Goal: Task Accomplishment & Management: Manage account settings

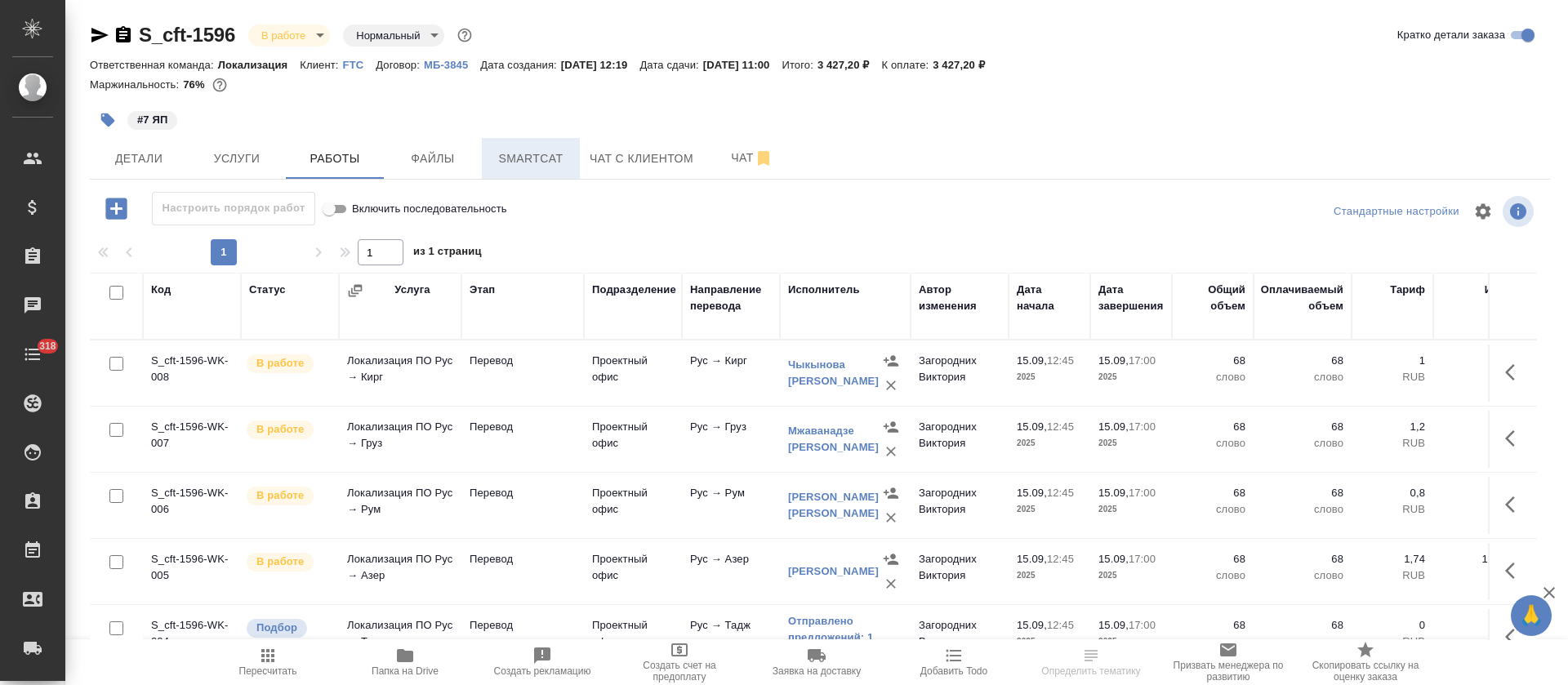
click at [565, 166] on span "Smartcat" at bounding box center [531, 159] width 78 height 20
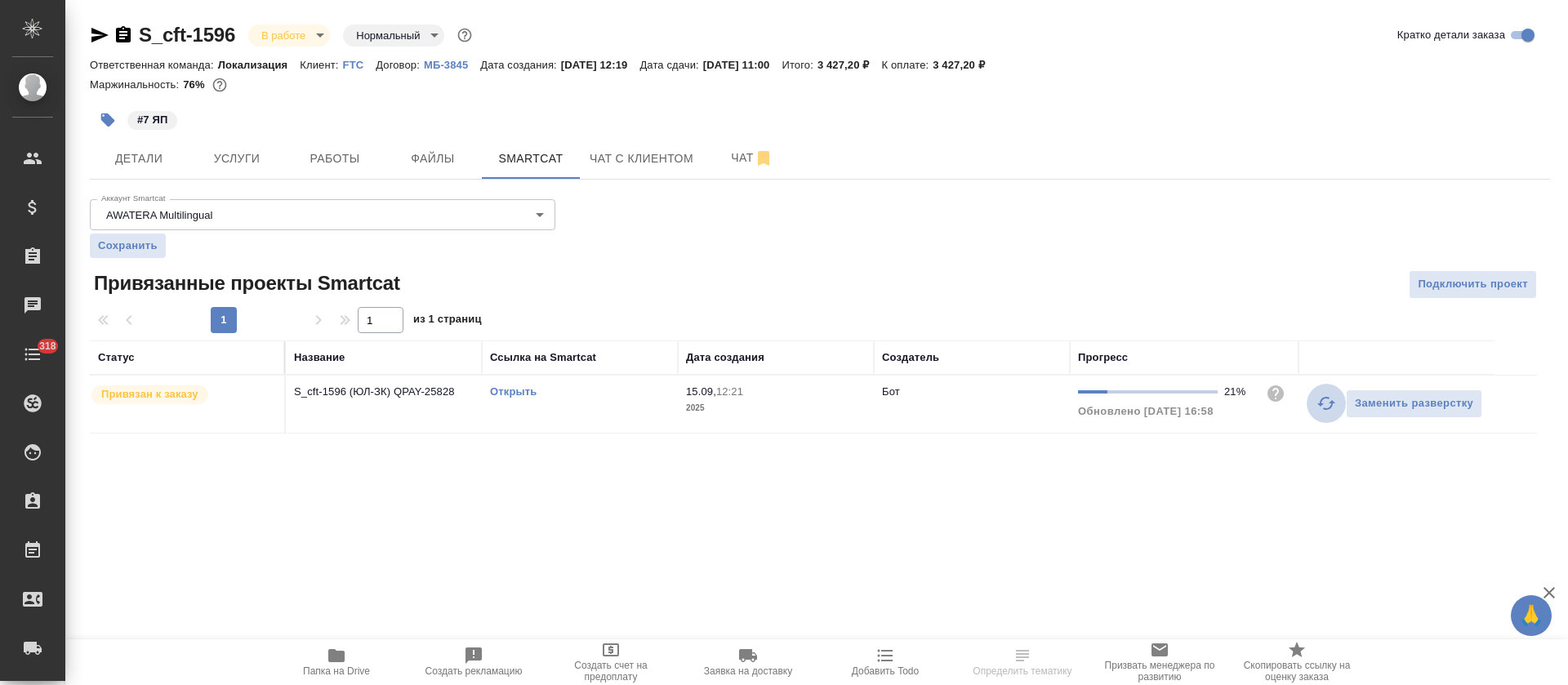
click at [1331, 410] on icon "button" at bounding box center [1326, 403] width 20 height 20
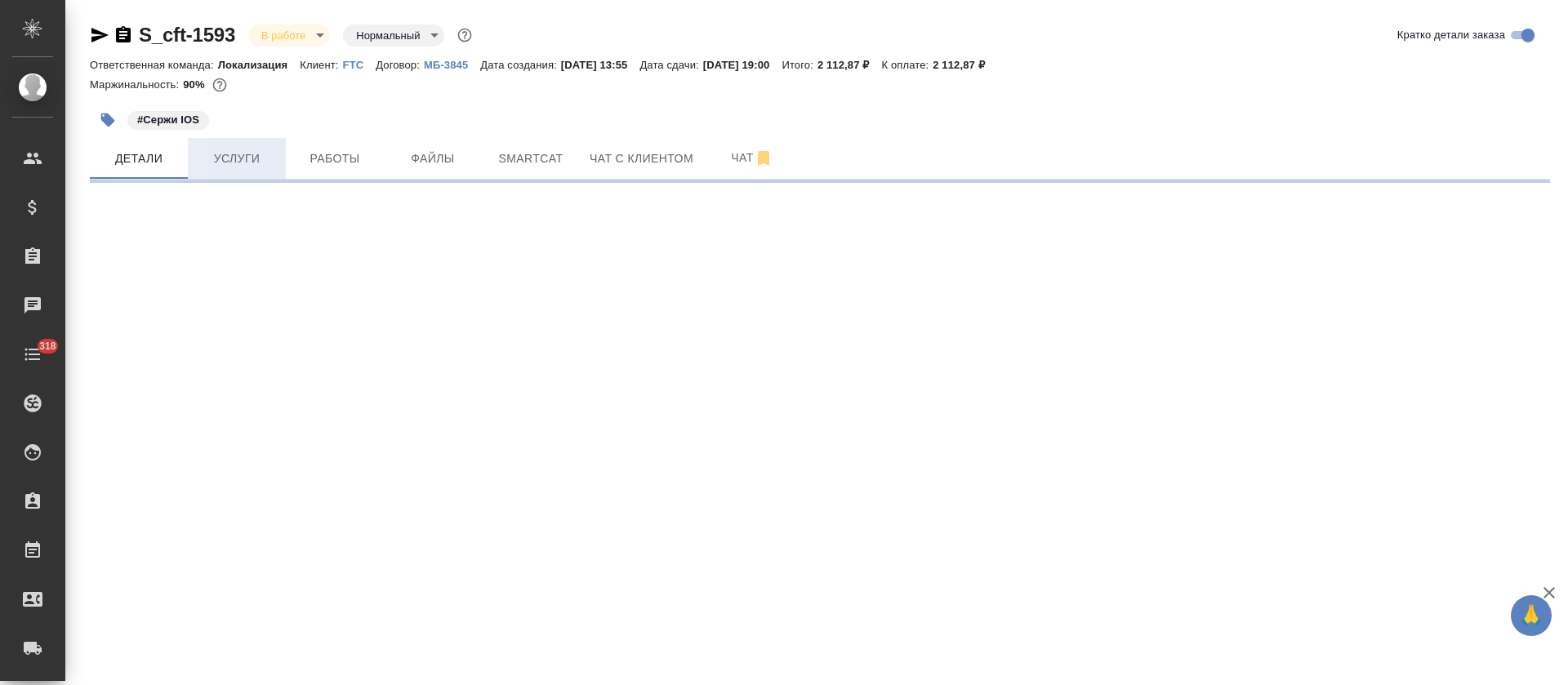
select select "RU"
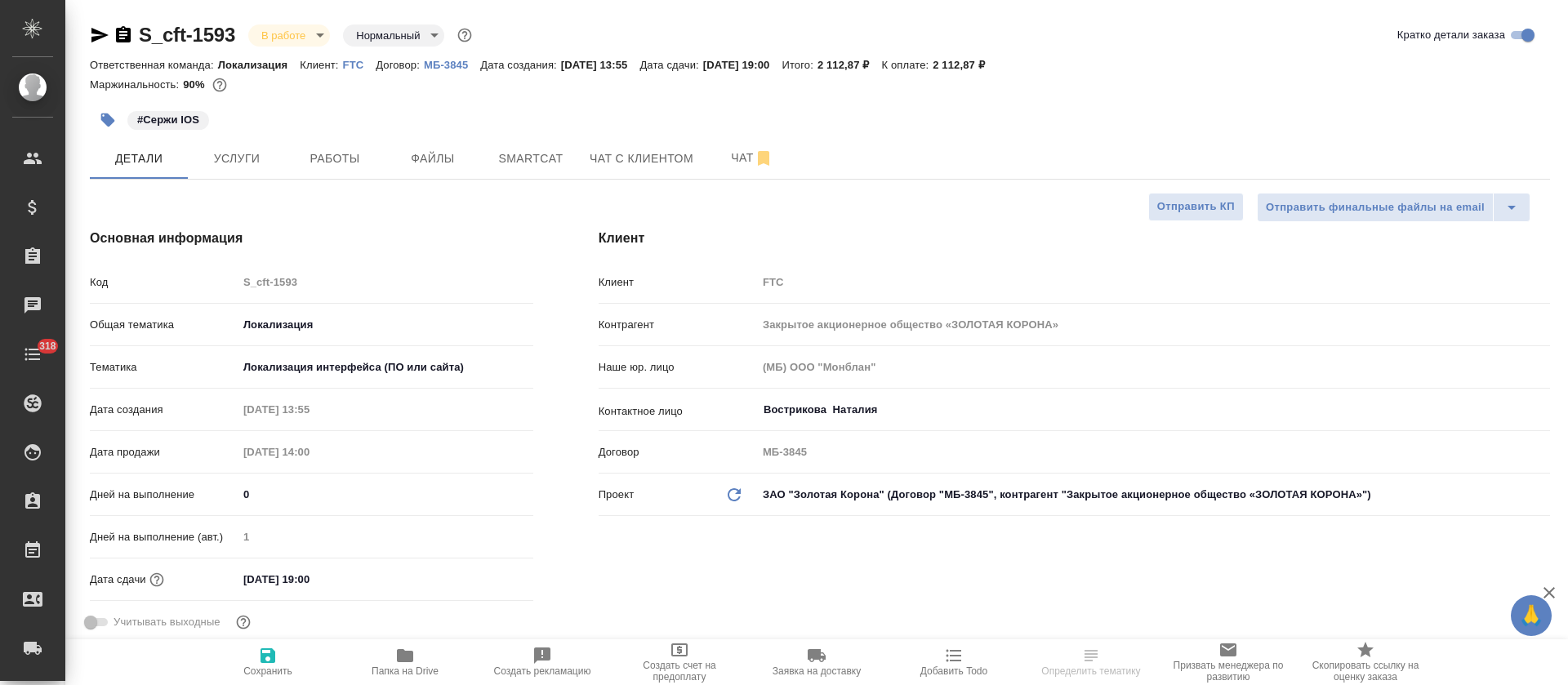
type textarea "x"
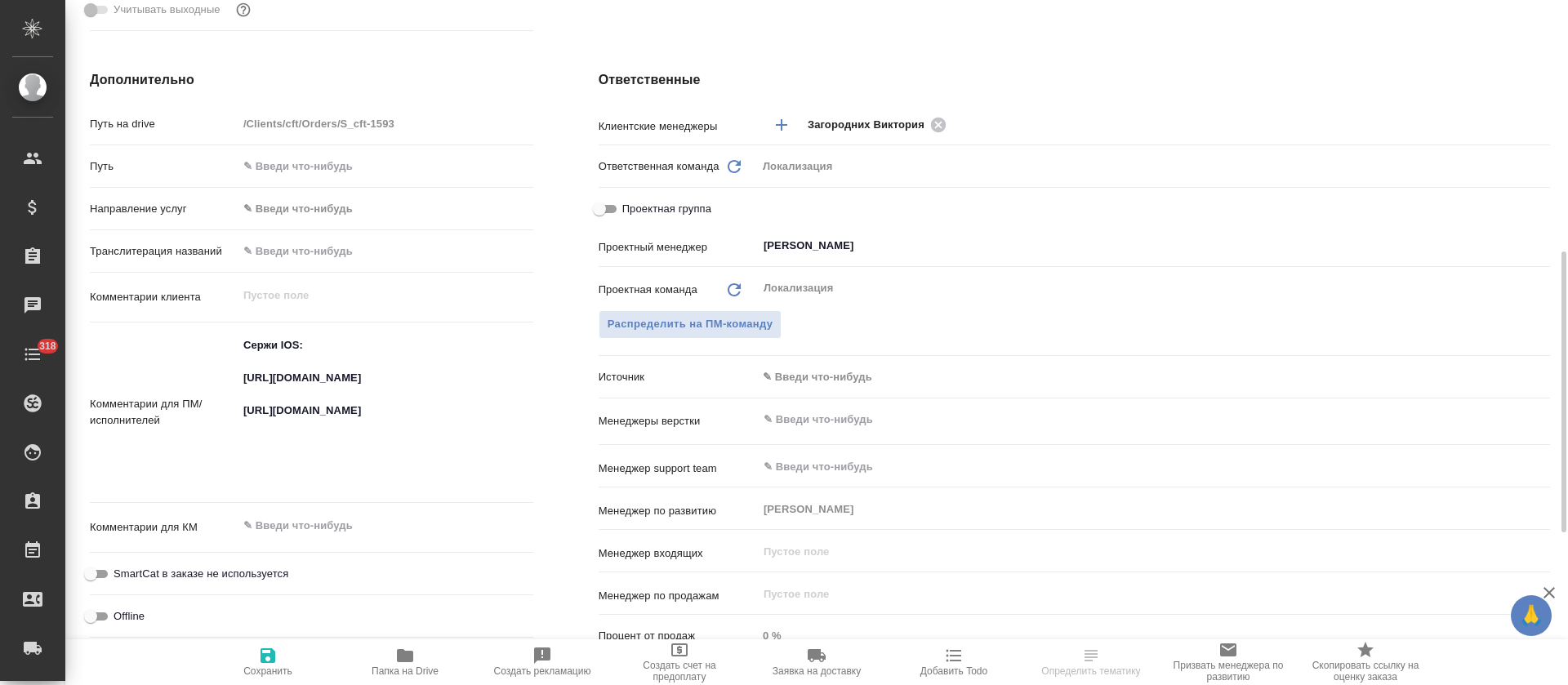
type textarea "x"
click at [326, 397] on textarea "Сержи IOS: https://smartcat.com/projects/cbb2b0c1-053b-4a02-9793-cb712a3e3c97/f…" at bounding box center [385, 411] width 295 height 158
click at [326, 397] on textarea "Сержи IOS: https://smartcat.com/projects/cbb2b0c1-053b-4a02-9793-cb712a3e3c97/f…" at bounding box center [385, 412] width 294 height 158
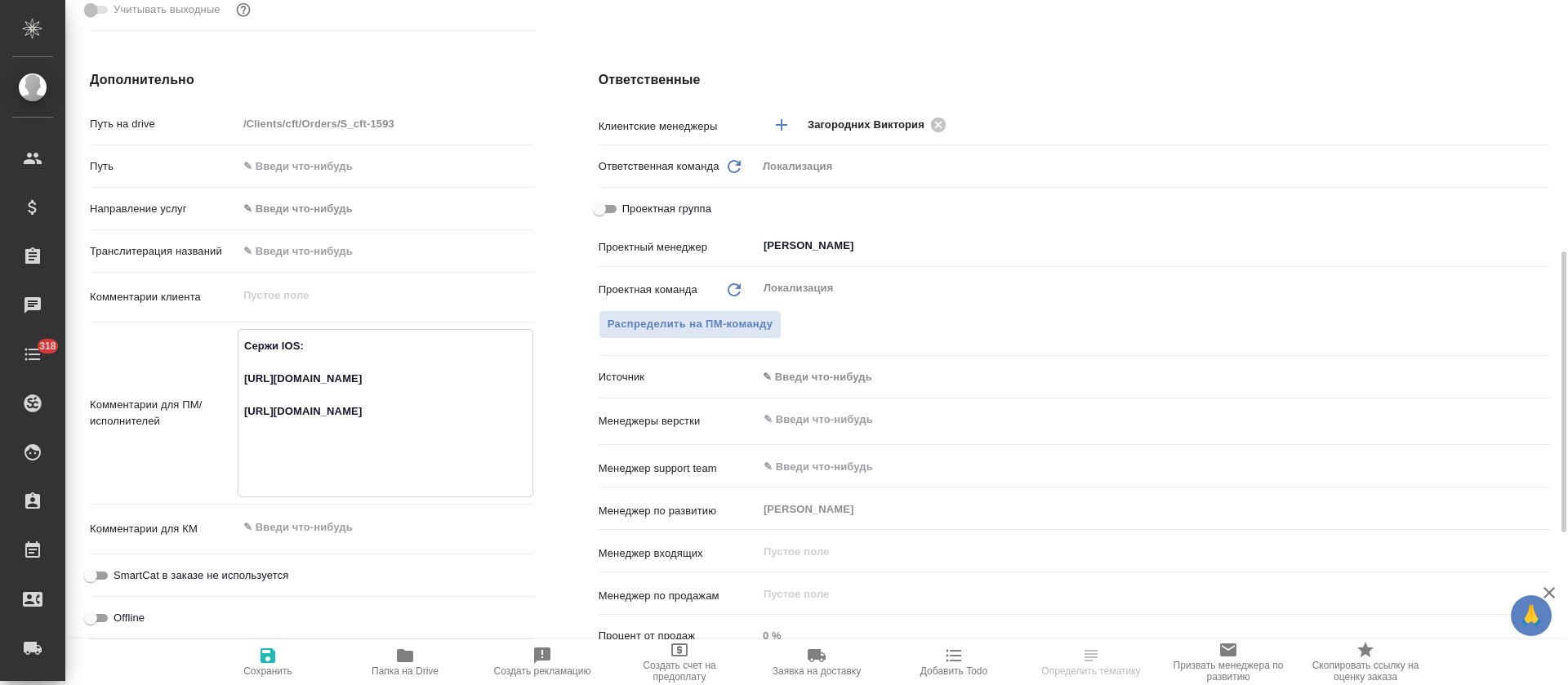
click at [326, 397] on textarea "Сержи IOS: https://smartcat.com/projects/cbb2b0c1-053b-4a02-9793-cb712a3e3c97/f…" at bounding box center [385, 412] width 294 height 158
type textarea "x"
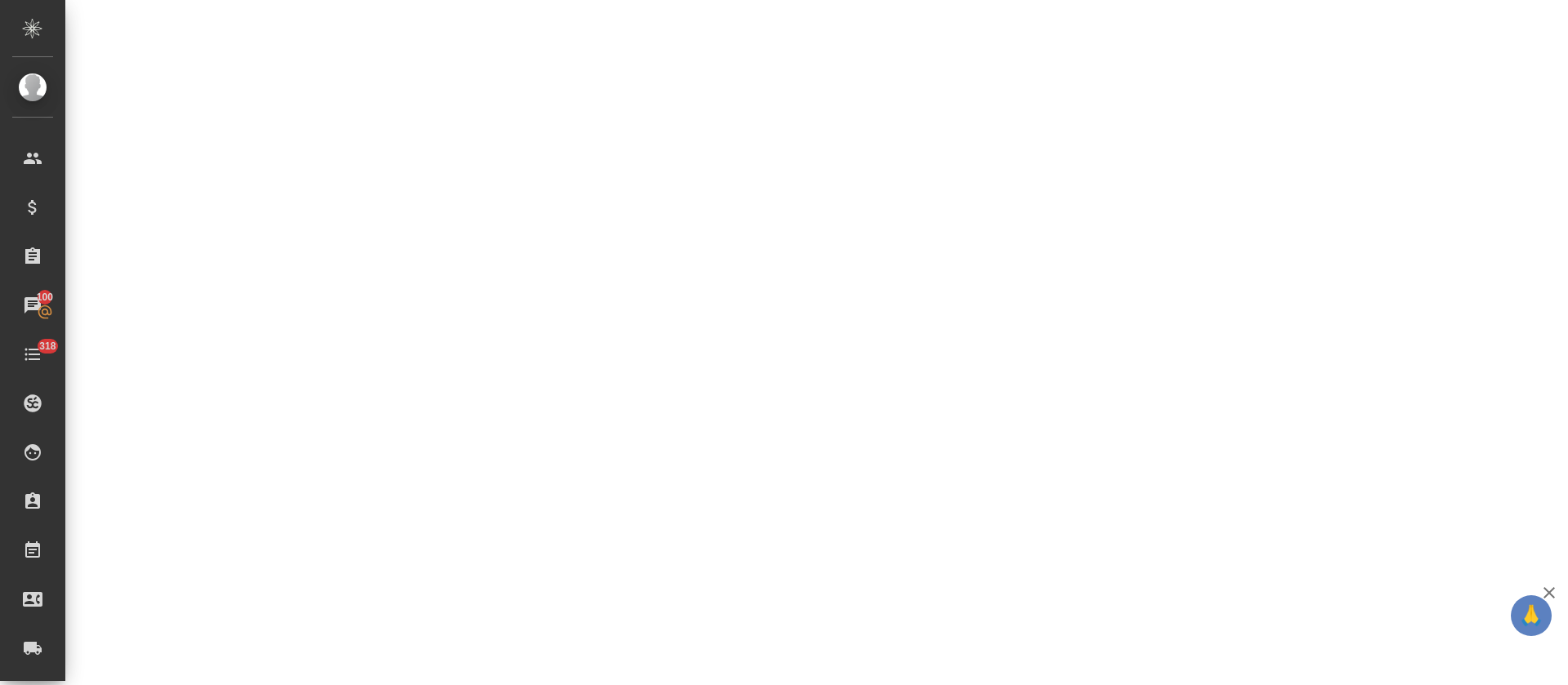
select select "RU"
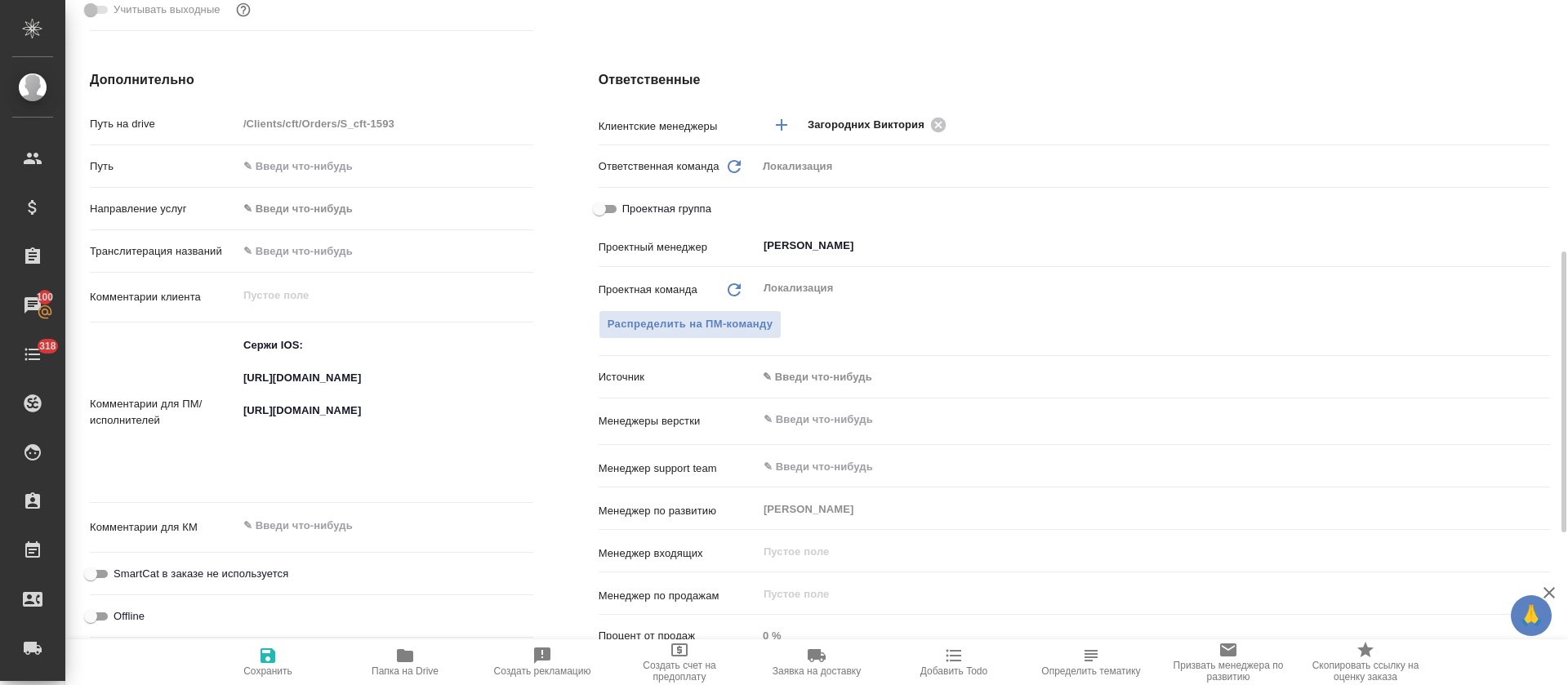
type textarea "x"
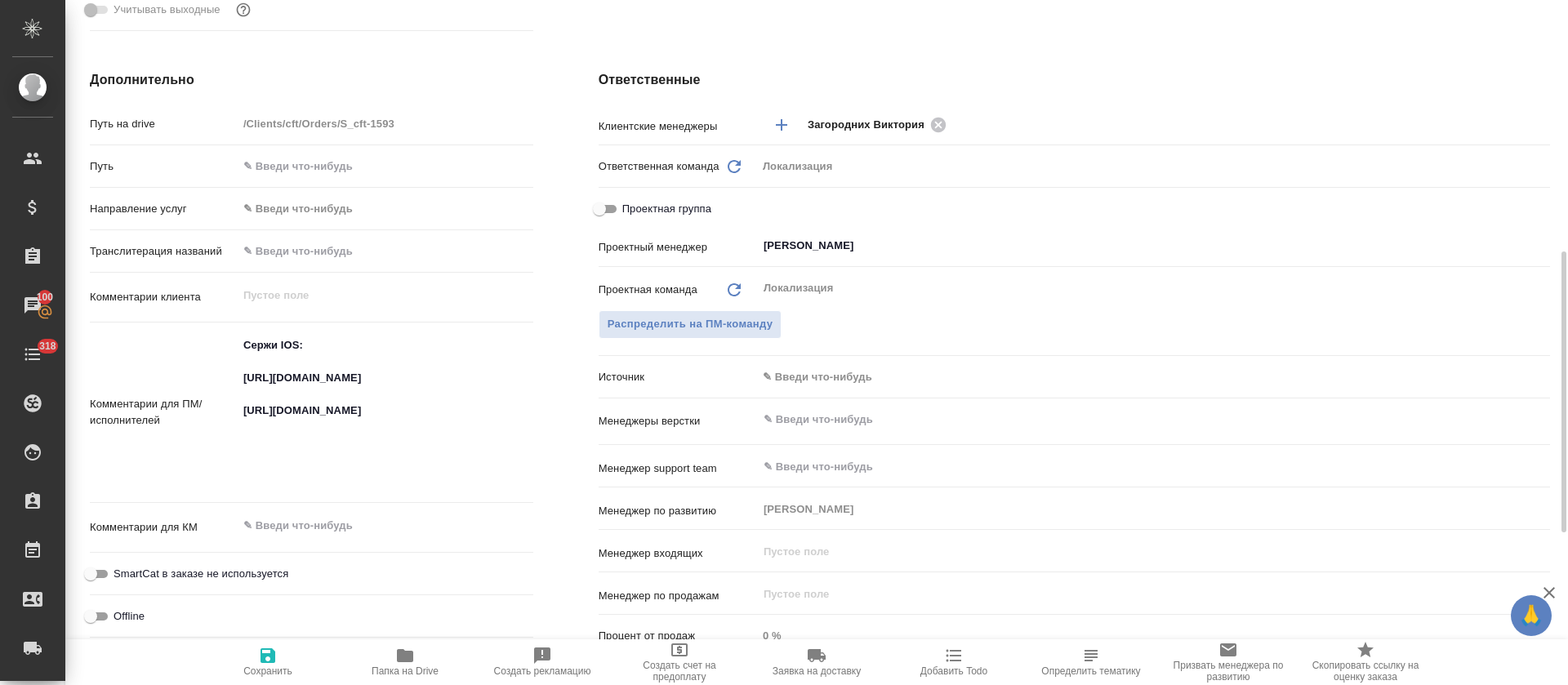
type textarea "x"
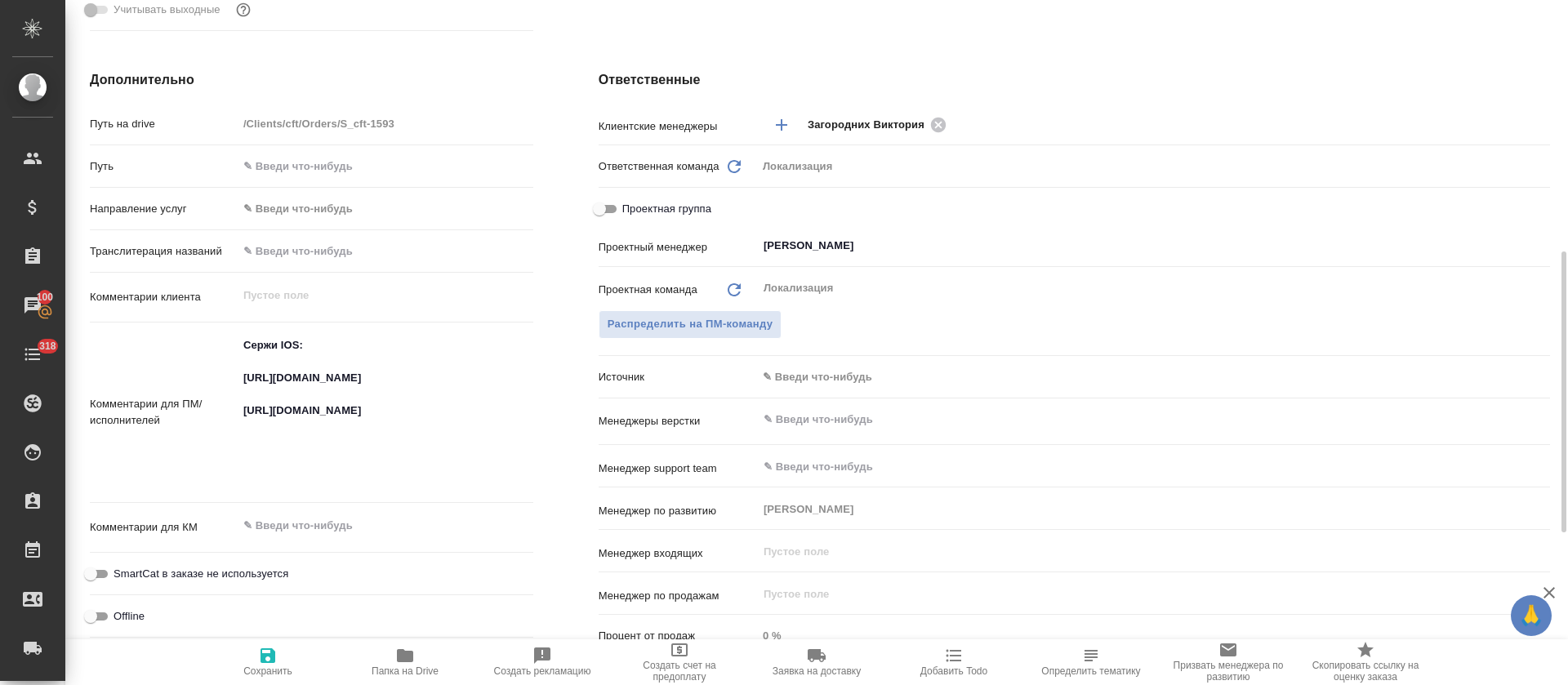
type textarea "x"
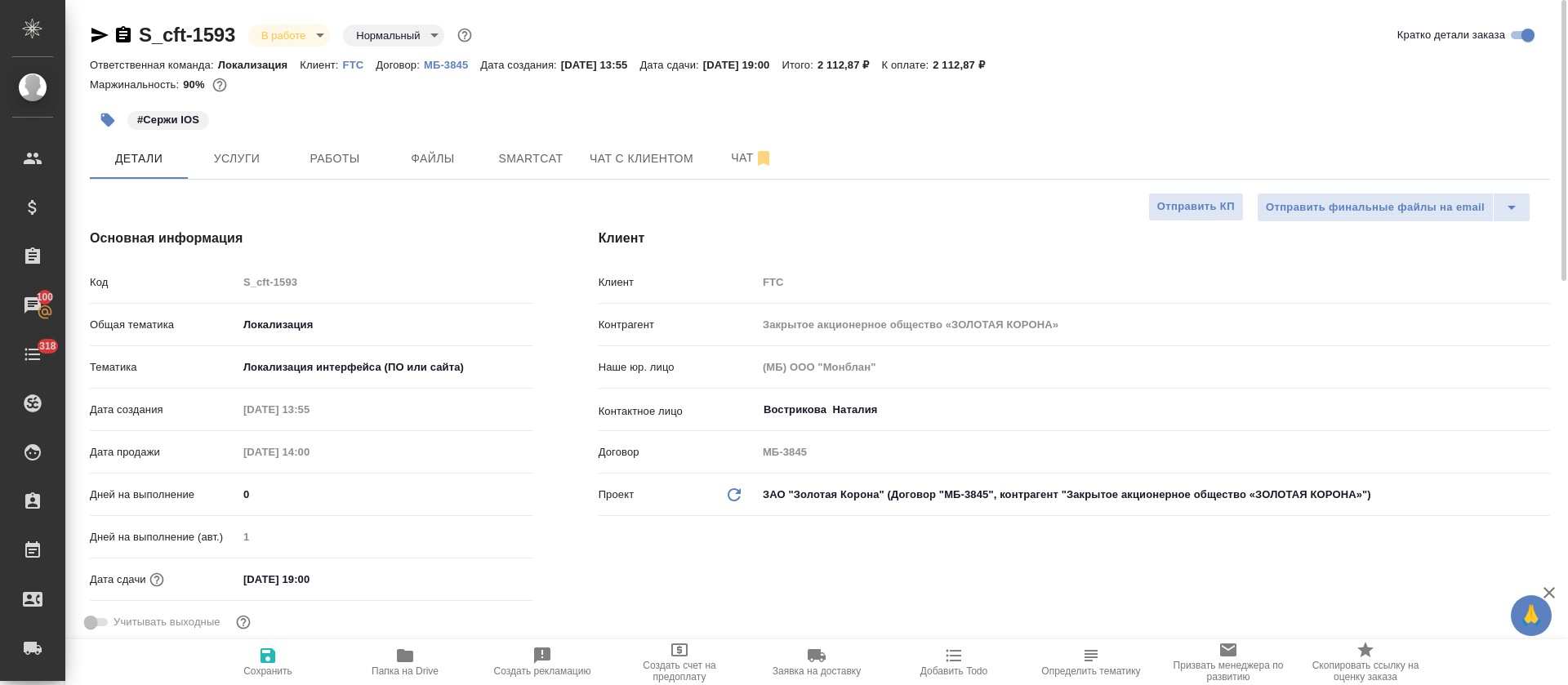
scroll to position [735, 0]
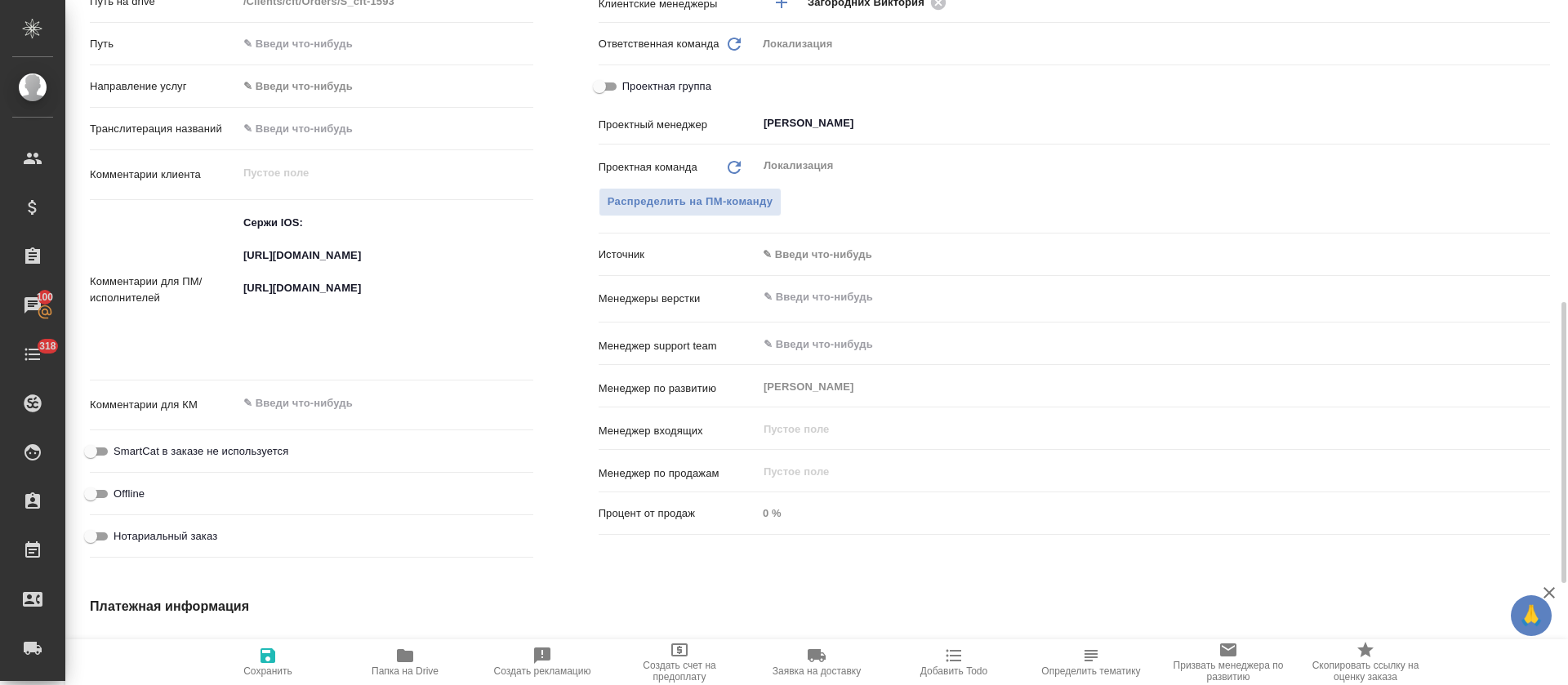
type textarea "x"
click at [366, 333] on textarea "Сержи IOS: https://smartcat.com/projects/cbb2b0c1-053b-4a02-9793-cb712a3e3c97/f…" at bounding box center [385, 288] width 295 height 158
click at [366, 333] on textarea "Сержи IOS: https://smartcat.com/projects/cbb2b0c1-053b-4a02-9793-cb712a3e3c97/f…" at bounding box center [385, 289] width 294 height 158
type textarea "x"
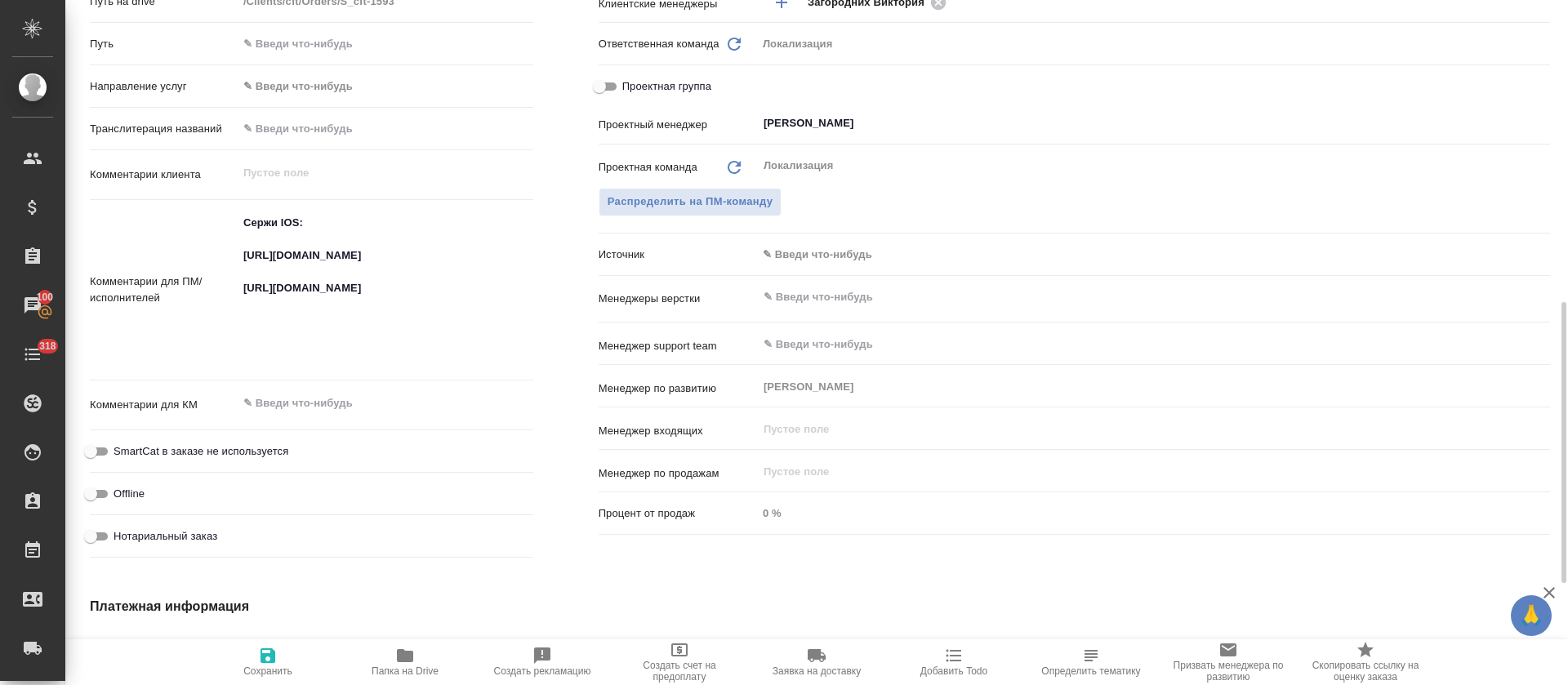
type textarea "x"
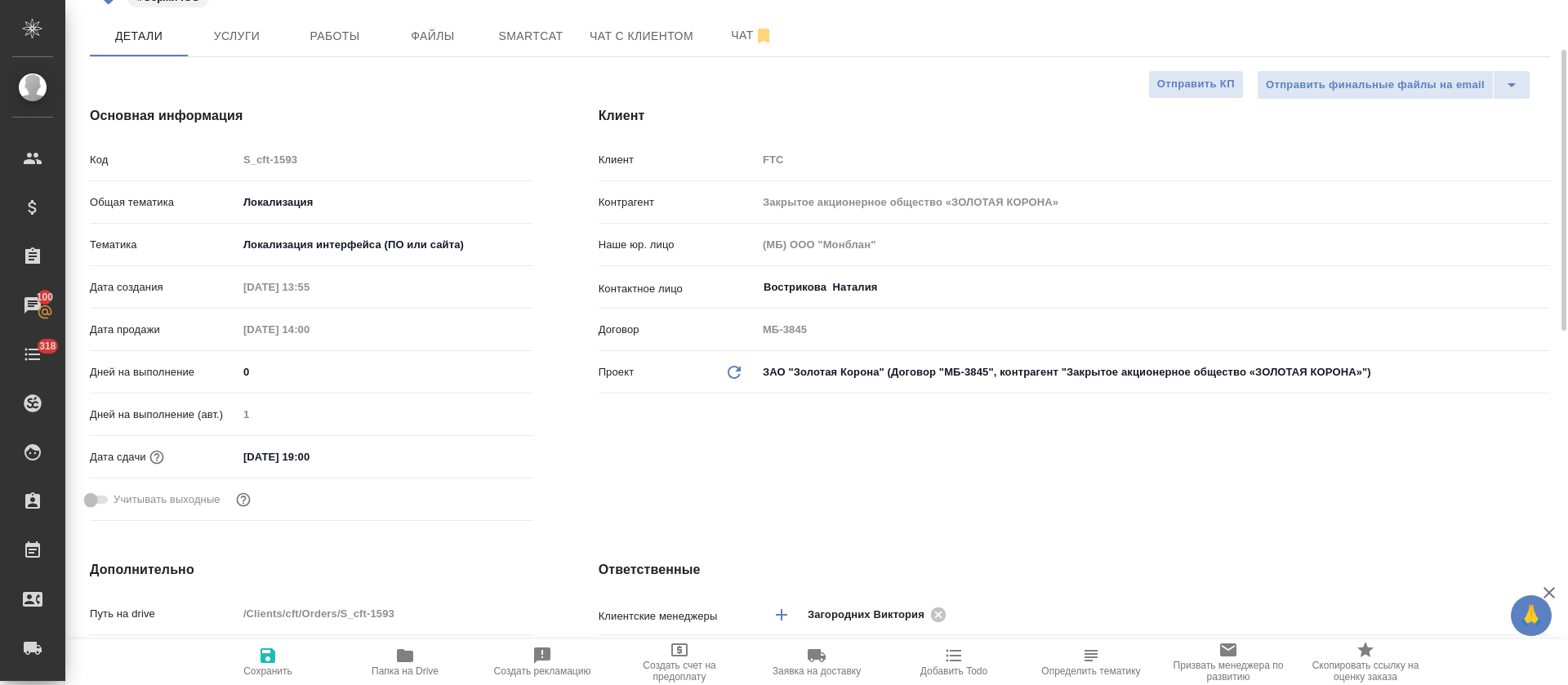
scroll to position [0, 0]
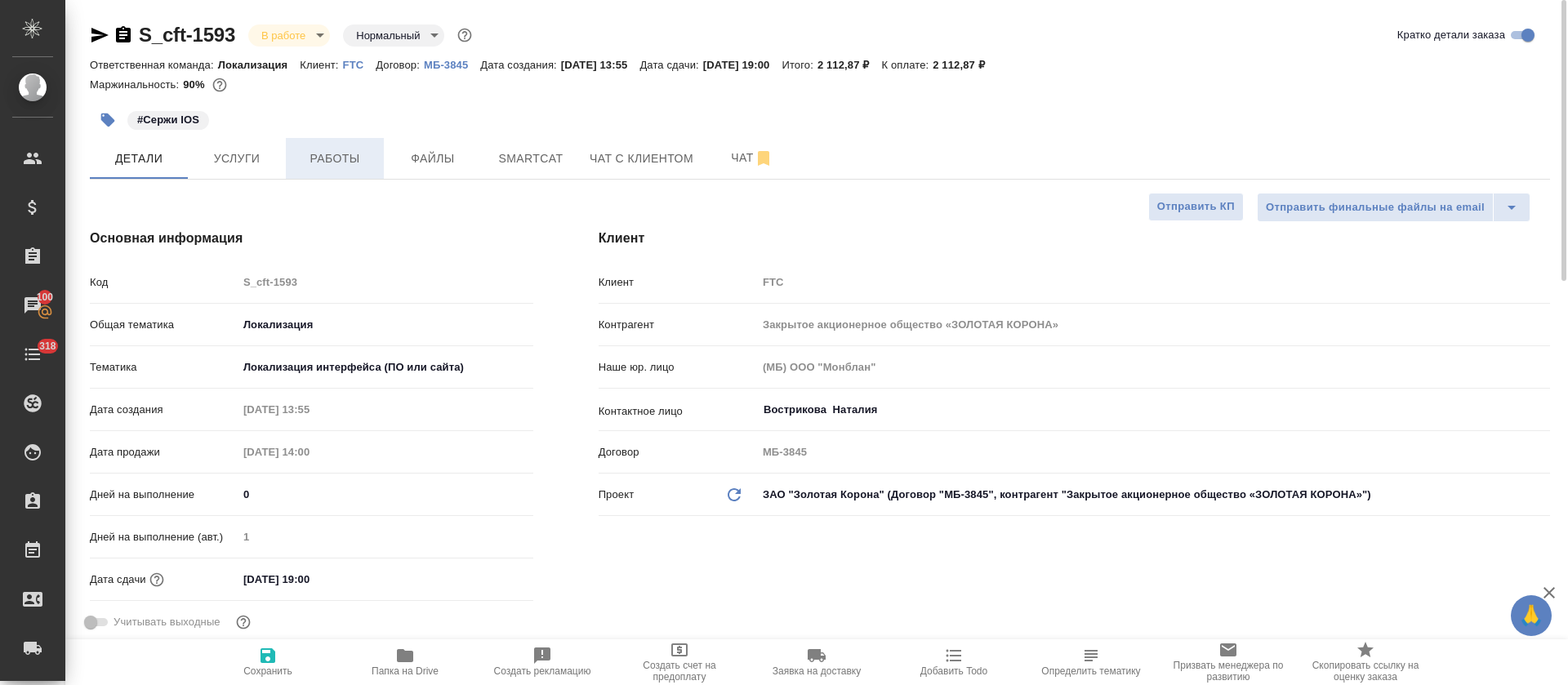
type textarea "x"
click at [331, 159] on span "Работы" at bounding box center [335, 159] width 78 height 20
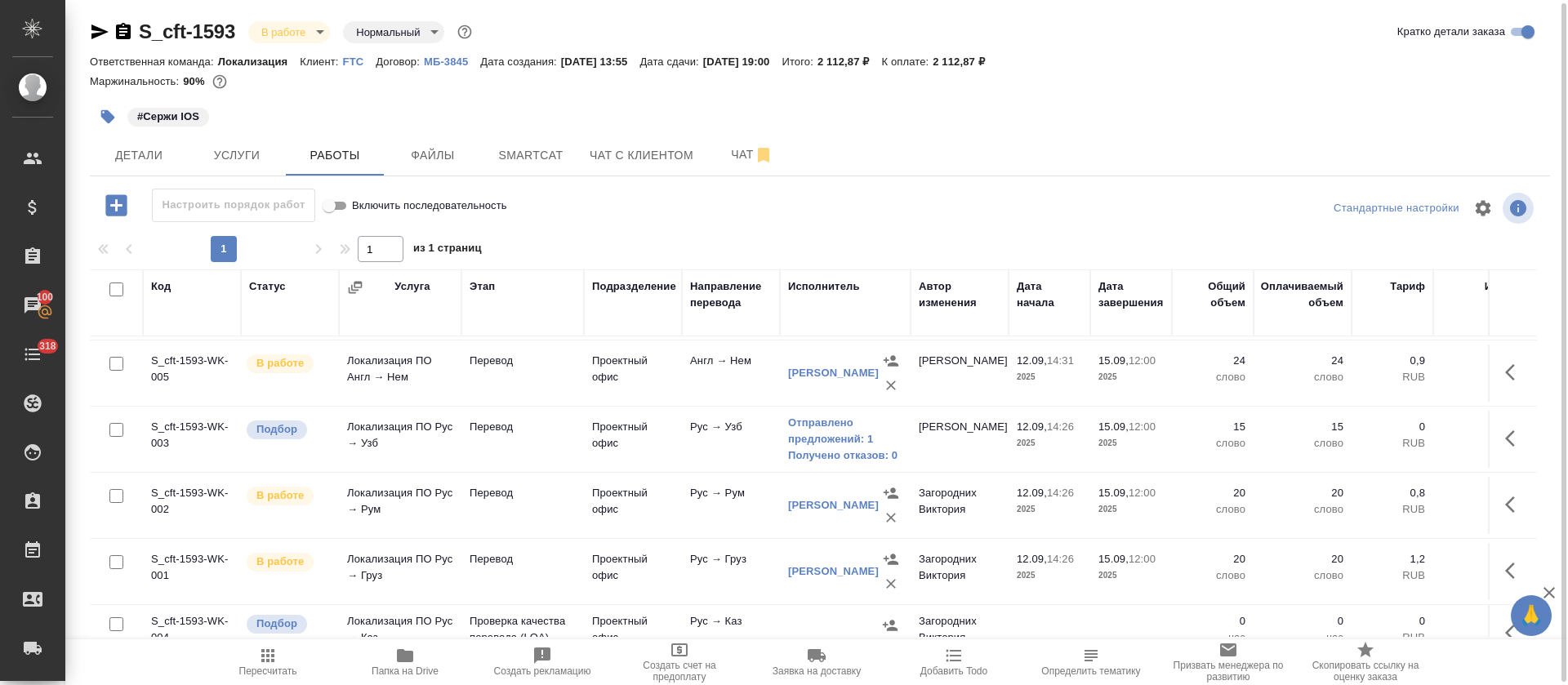
scroll to position [438, 0]
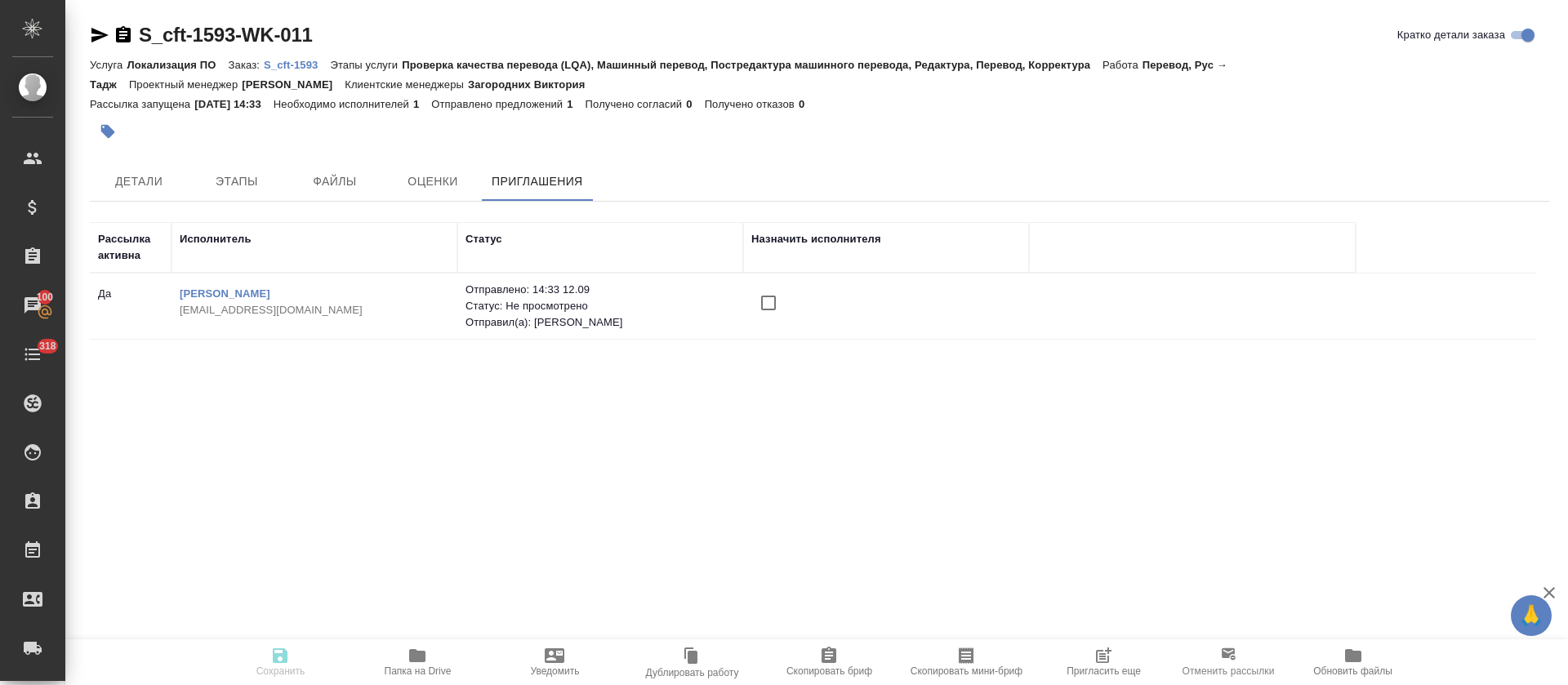
click at [775, 300] on input "checkbox" at bounding box center [769, 303] width 34 height 34
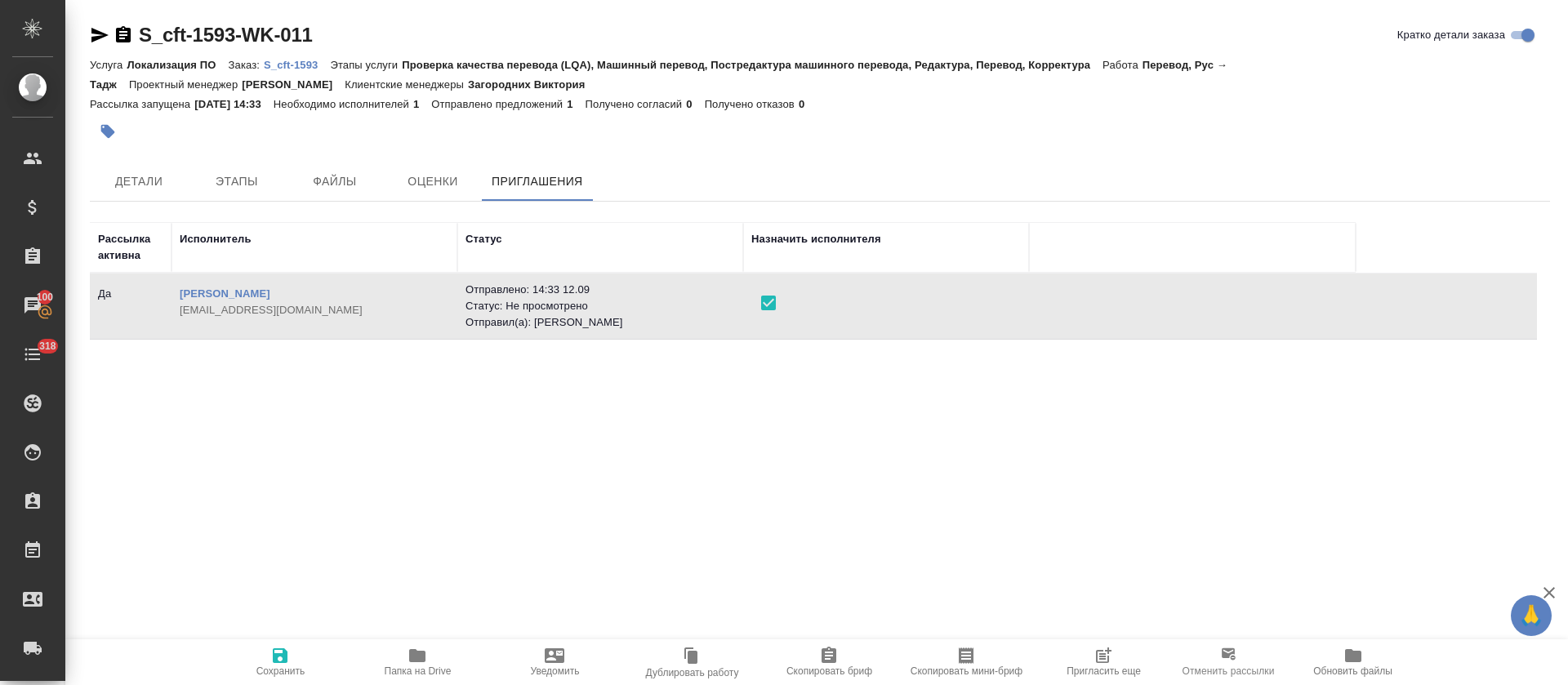
click at [269, 667] on span "Сохранить" at bounding box center [281, 671] width 49 height 11
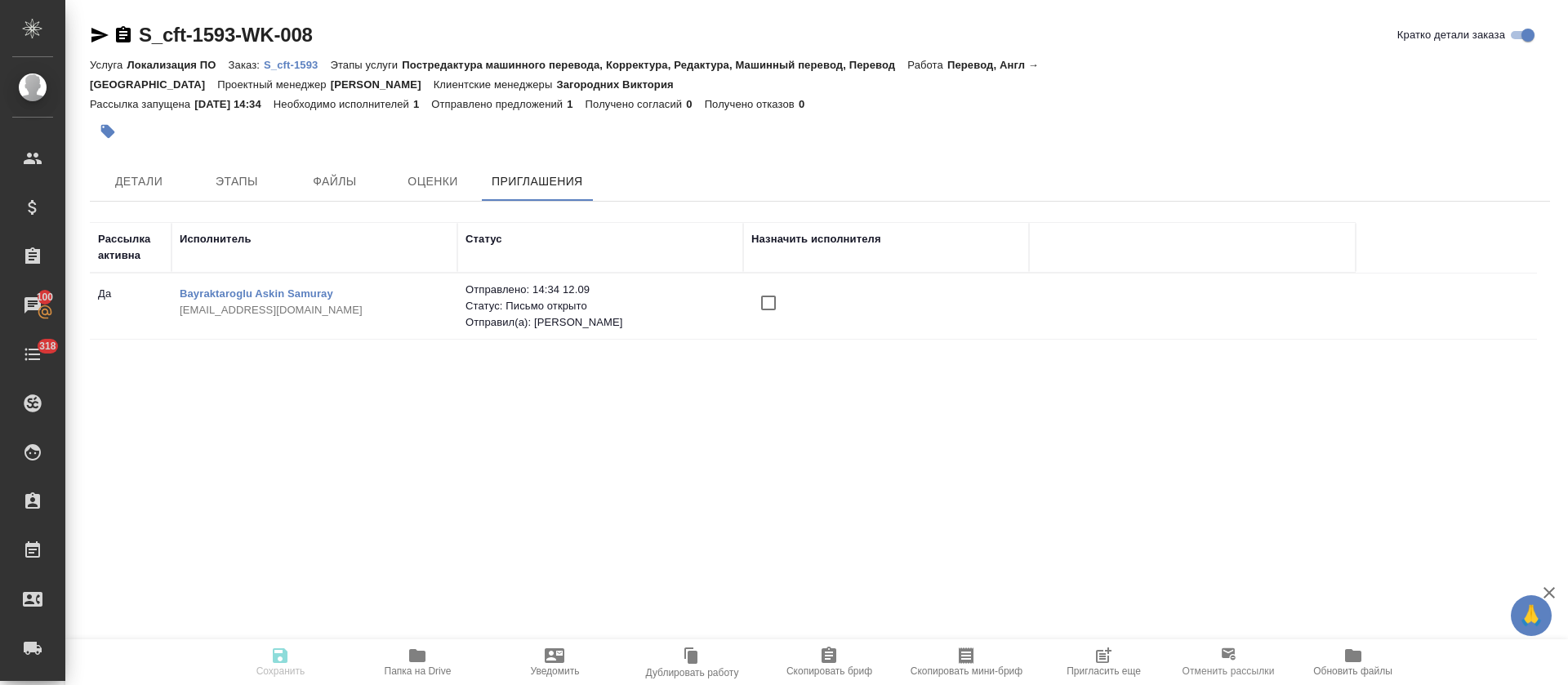
click at [777, 294] on input "checkbox" at bounding box center [769, 303] width 34 height 34
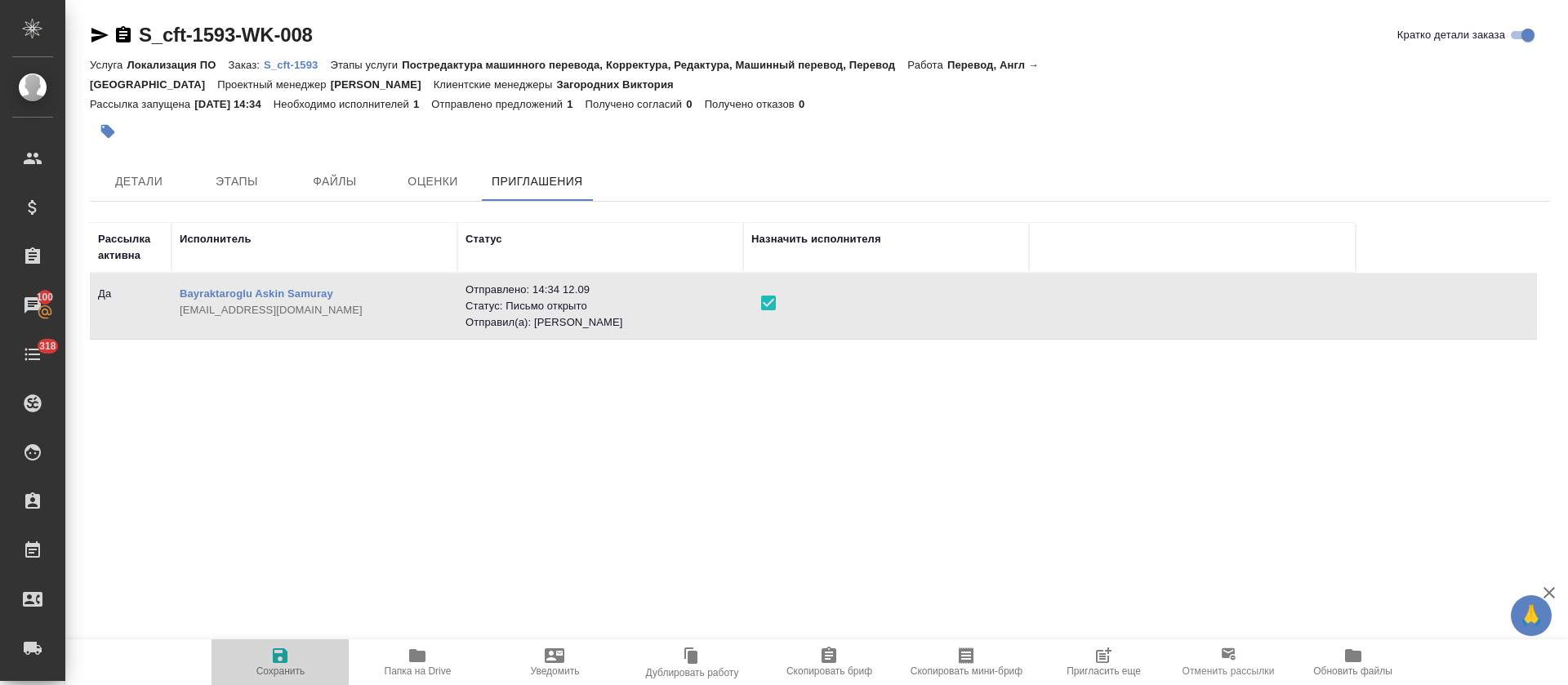
drag, startPoint x: 260, startPoint y: 669, endPoint x: 272, endPoint y: 666, distance: 12.4
click at [261, 669] on span "Сохранить" at bounding box center [281, 671] width 49 height 11
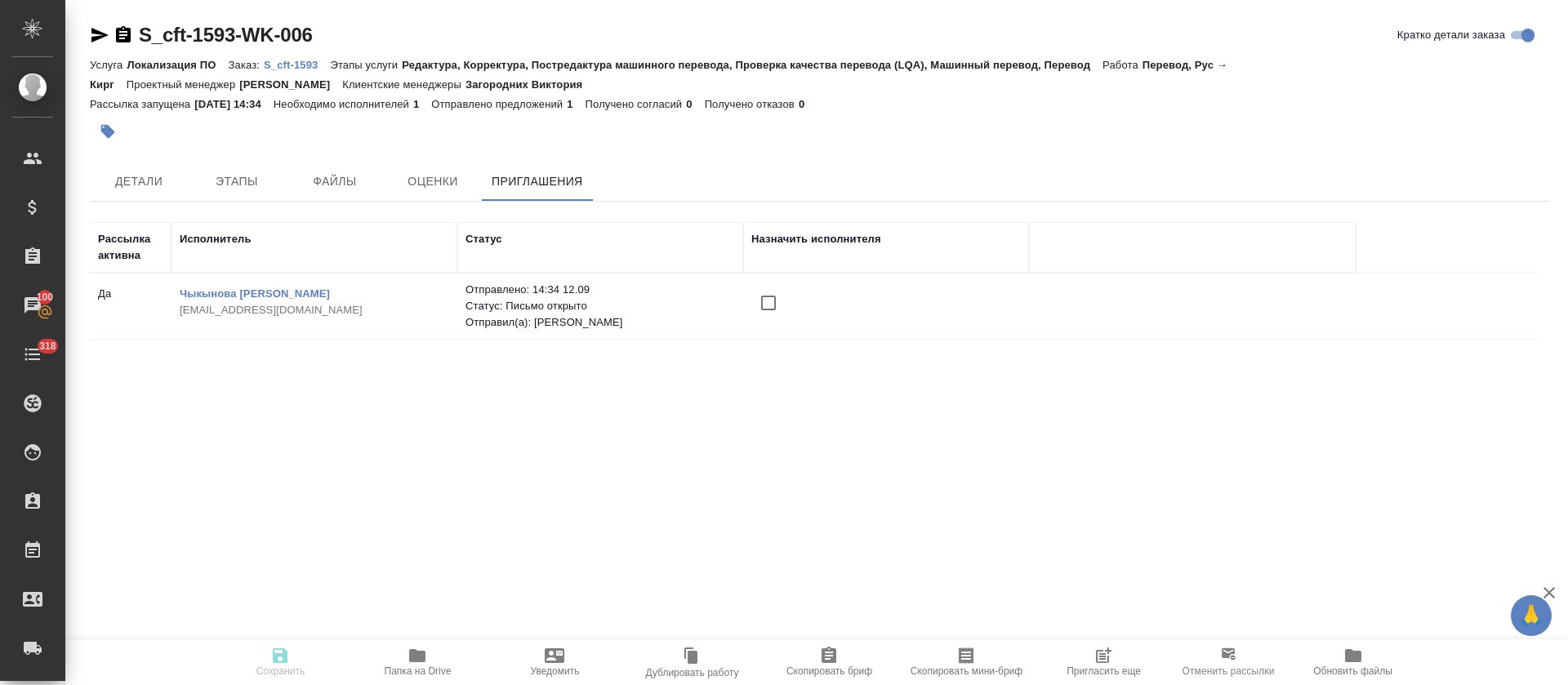
click at [773, 306] on input "checkbox" at bounding box center [769, 303] width 34 height 34
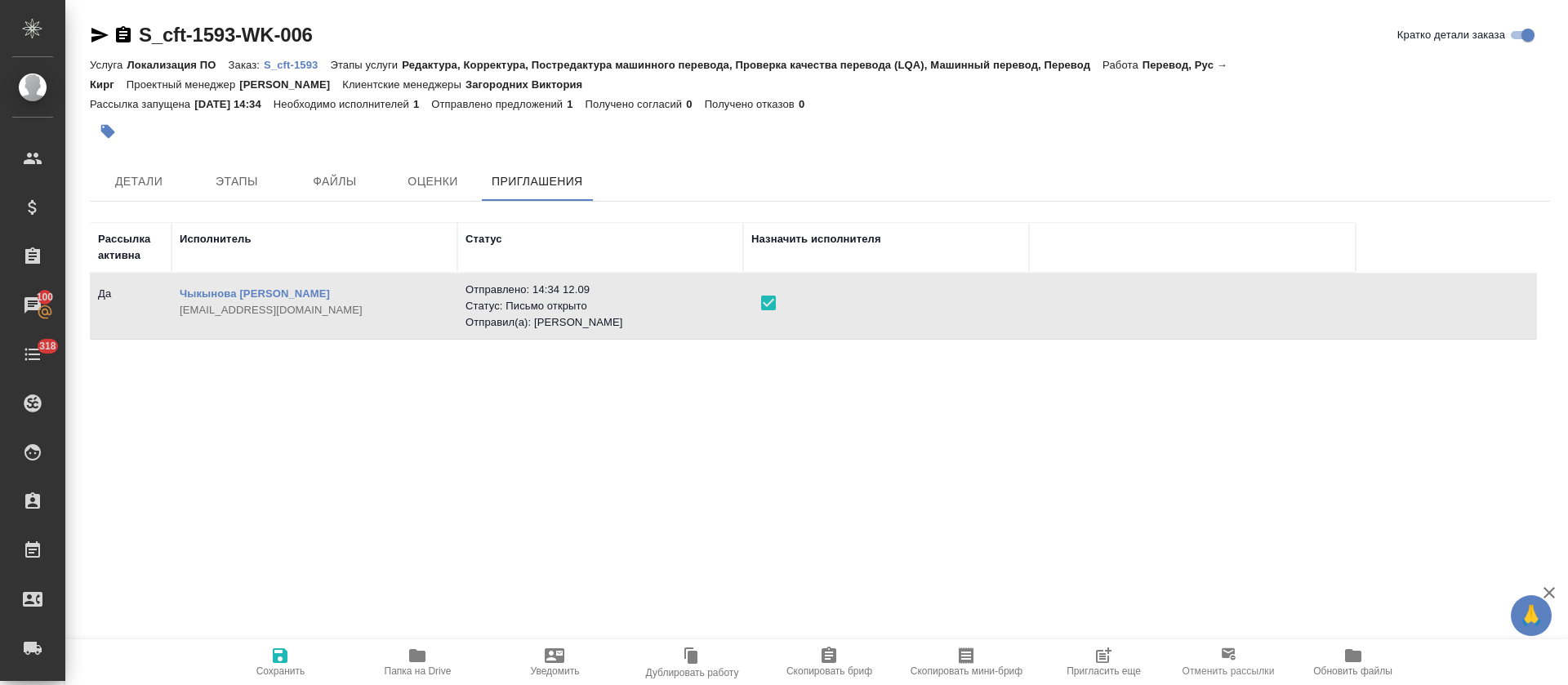
click at [271, 668] on span "Сохранить" at bounding box center [281, 671] width 49 height 11
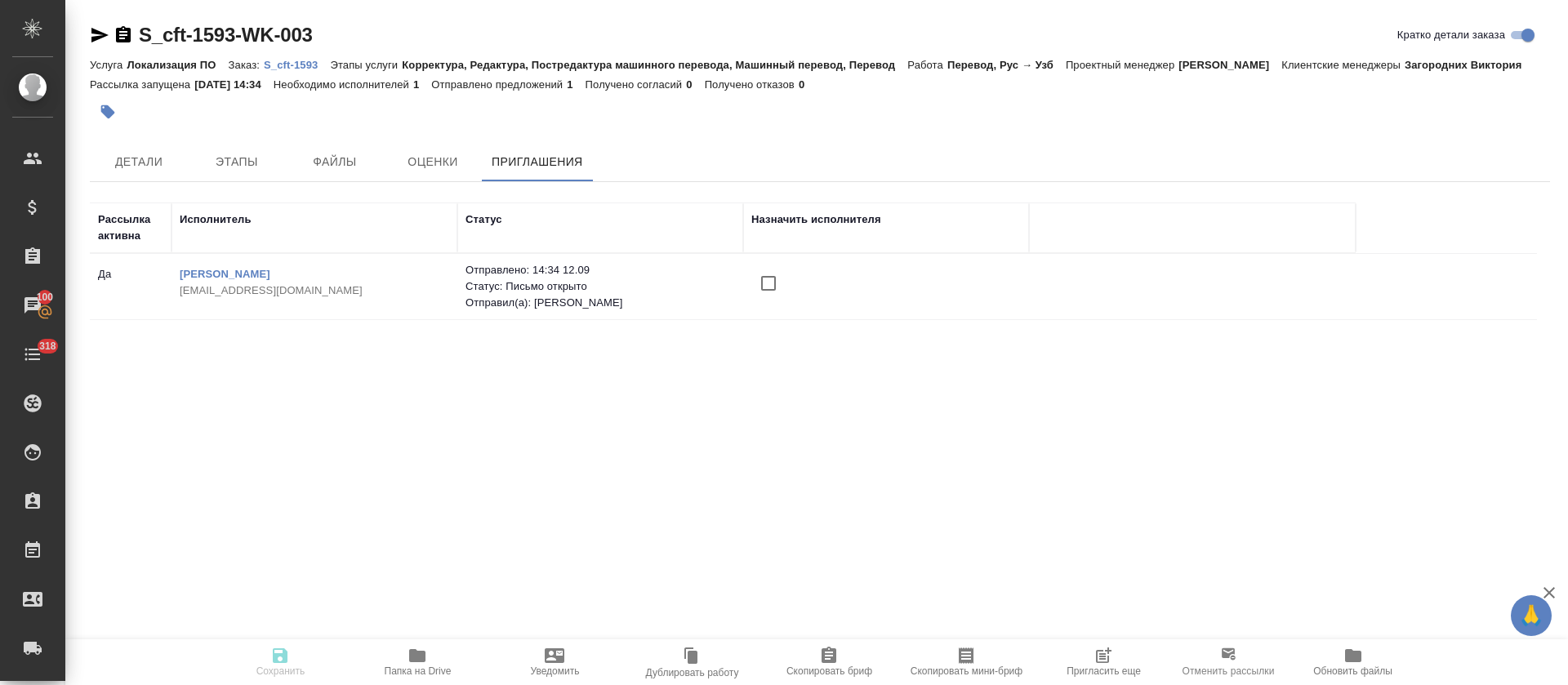
click at [751, 284] on td at bounding box center [886, 286] width 286 height 57
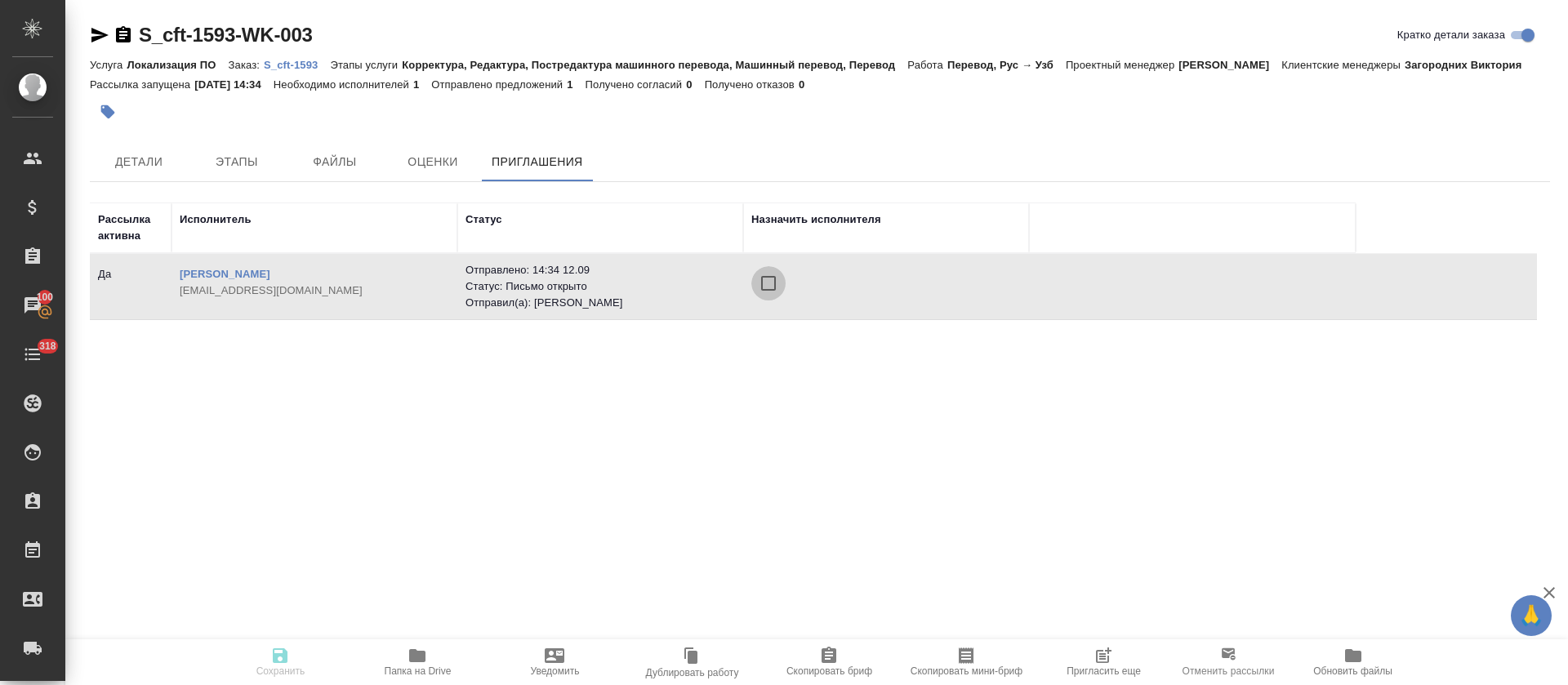
click at [764, 294] on input "checkbox" at bounding box center [769, 283] width 34 height 34
click at [289, 652] on icon "button" at bounding box center [280, 655] width 20 height 20
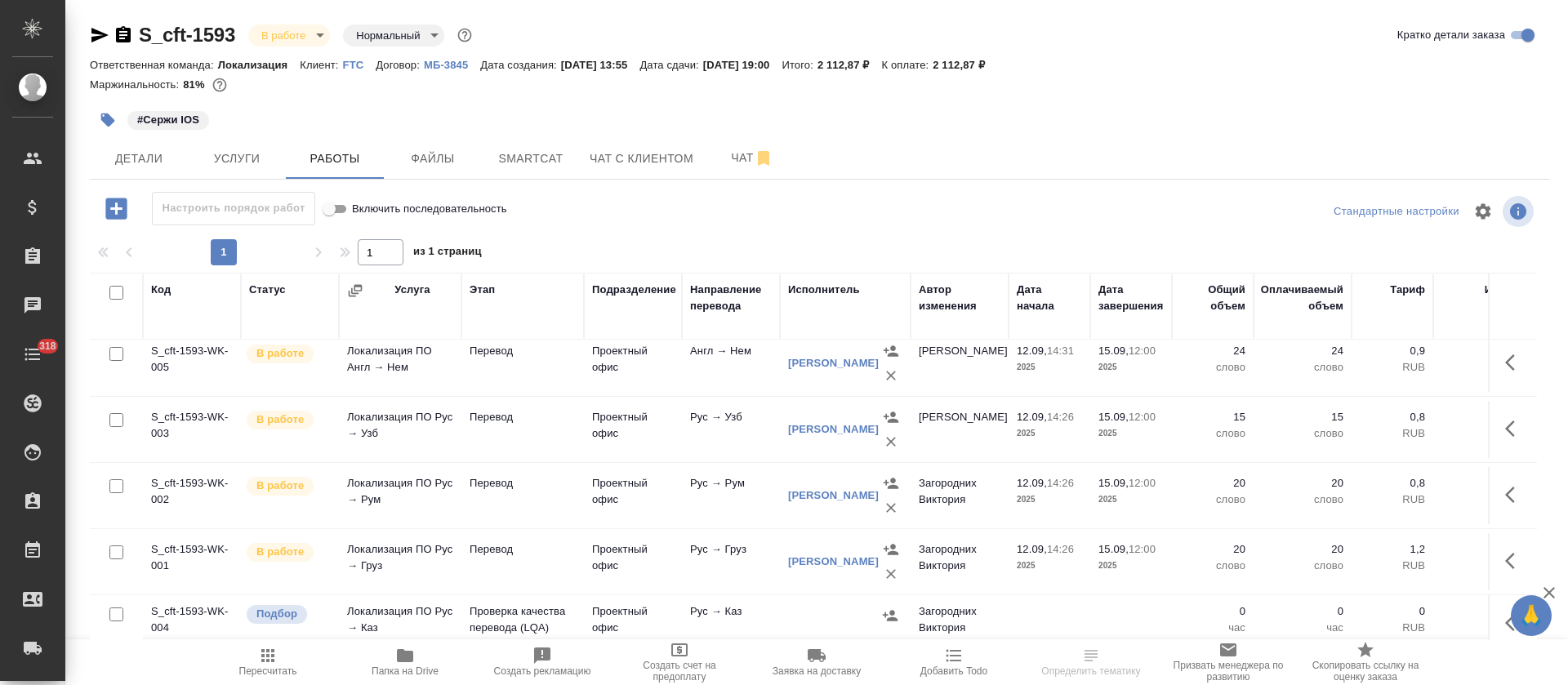
scroll to position [438, 0]
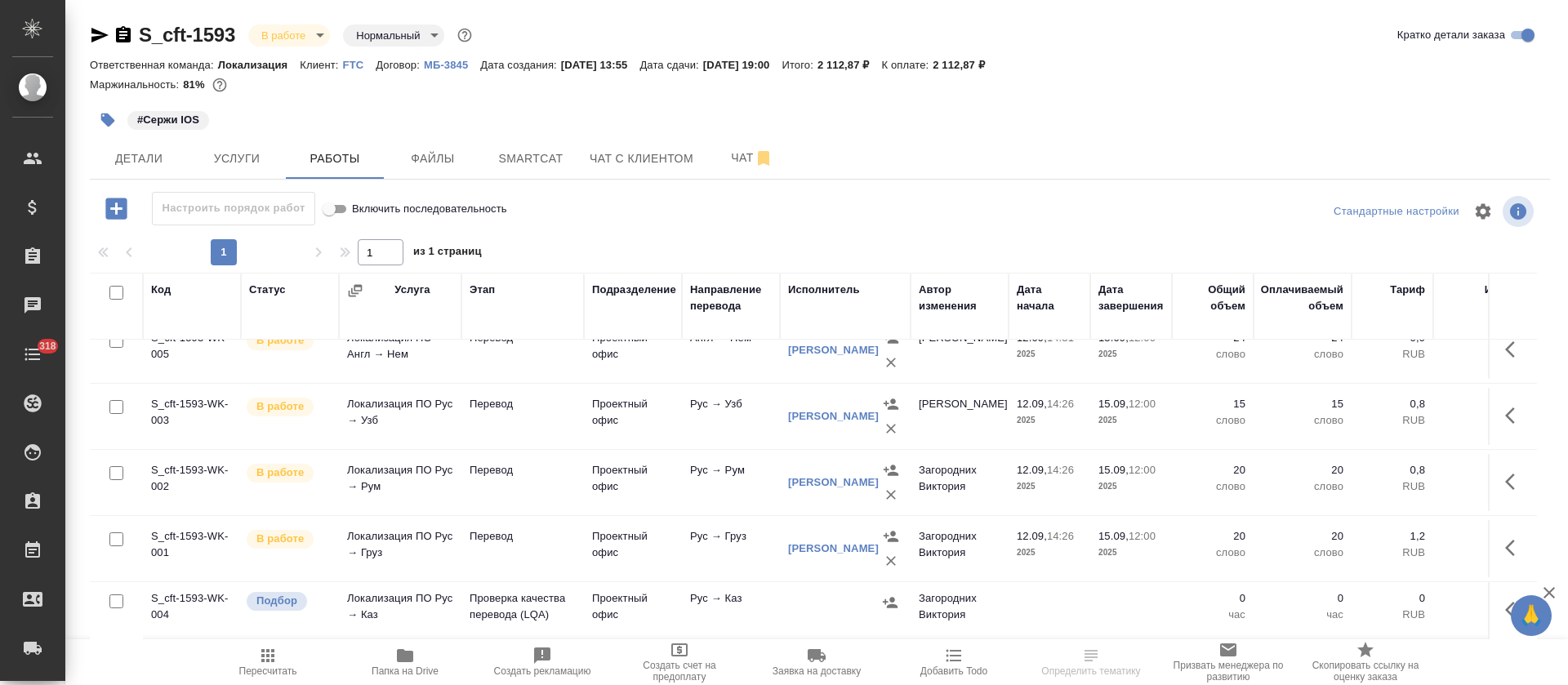
click at [1496, 591] on button "button" at bounding box center [1515, 610] width 39 height 39
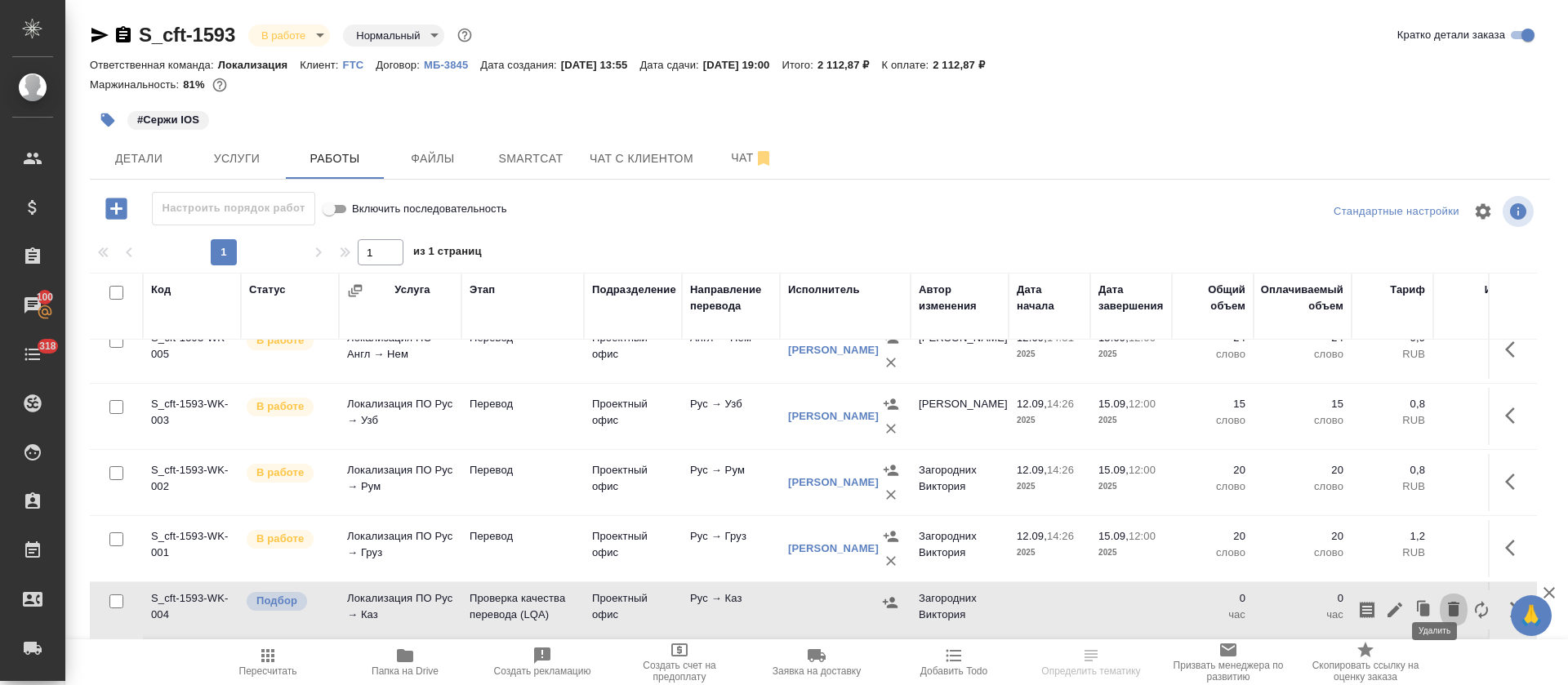
click at [1444, 599] on icon "button" at bounding box center [1453, 608] width 20 height 20
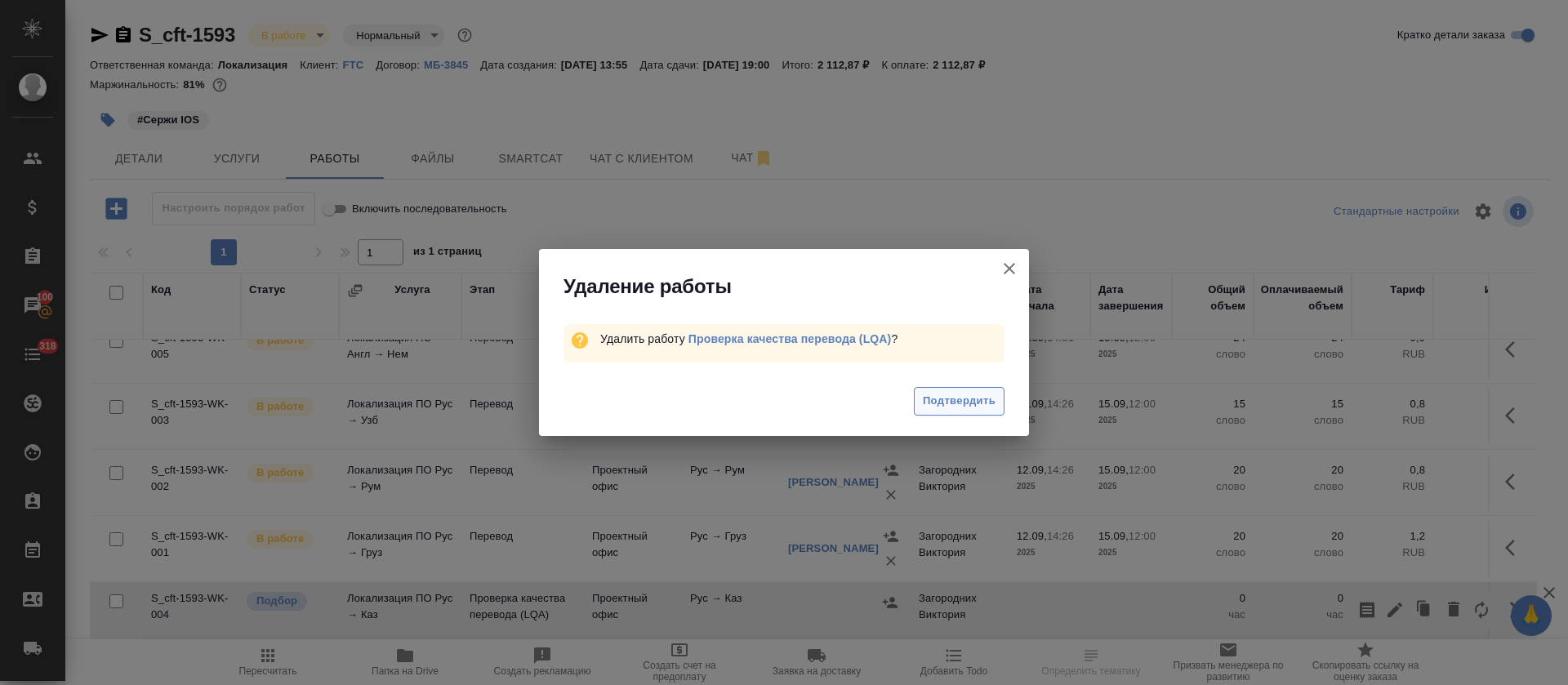
click at [974, 397] on span "Подтвердить" at bounding box center [959, 402] width 72 height 19
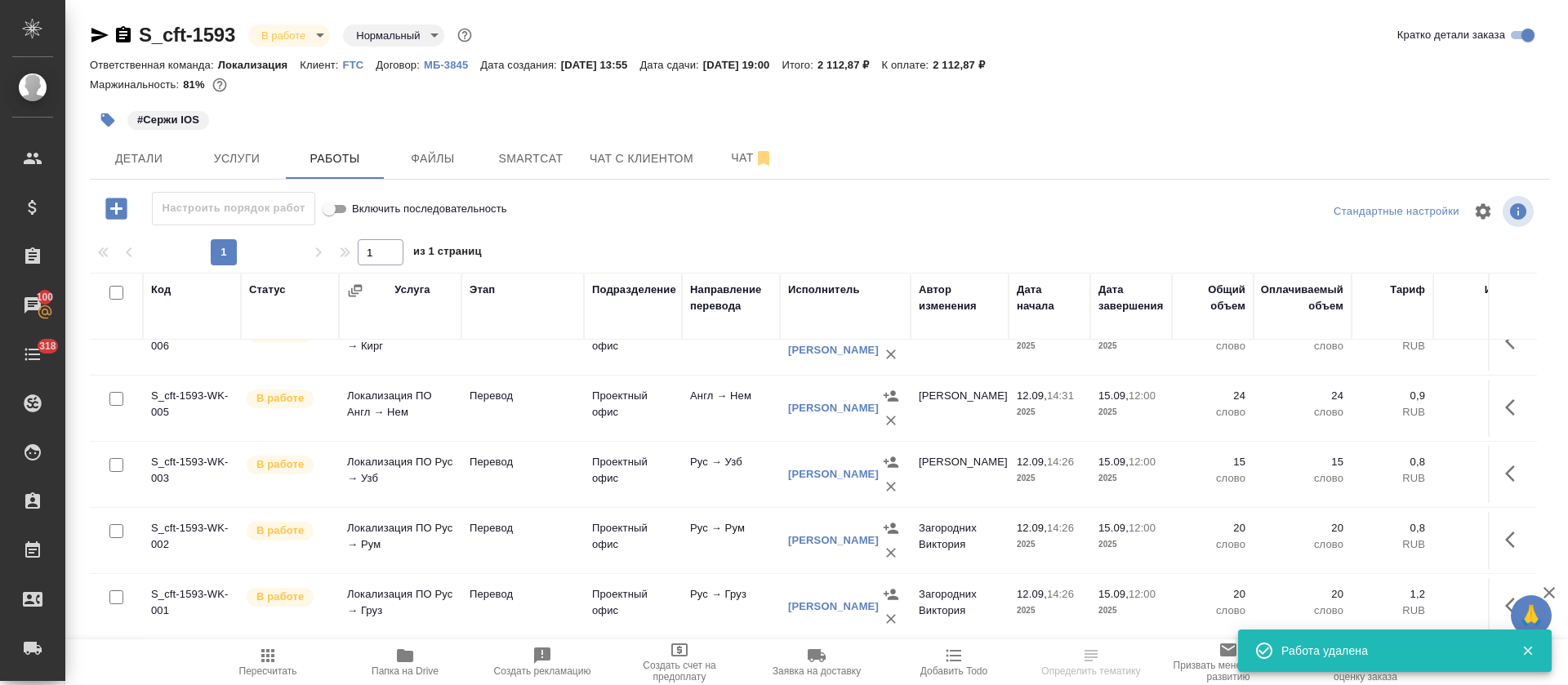
scroll to position [380, 0]
click at [112, 293] on input "checkbox" at bounding box center [117, 293] width 14 height 14
checkbox input "true"
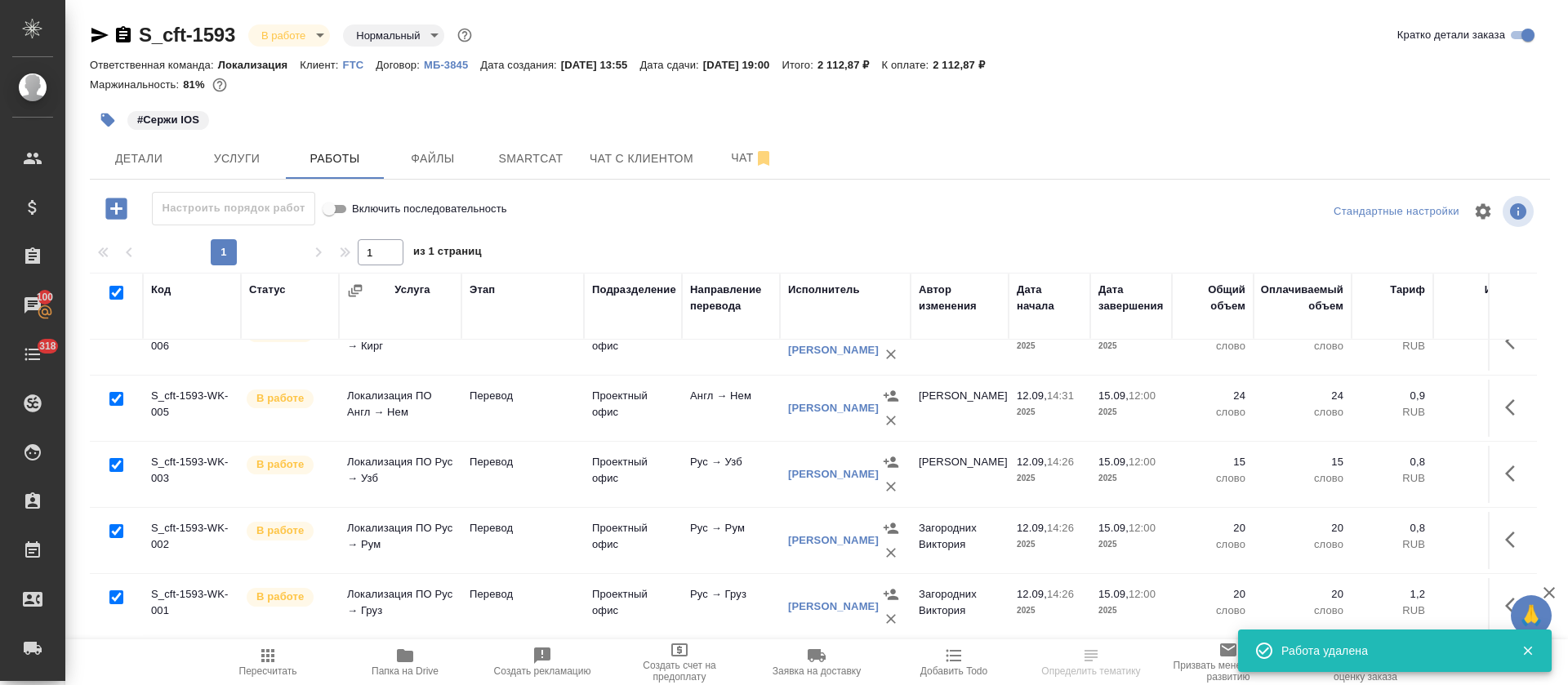
checkbox input "true"
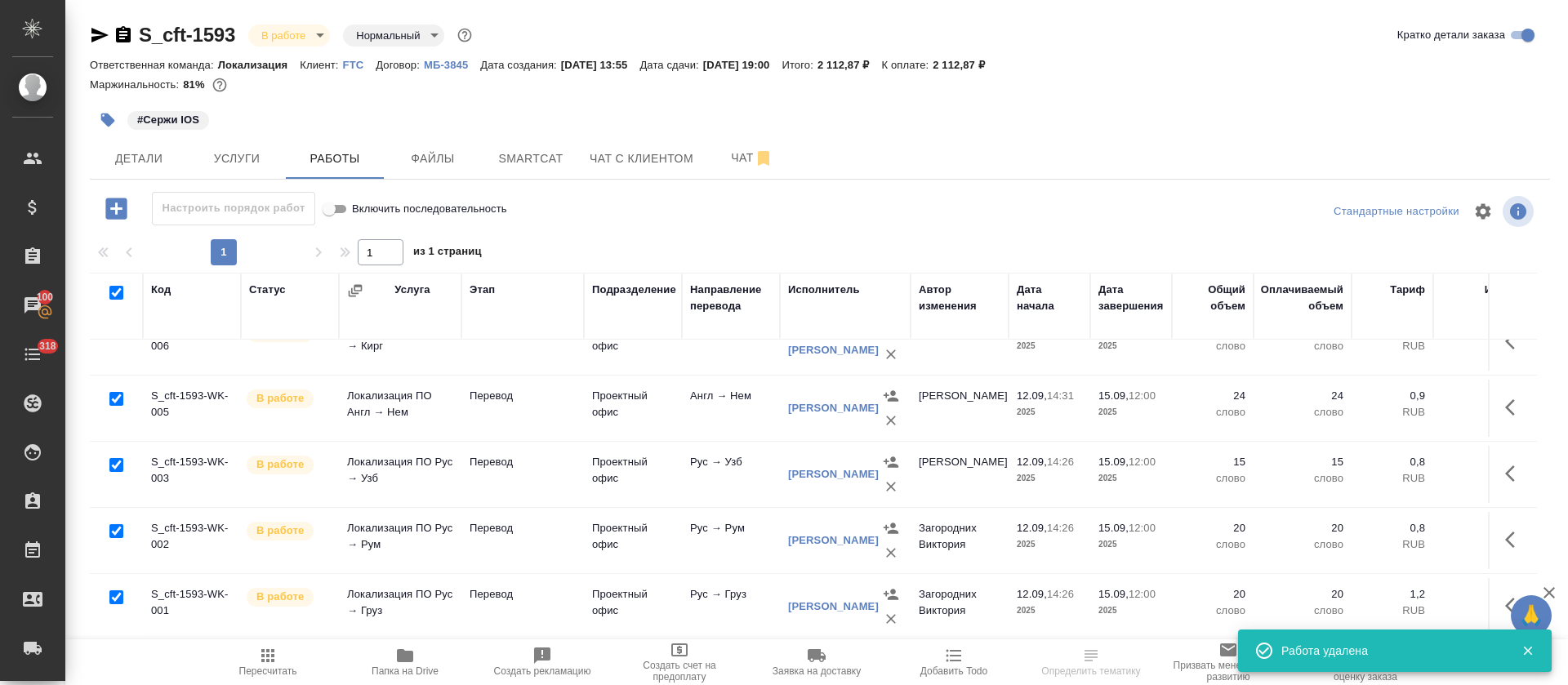
checkbox input "true"
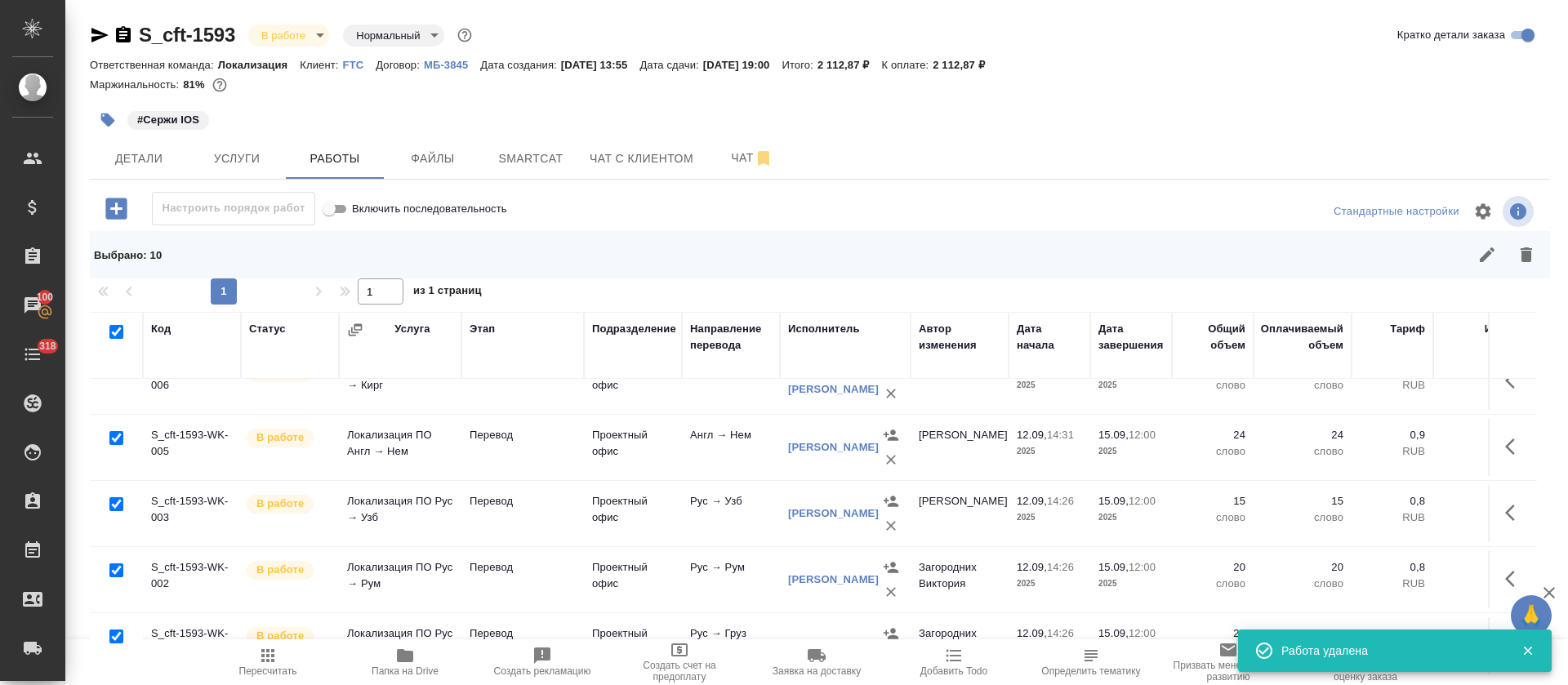
click at [1456, 274] on div "Выбрано : 10" at bounding box center [821, 255] width 1461 height 48
click at [1468, 271] on button "button" at bounding box center [1487, 254] width 39 height 39
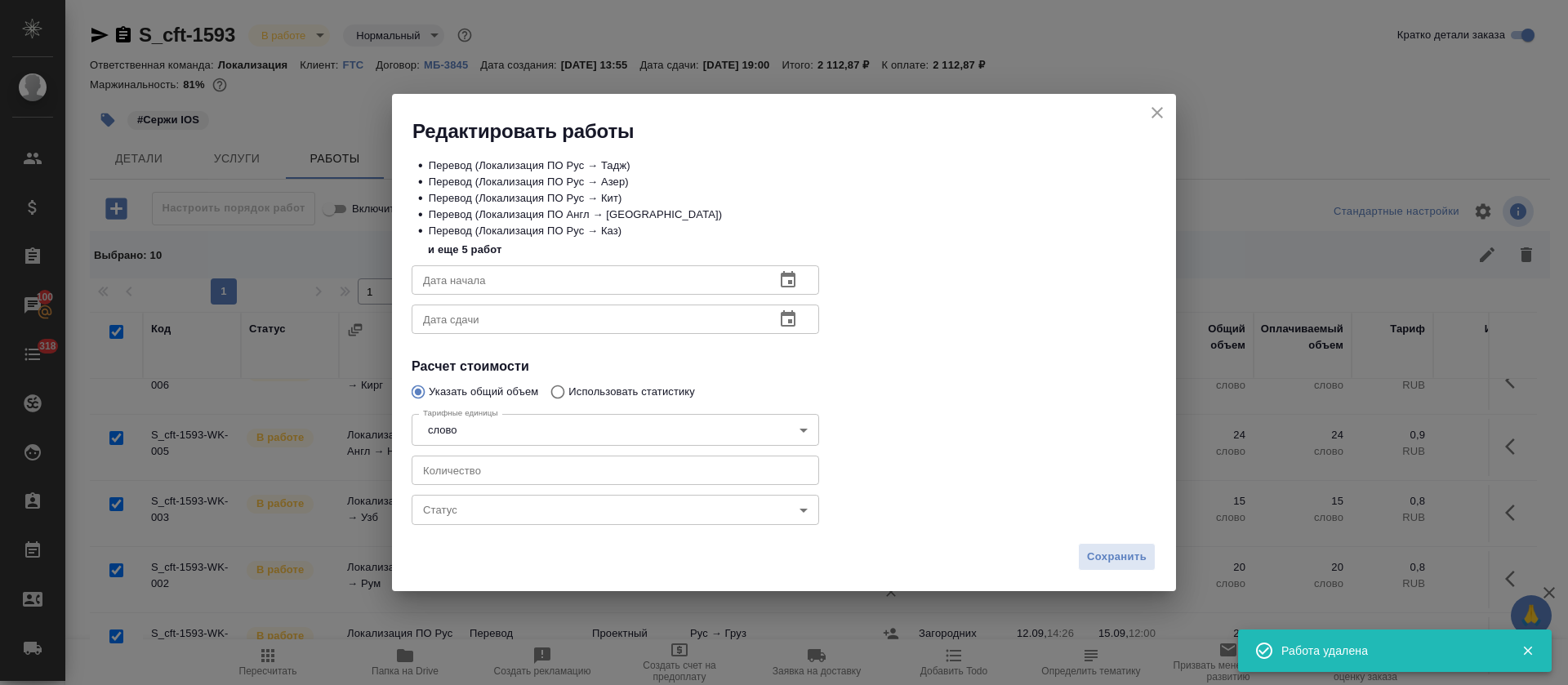
click at [533, 505] on body "🙏 .cls-1 fill:#fff; AWATERA Tretyakova Olga Клиенты Спецификации Заказы 100 Чат…" at bounding box center [784, 342] width 1568 height 685
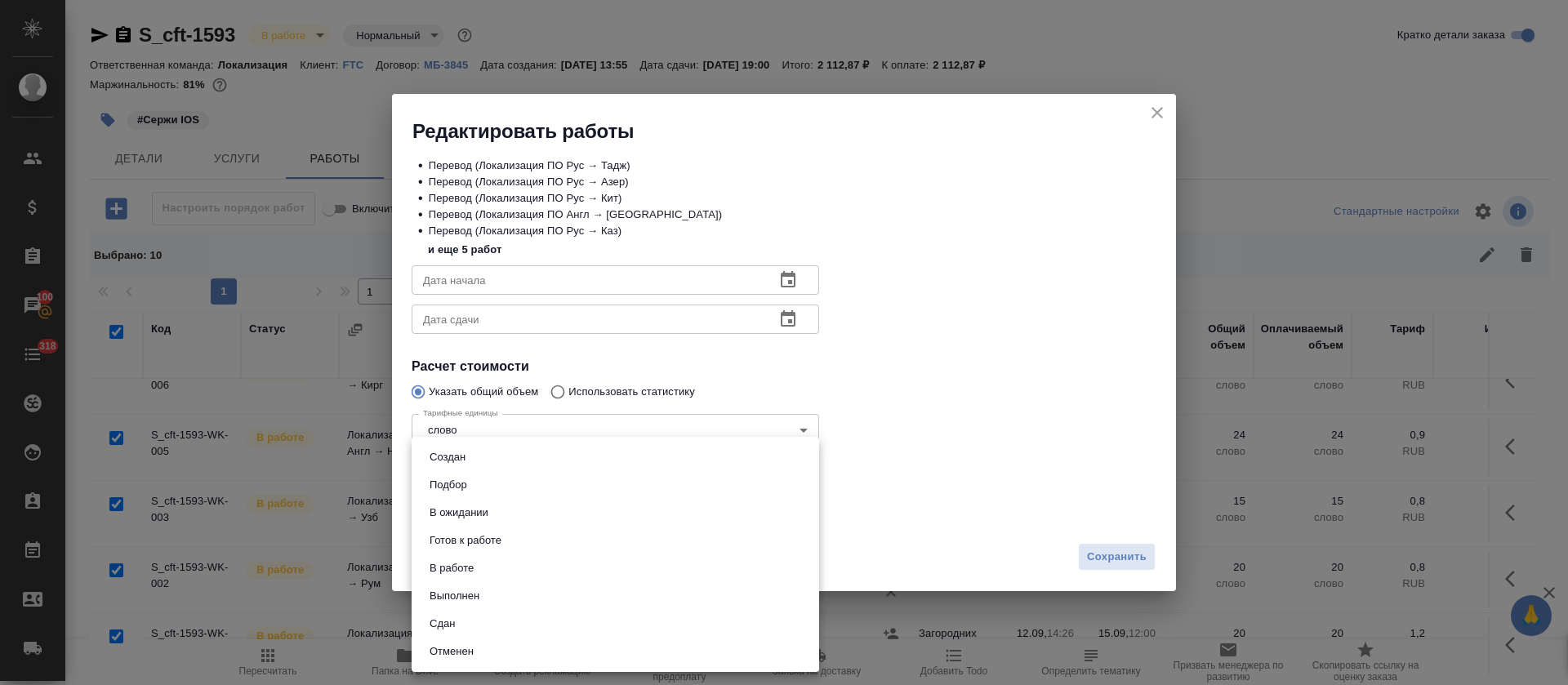
click at [495, 623] on li "Сдан" at bounding box center [615, 624] width 408 height 28
type input "closed"
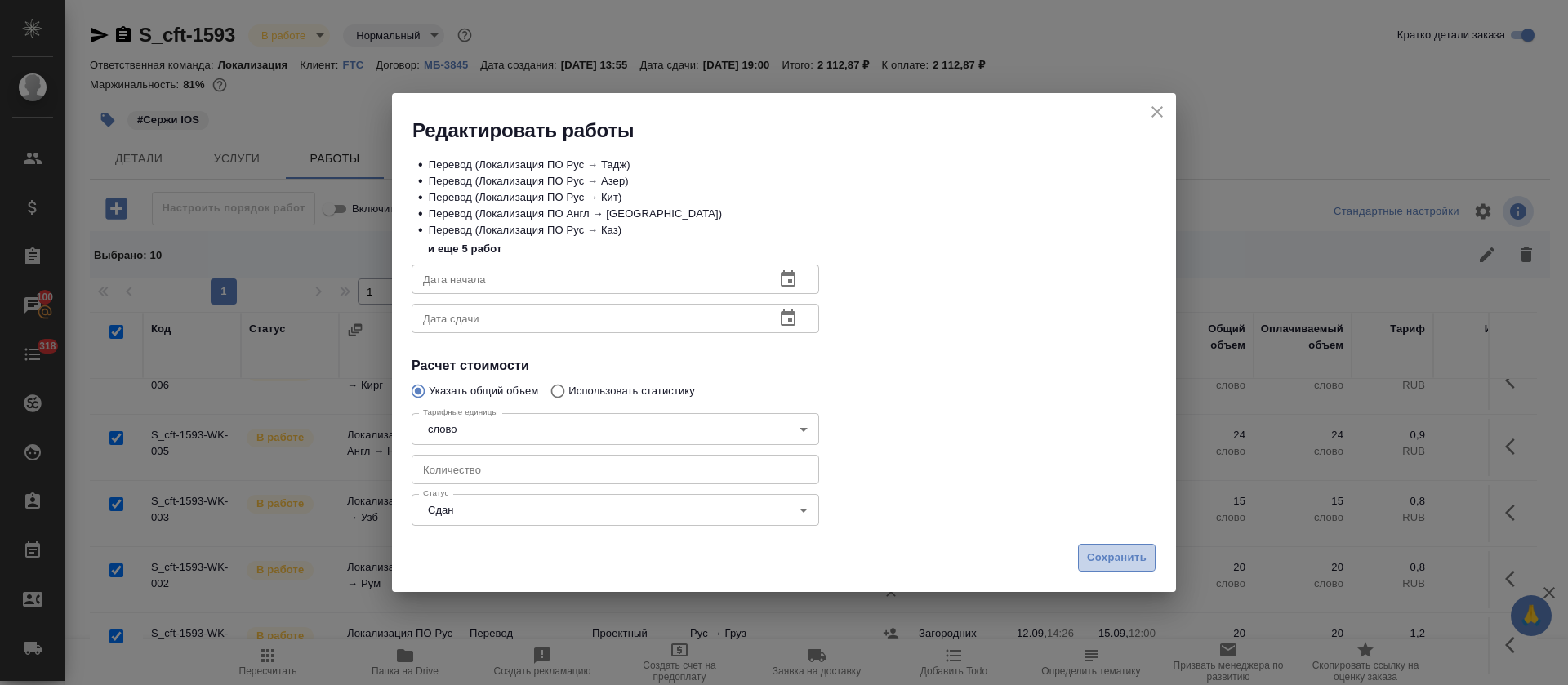
click at [1130, 547] on button "Сохранить" at bounding box center [1117, 558] width 77 height 29
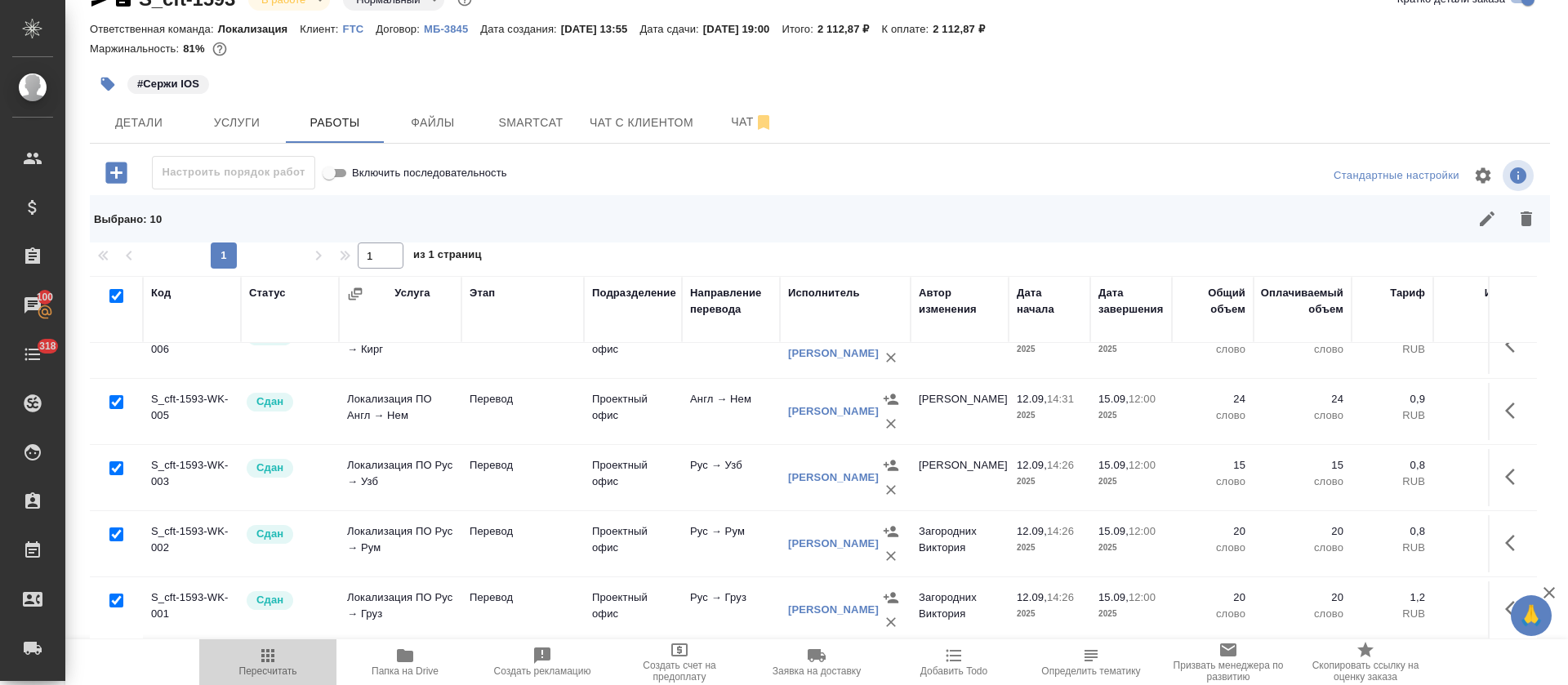
click at [266, 656] on icon "button" at bounding box center [267, 655] width 13 height 13
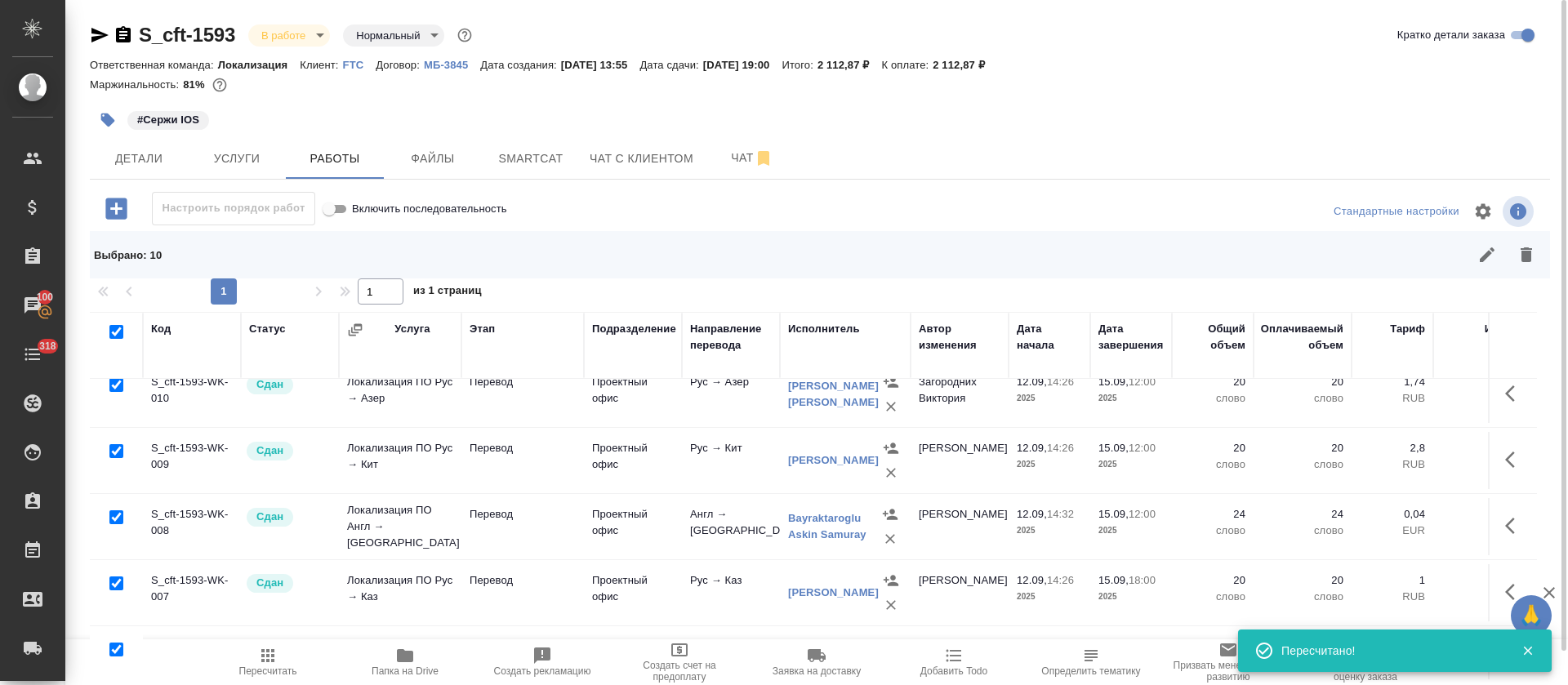
scroll to position [0, 0]
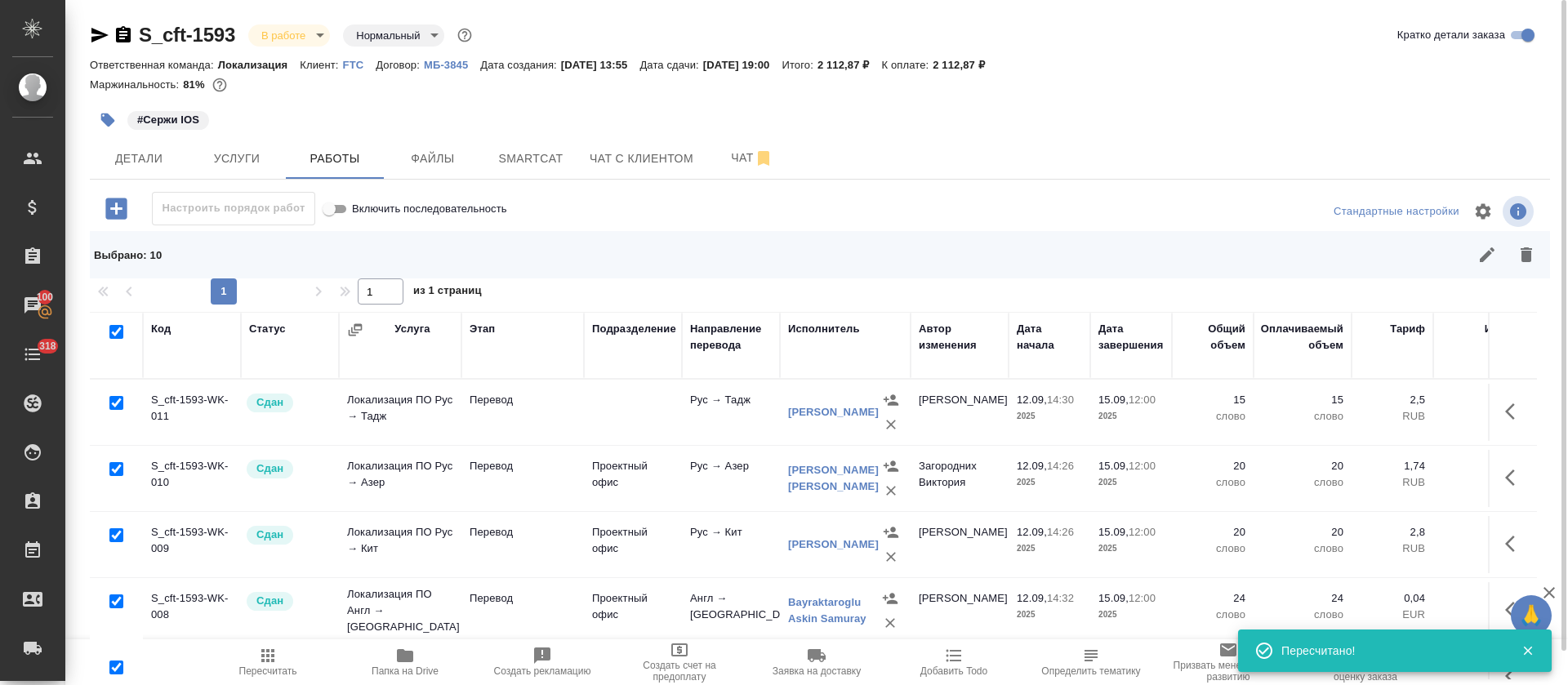
click at [316, 43] on body "🙏 .cls-1 fill:#fff; AWATERA Tretyakova Olga Клиенты Спецификации Заказы 100 Чат…" at bounding box center [784, 342] width 1568 height 685
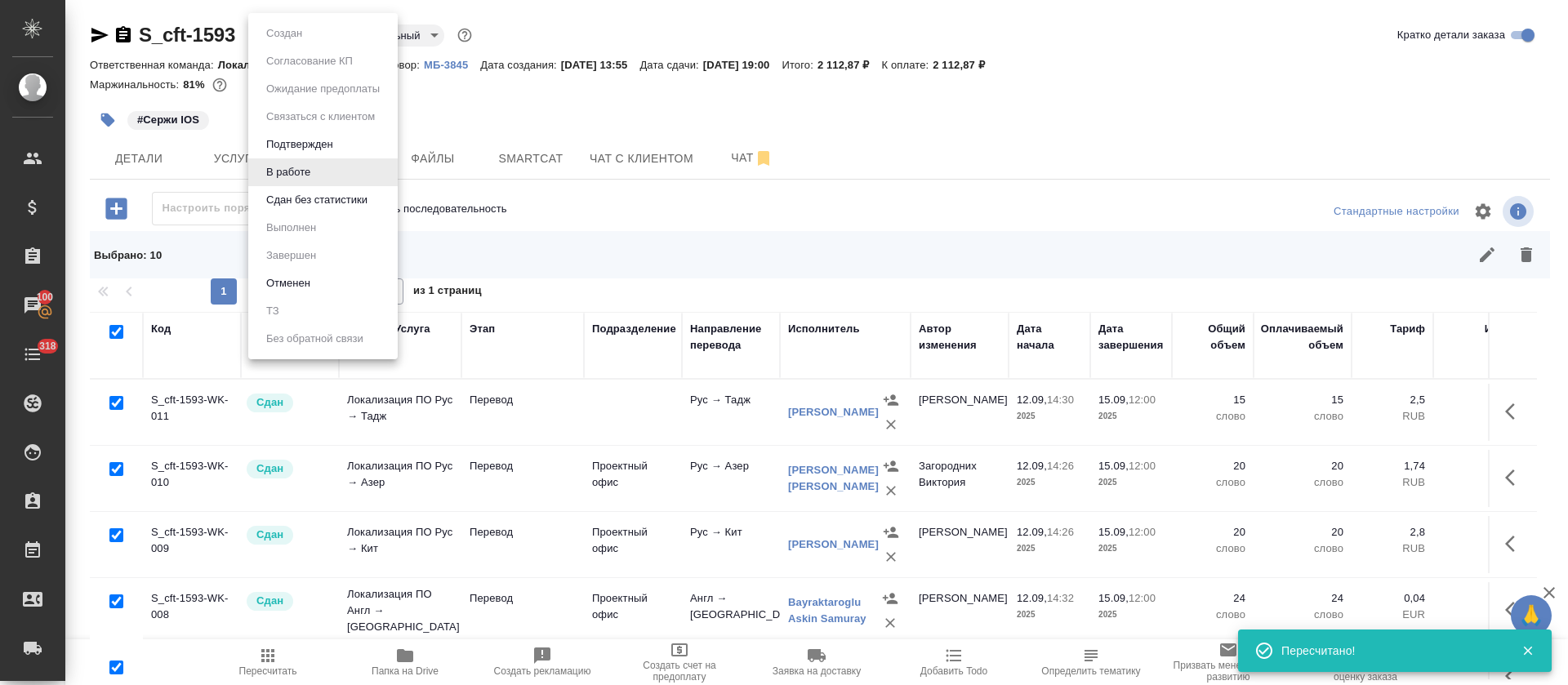
click at [292, 197] on button "Сдан без статистики" at bounding box center [317, 200] width 111 height 18
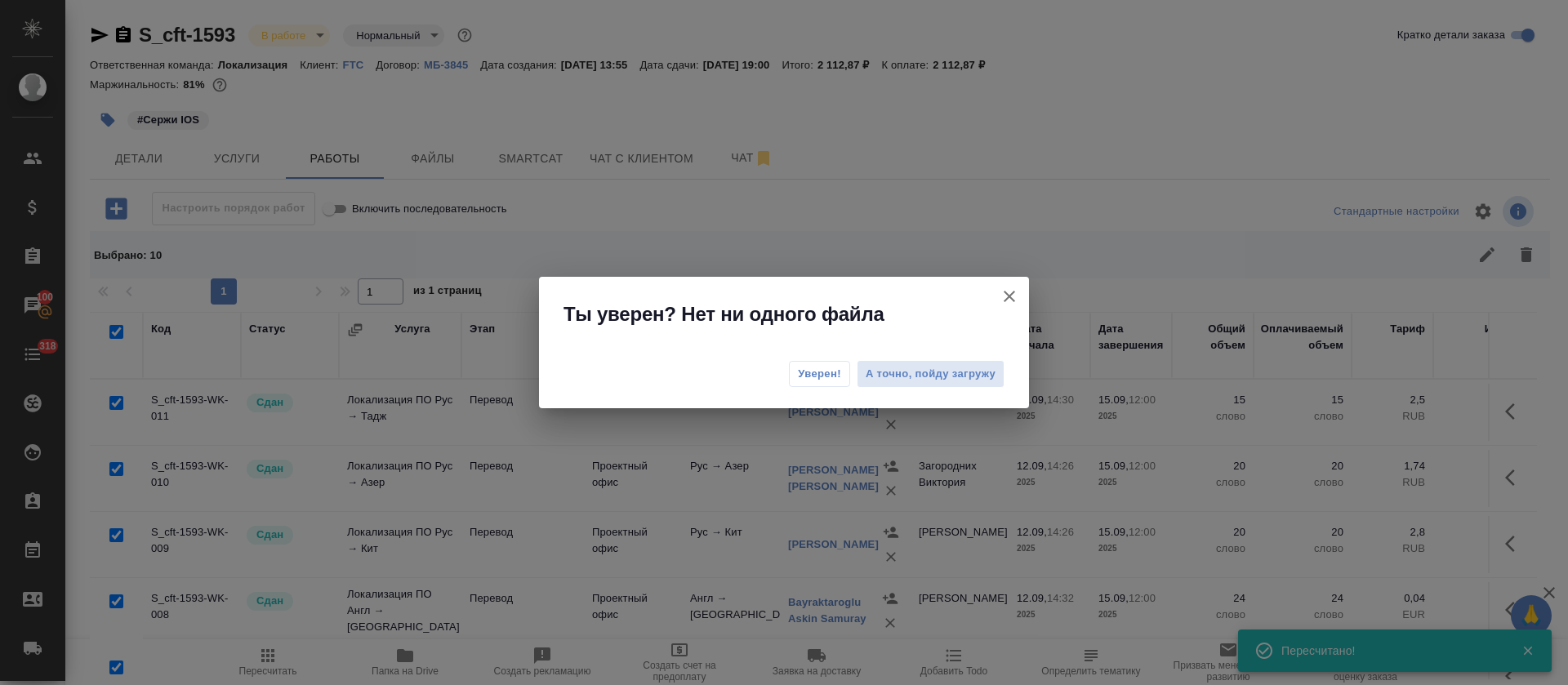
click at [836, 369] on span "Уверен!" at bounding box center [819, 374] width 43 height 16
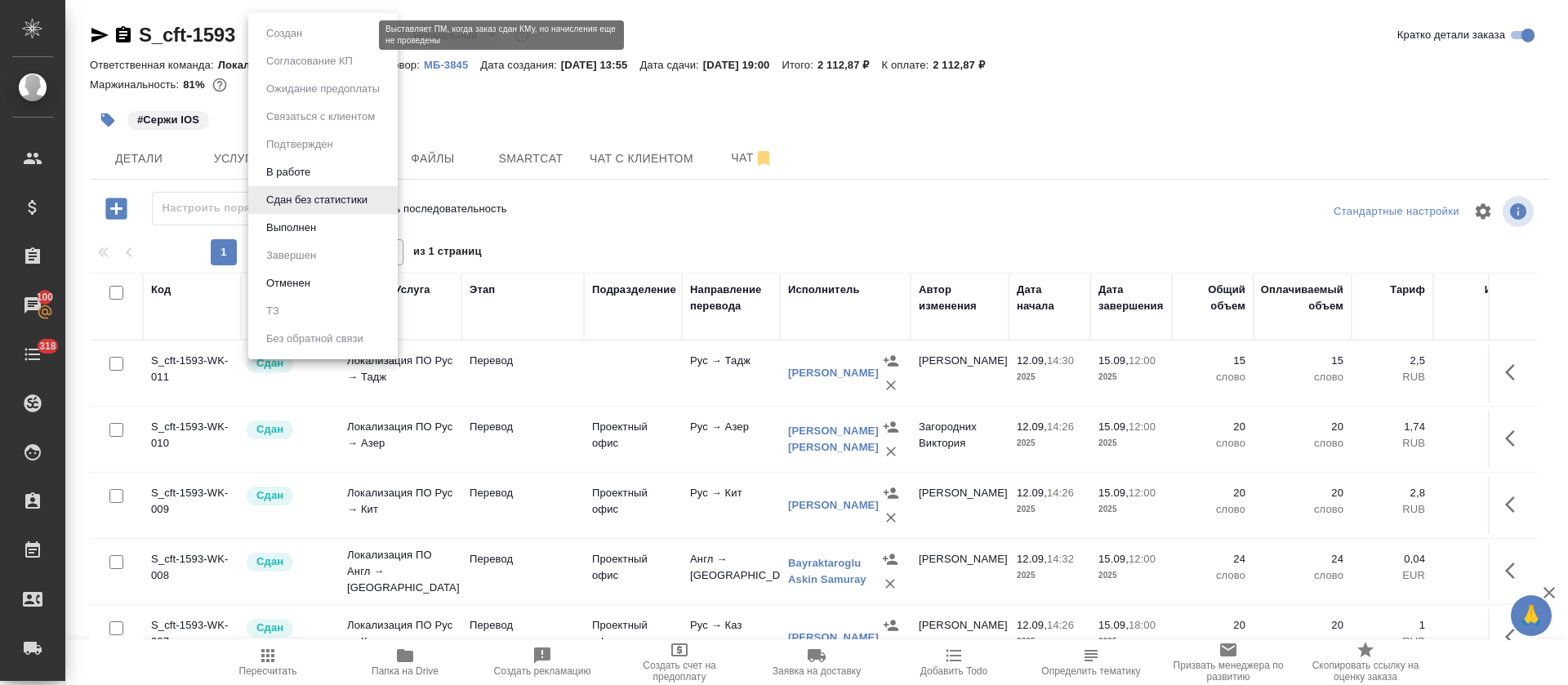
click at [354, 38] on body "🙏 .cls-1 fill:#fff; AWATERA Tretyakova Olga Клиенты Спецификации Заказы 100 Чат…" at bounding box center [784, 342] width 1568 height 685
click at [327, 223] on li "Выполнен" at bounding box center [323, 227] width 150 height 28
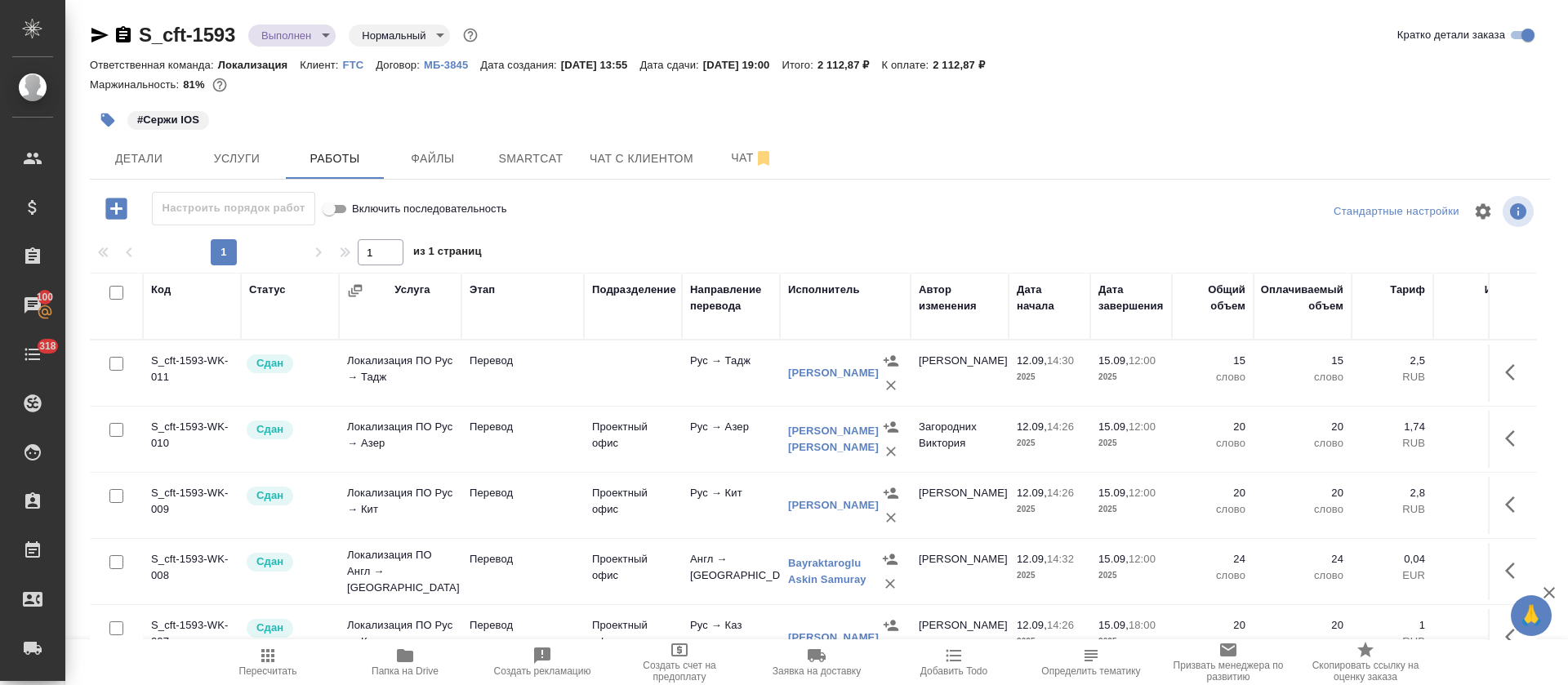
click at [107, 37] on icon "button" at bounding box center [100, 35] width 20 height 20
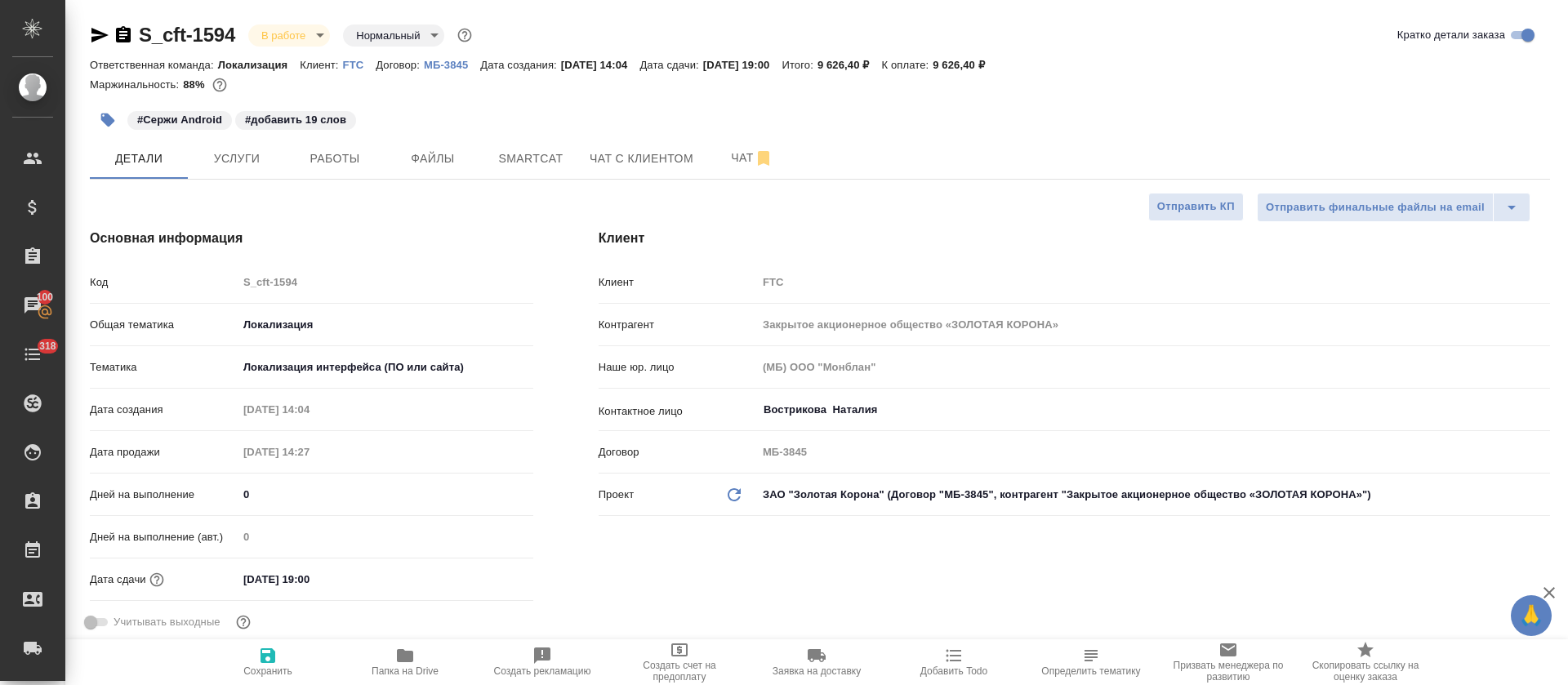
select select "RU"
click at [335, 160] on span "Работы" at bounding box center [335, 159] width 78 height 20
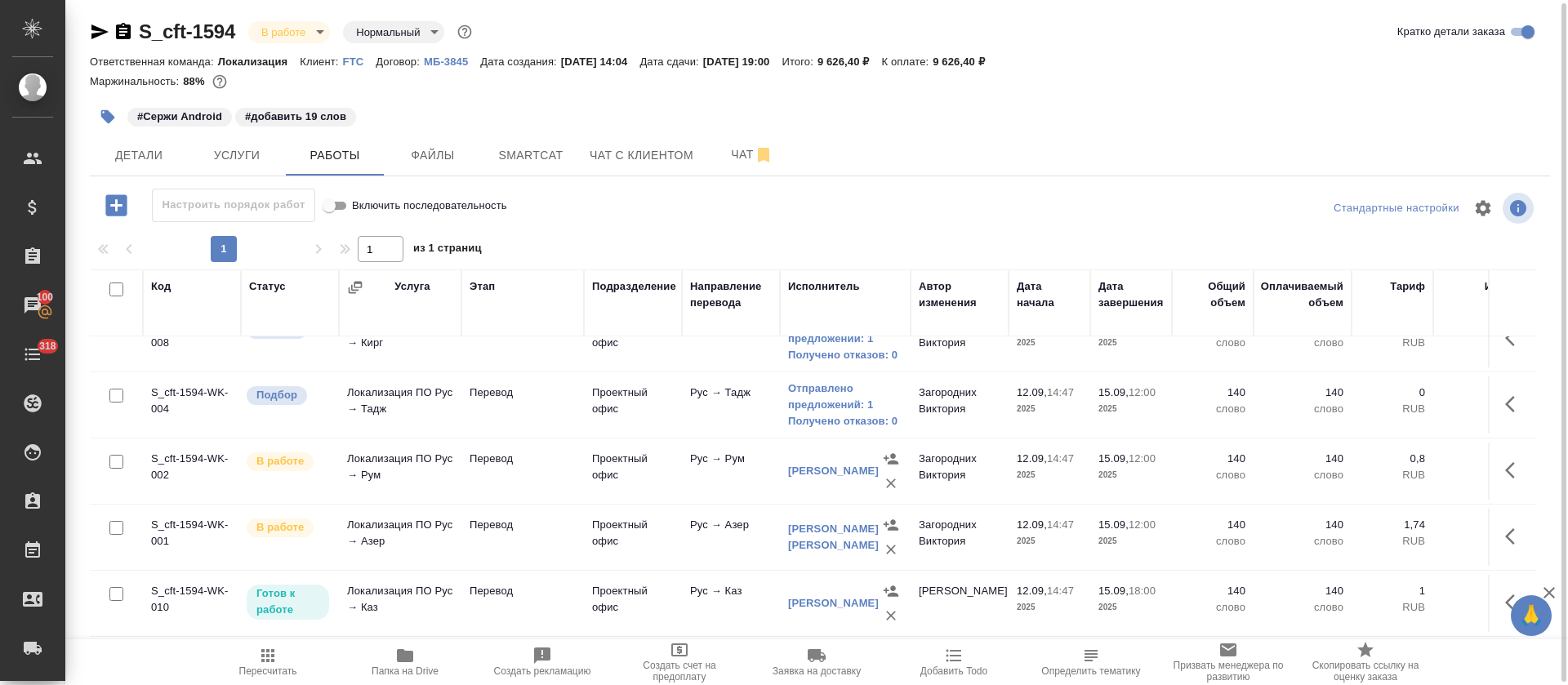
scroll to position [248, 0]
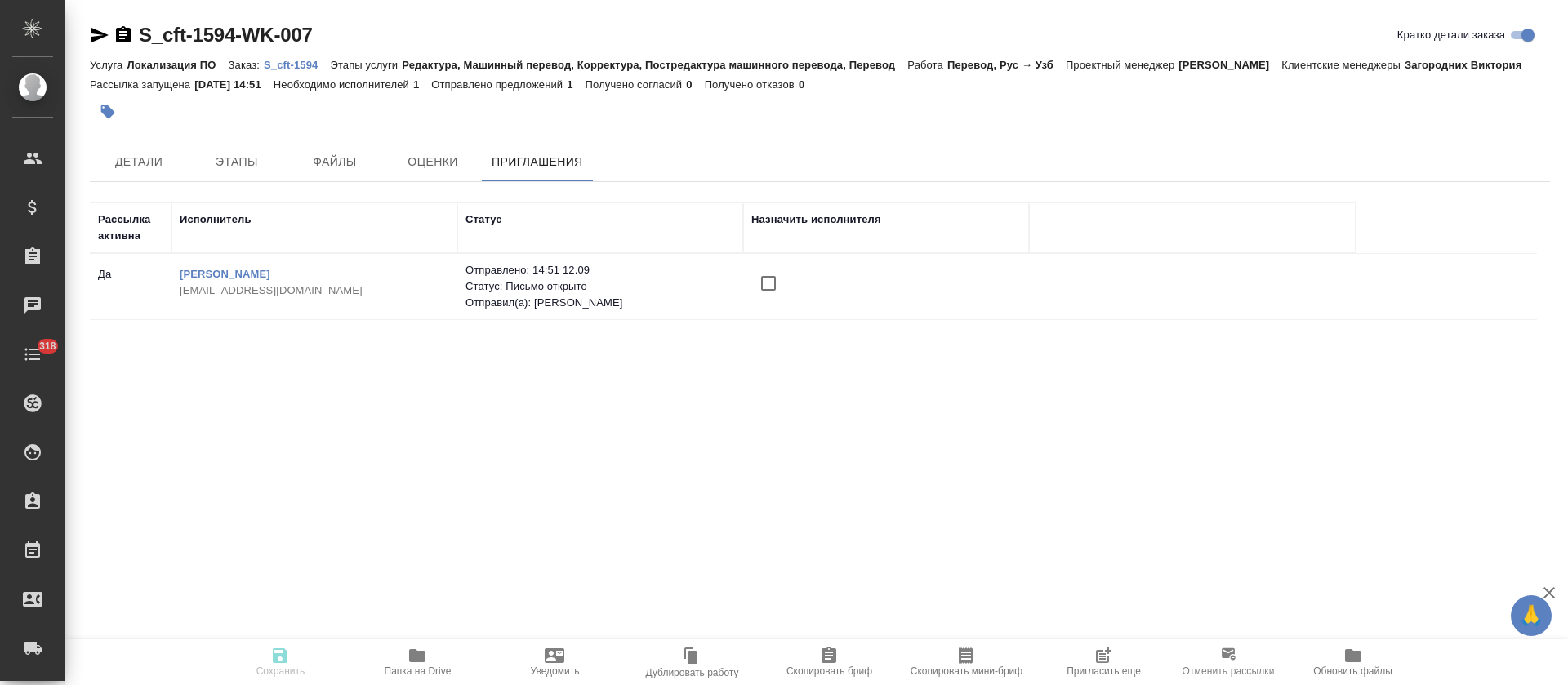
click at [770, 283] on input "checkbox" at bounding box center [769, 283] width 34 height 34
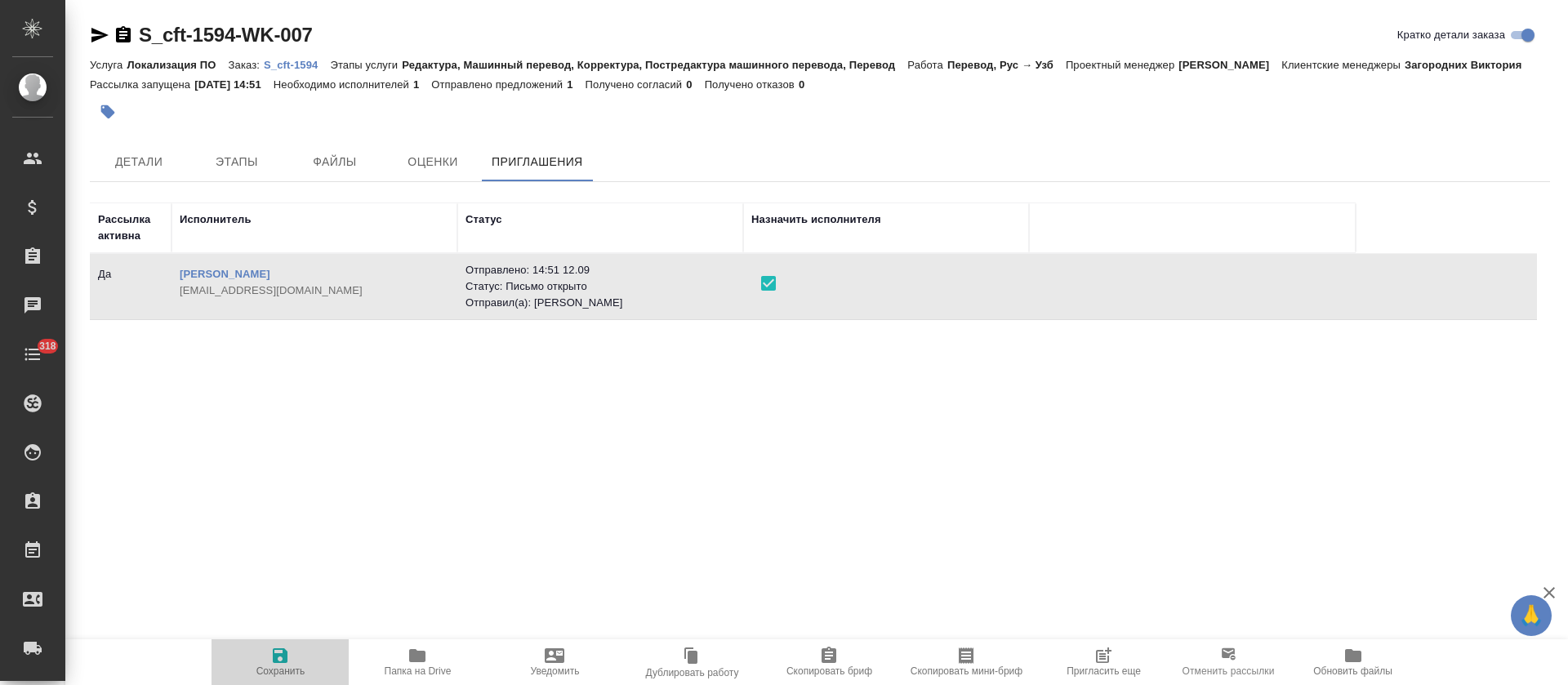
drag, startPoint x: 267, startPoint y: 668, endPoint x: 279, endPoint y: 664, distance: 12.6
click at [272, 666] on span "Сохранить" at bounding box center [281, 671] width 49 height 11
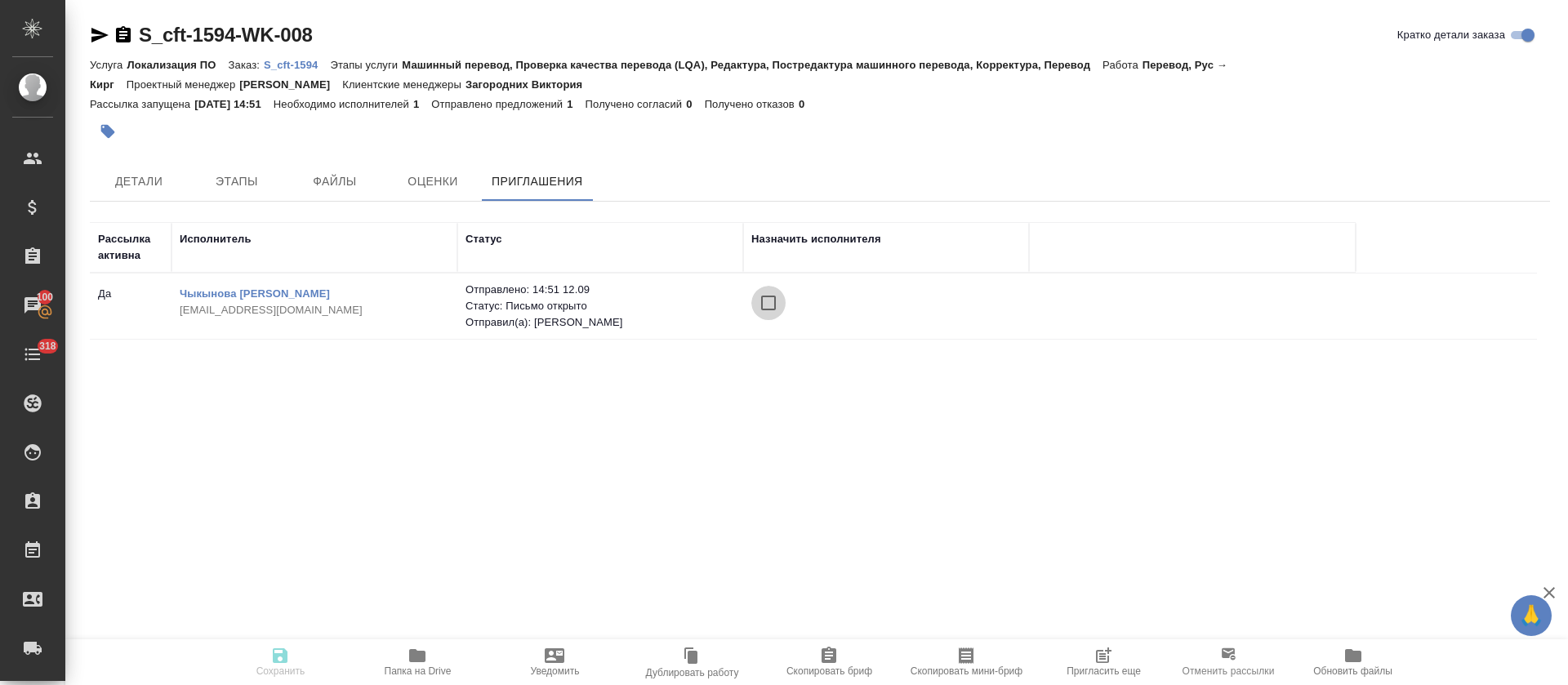
click at [772, 310] on input "checkbox" at bounding box center [769, 303] width 34 height 34
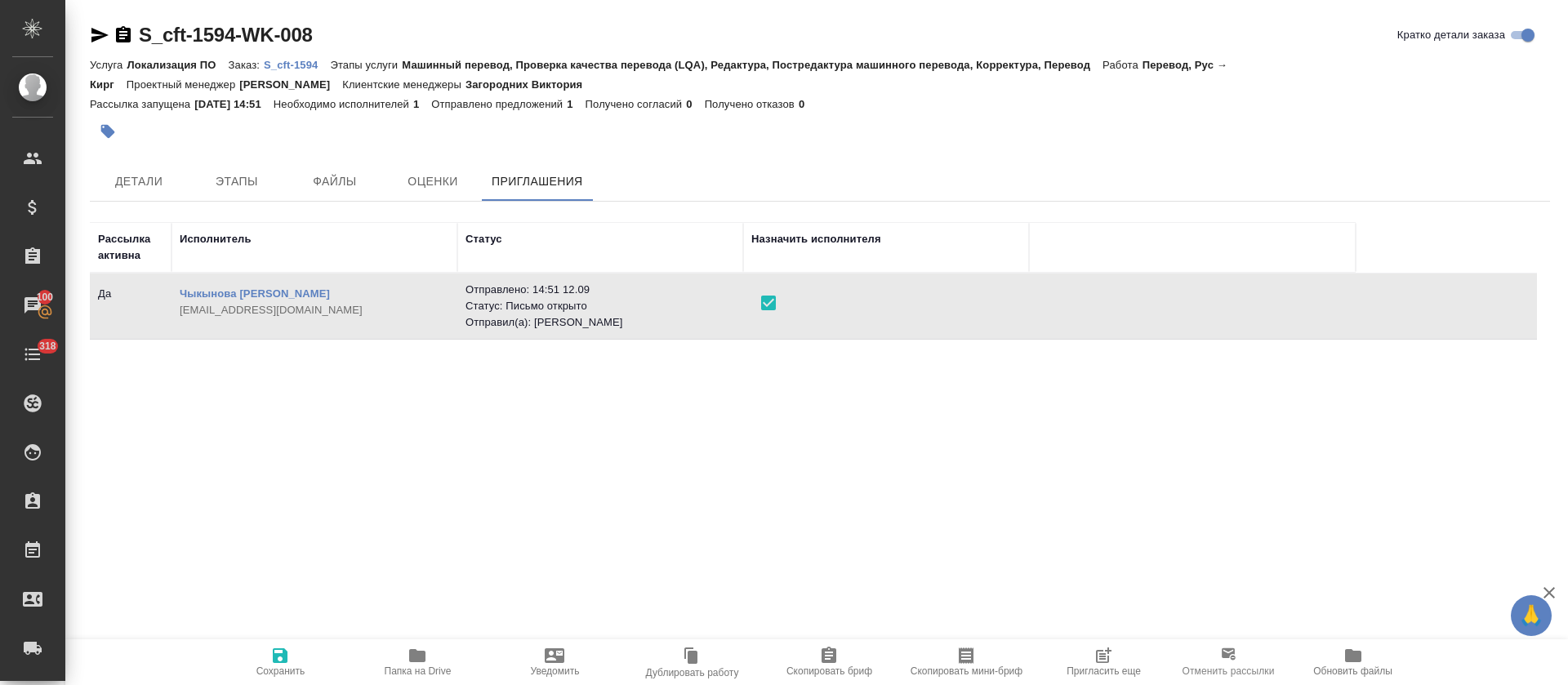
click at [272, 666] on span "Сохранить" at bounding box center [281, 671] width 49 height 11
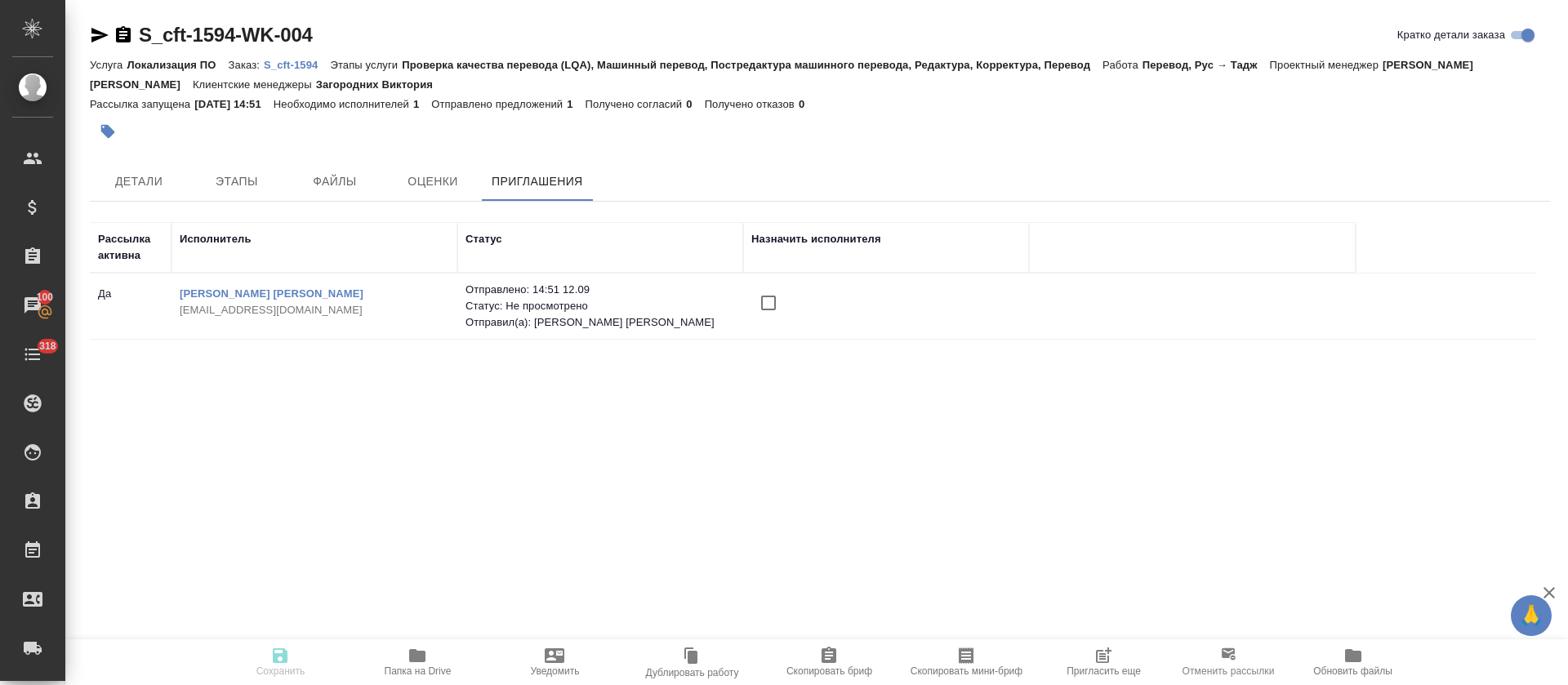
click at [775, 307] on input "checkbox" at bounding box center [769, 303] width 34 height 34
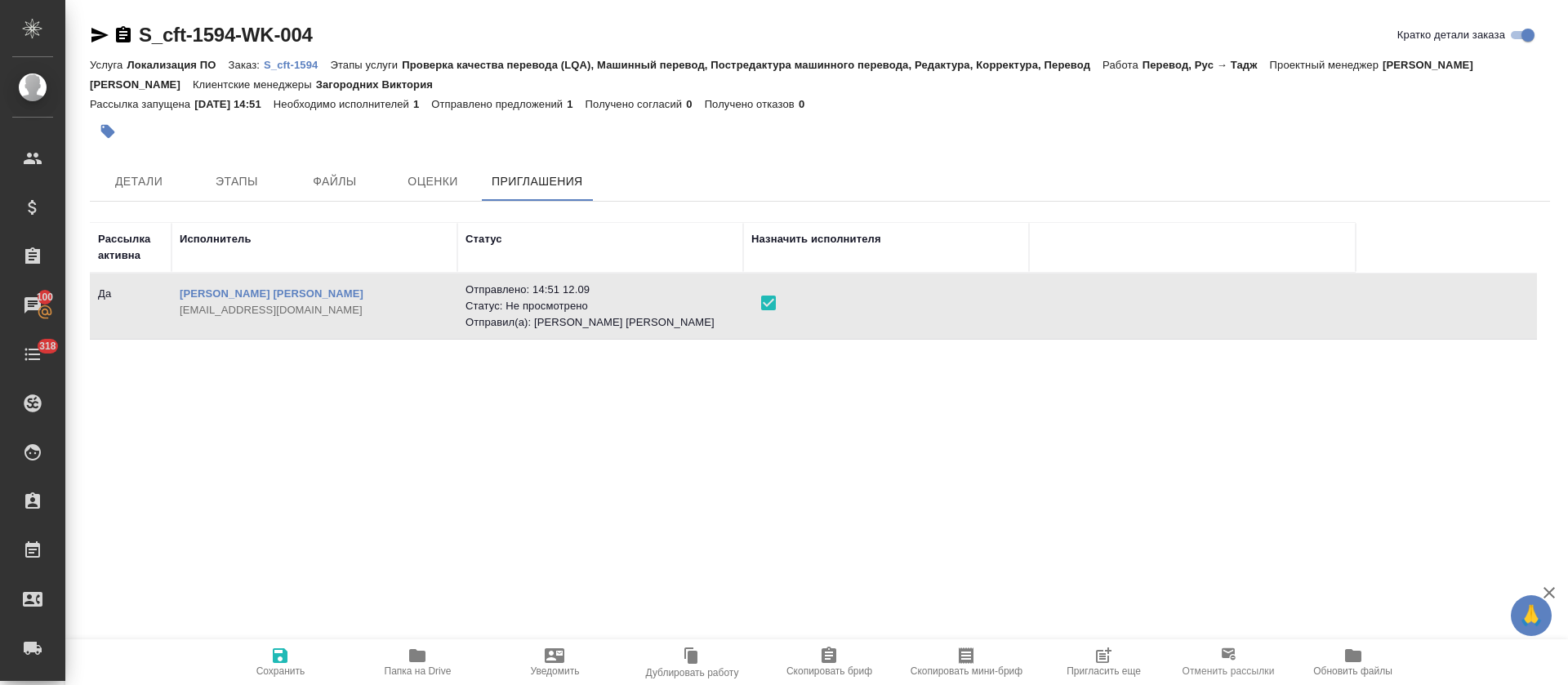
click at [295, 675] on span "Сохранить" at bounding box center [281, 671] width 49 height 11
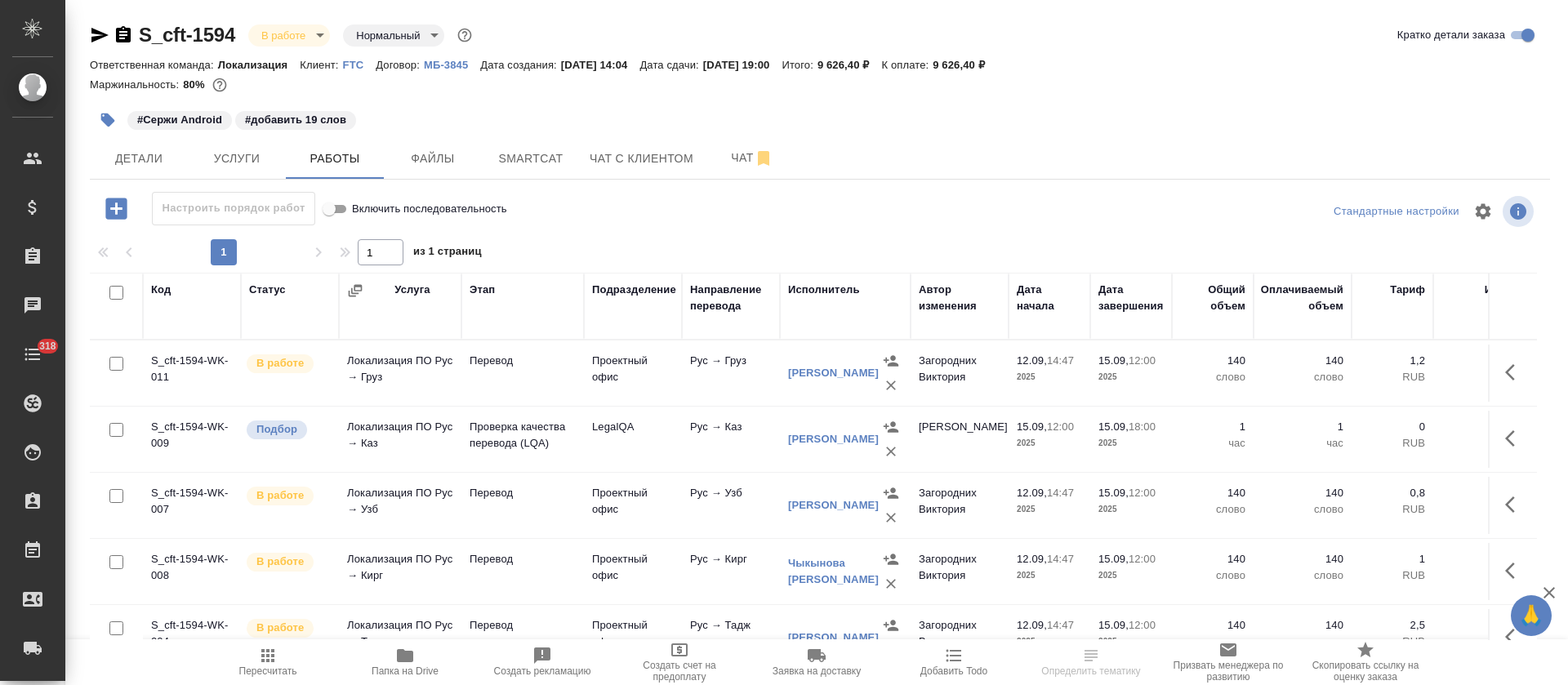
click at [1505, 446] on icon "button" at bounding box center [1514, 438] width 20 height 20
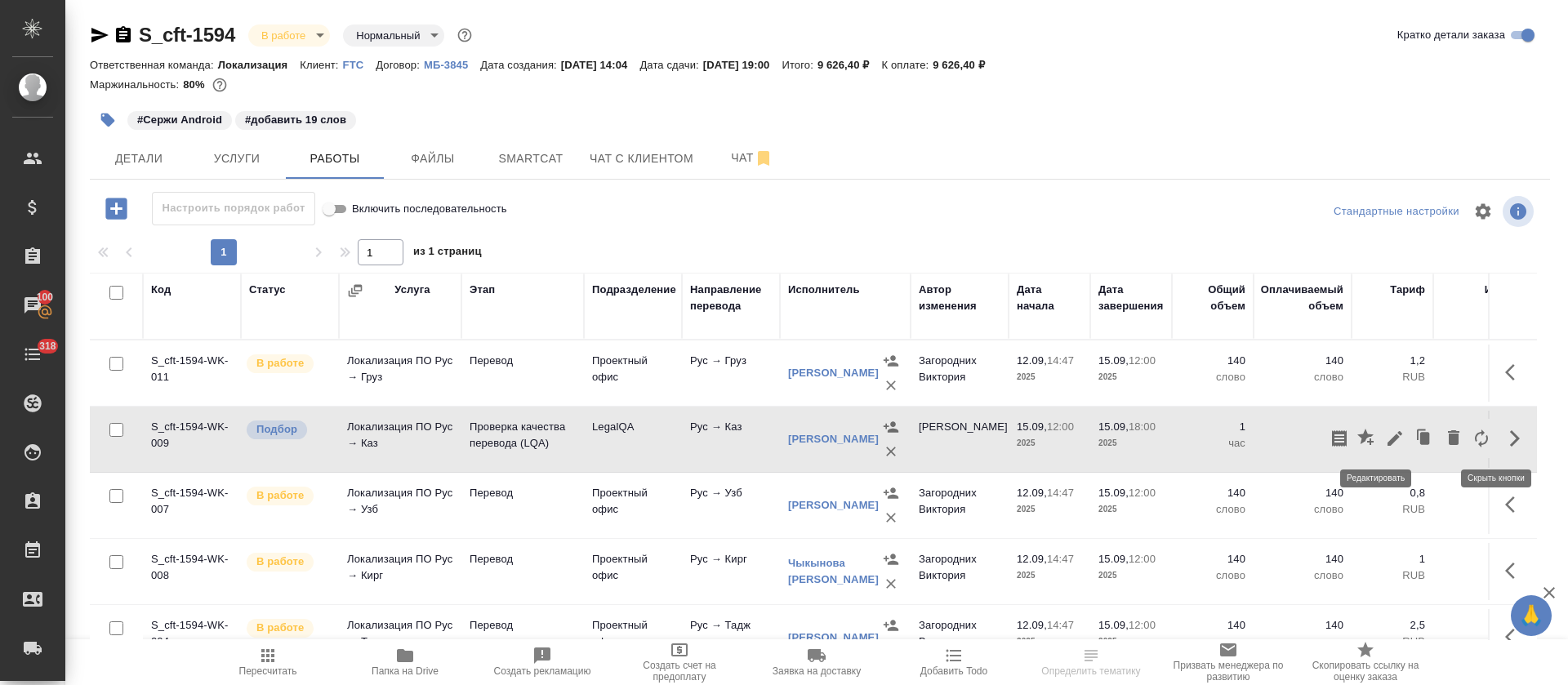
click at [1385, 441] on icon "button" at bounding box center [1394, 438] width 20 height 20
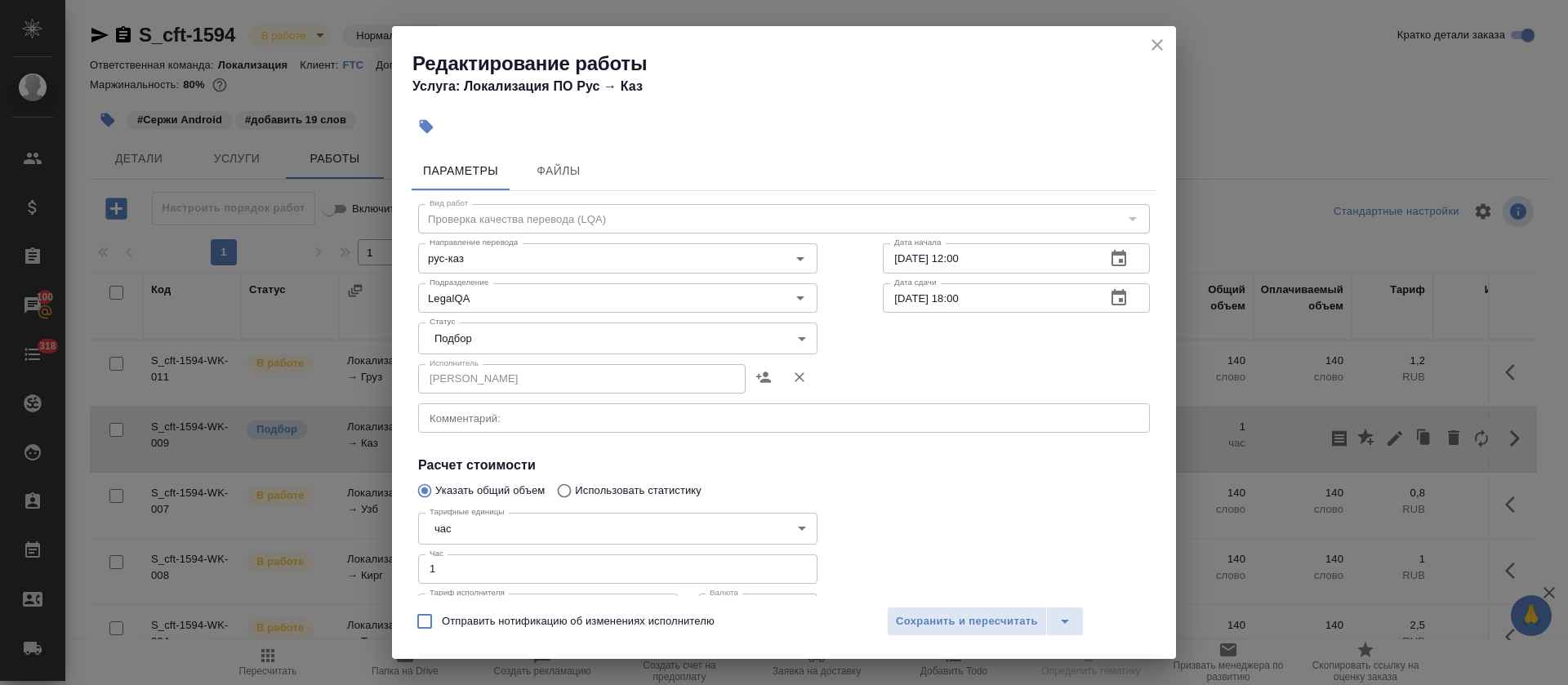
click at [495, 327] on body "🙏 .cls-1 fill:#fff; AWATERA Tretyakova Olga Клиенты Спецификации Заказы 100 Чат…" at bounding box center [784, 342] width 1568 height 685
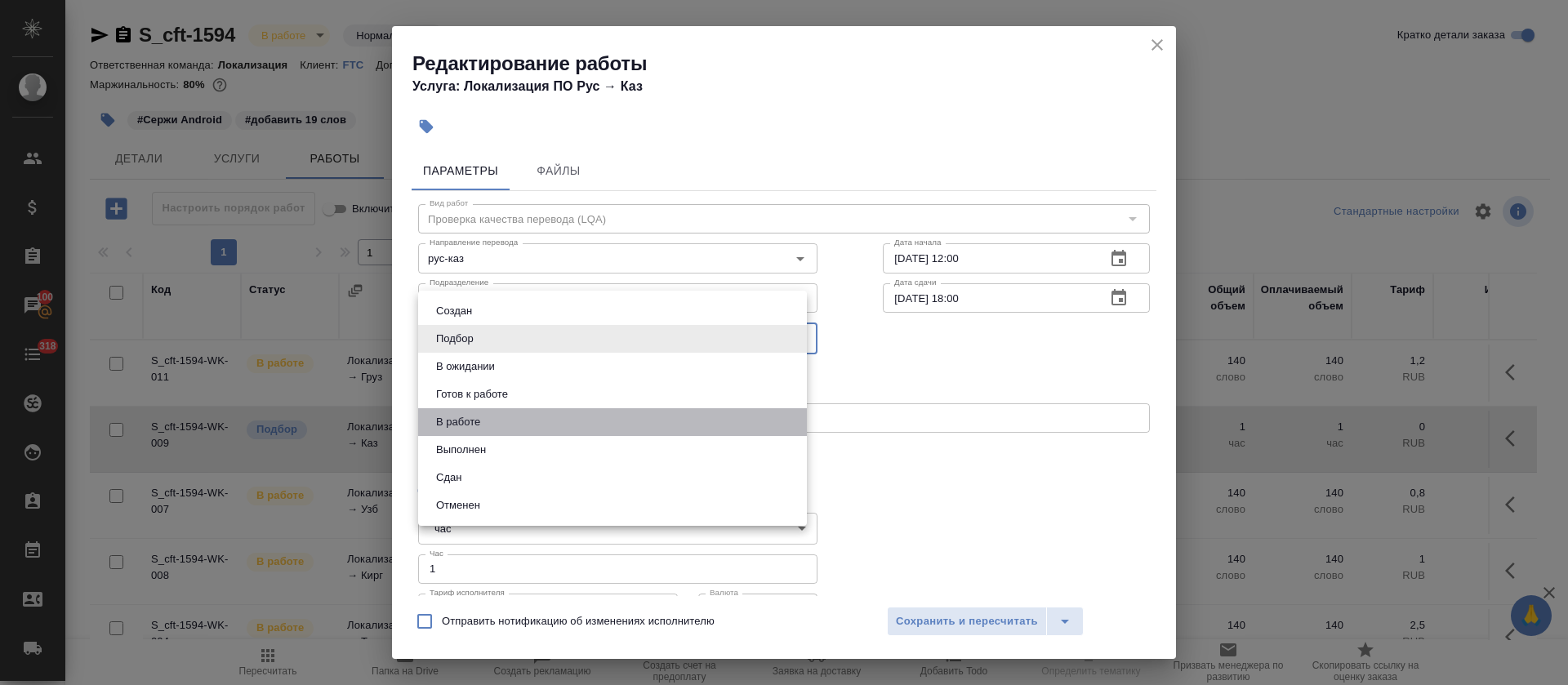
click at [486, 416] on li "В работе" at bounding box center [612, 422] width 389 height 28
type input "inProgress"
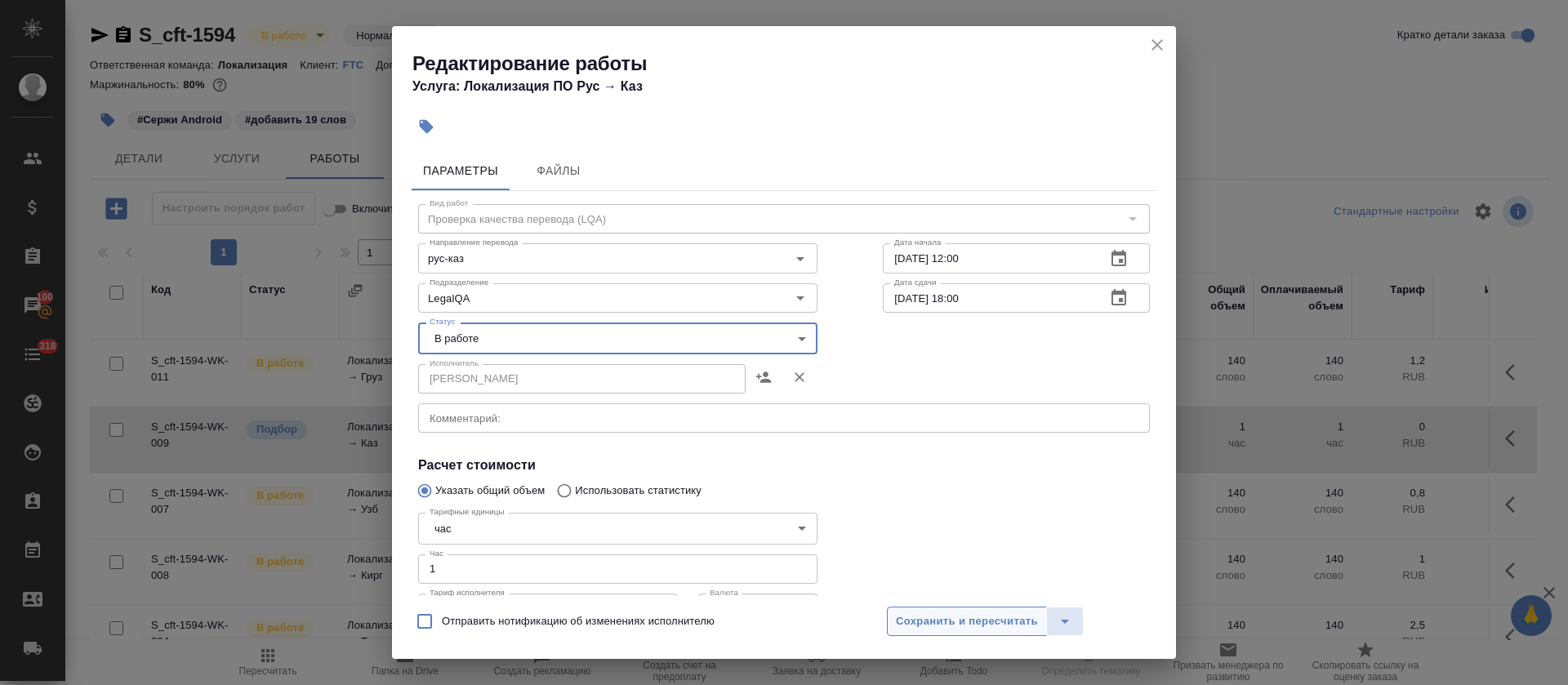
click at [981, 624] on span "Сохранить и пересчитать" at bounding box center [967, 622] width 142 height 19
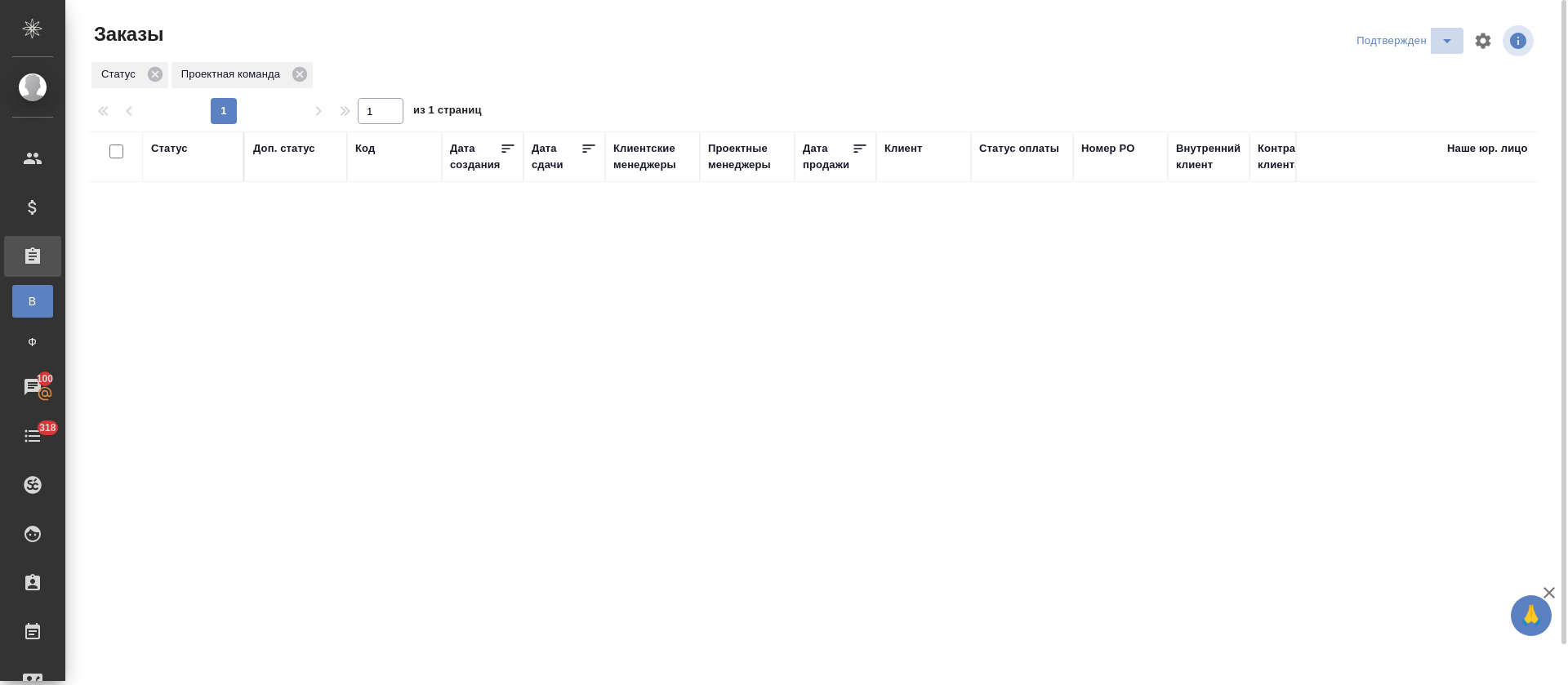
click at [1435, 46] on span "split button" at bounding box center [1447, 40] width 25 height 20
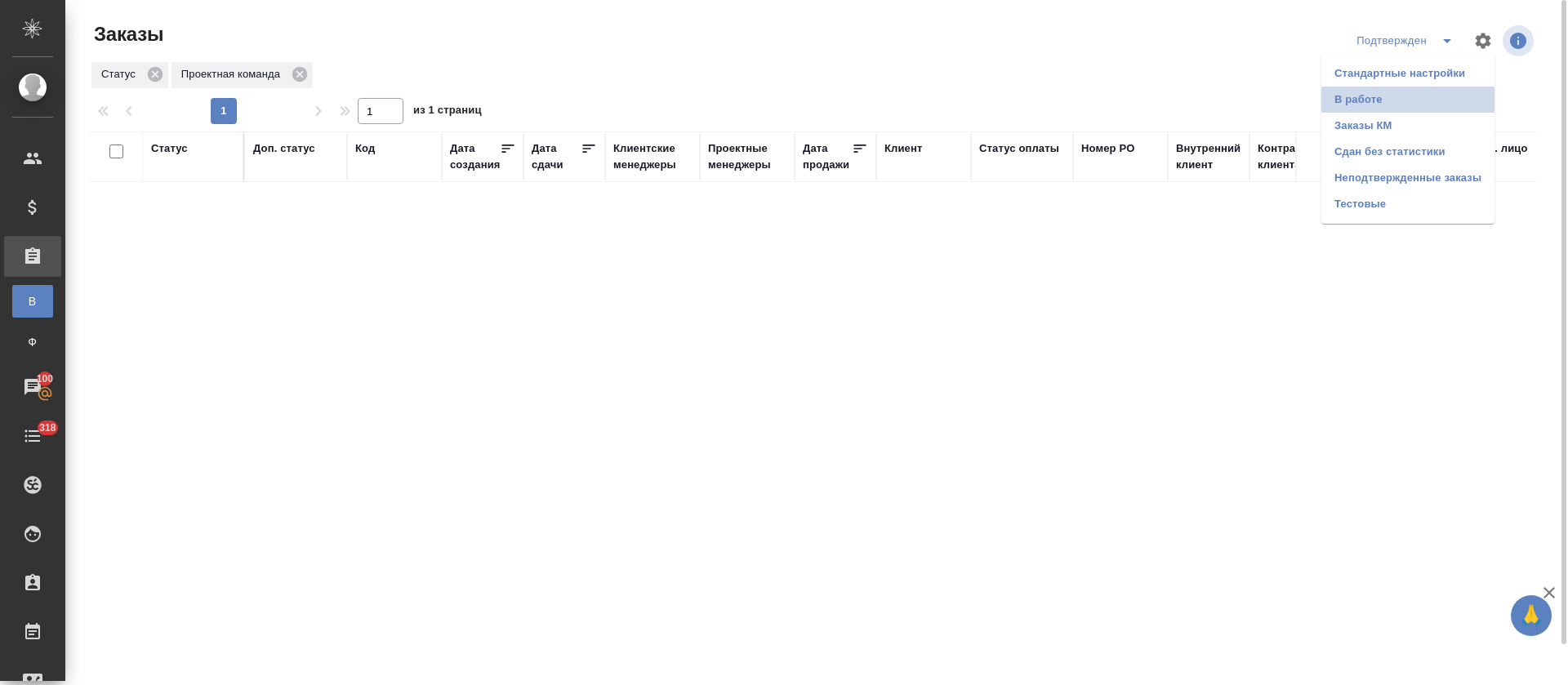
click at [1419, 102] on li "В работе" at bounding box center [1408, 100] width 173 height 26
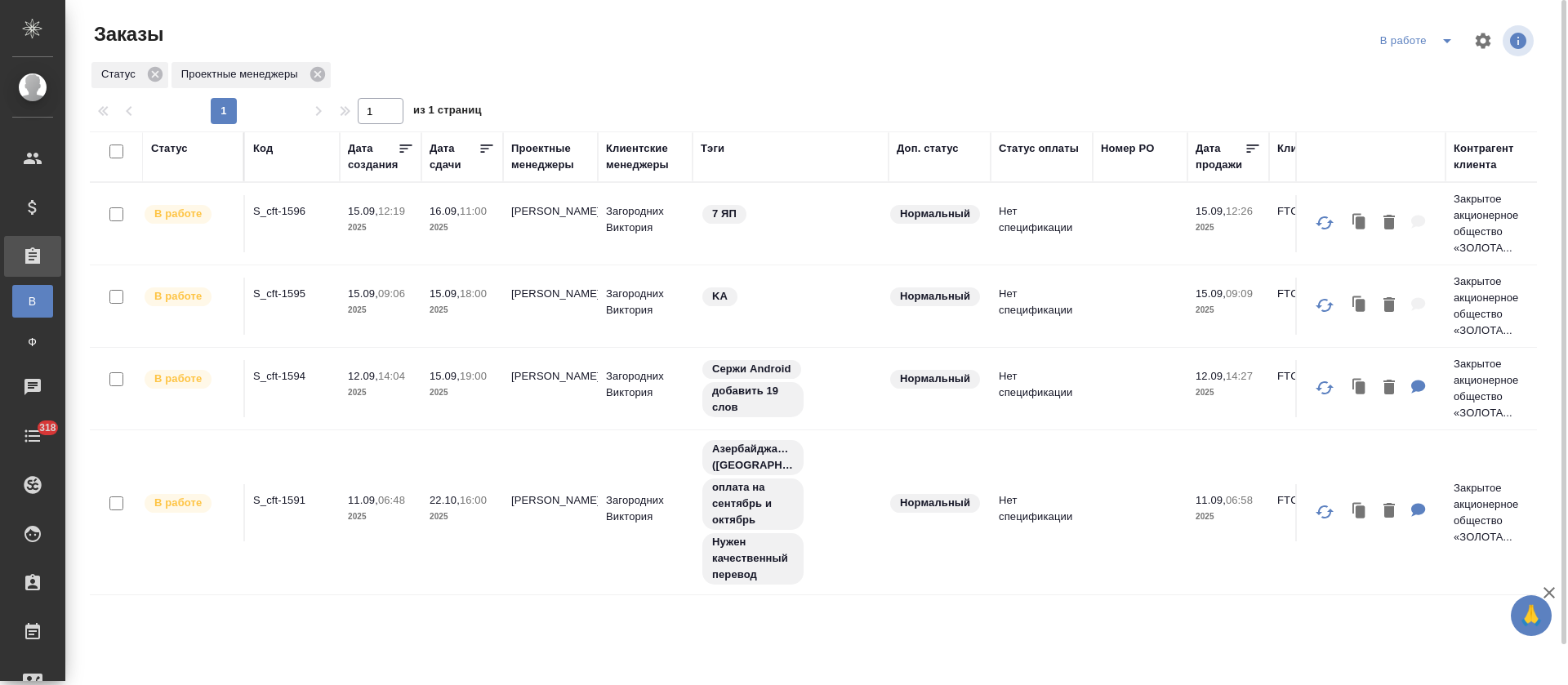
click at [289, 293] on p "S_cft-1595" at bounding box center [292, 294] width 78 height 16
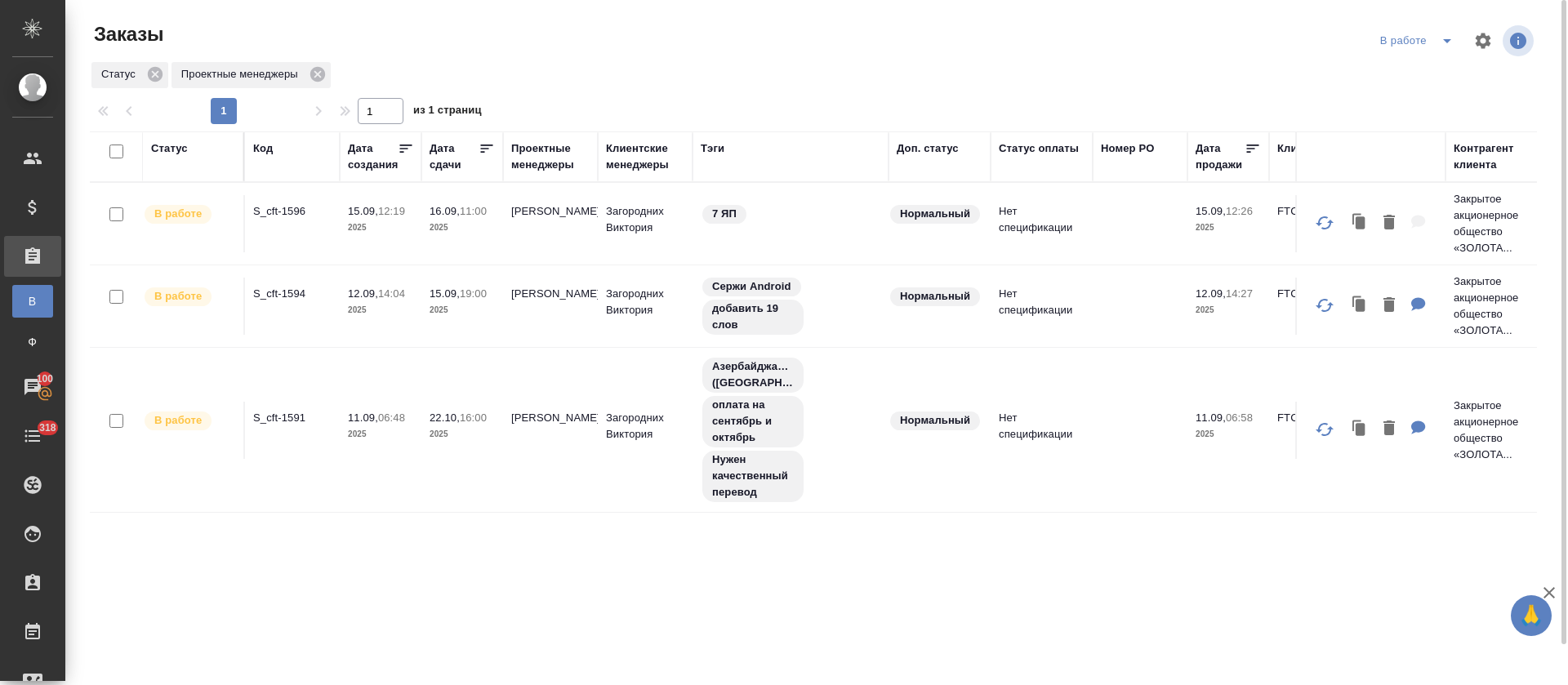
click at [1441, 50] on icon "split button" at bounding box center [1447, 40] width 20 height 20
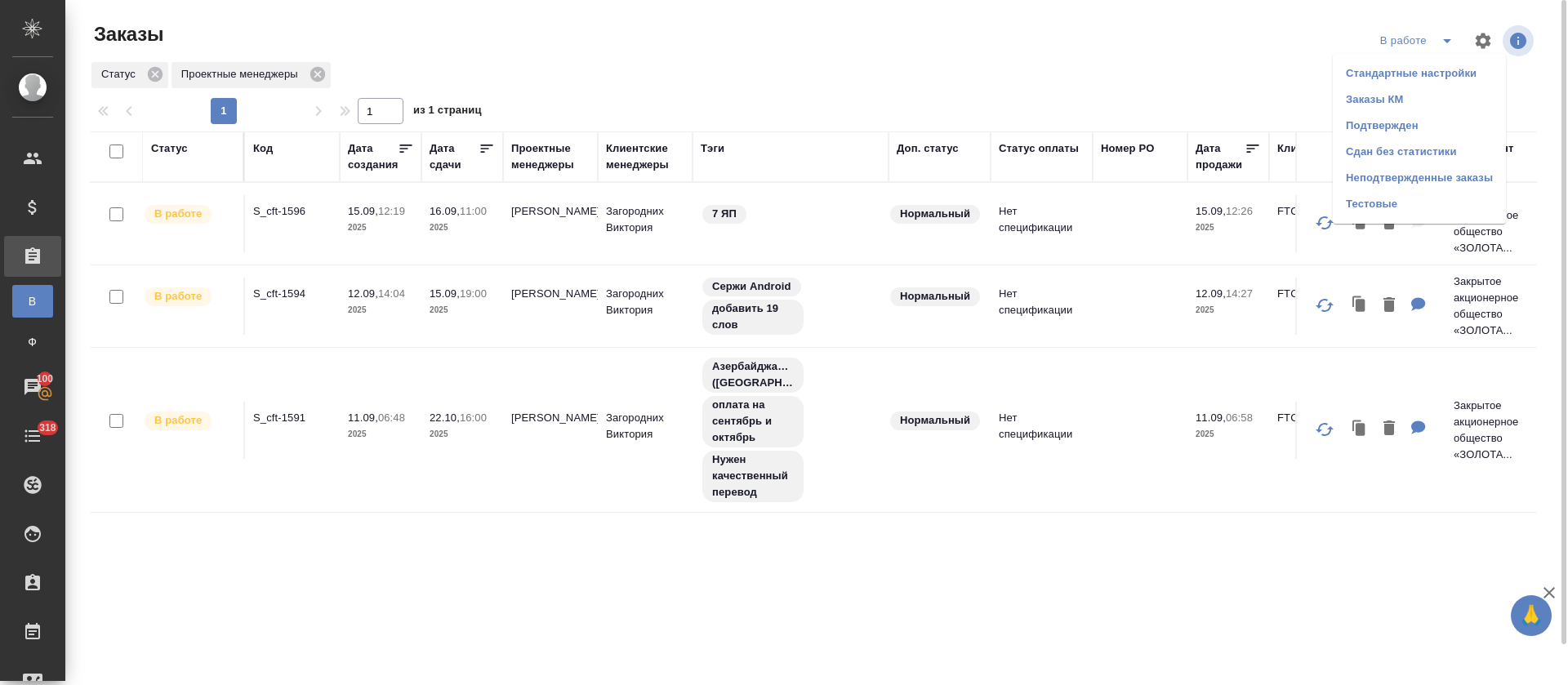
click at [1433, 125] on li "Подтвержден" at bounding box center [1419, 125] width 173 height 26
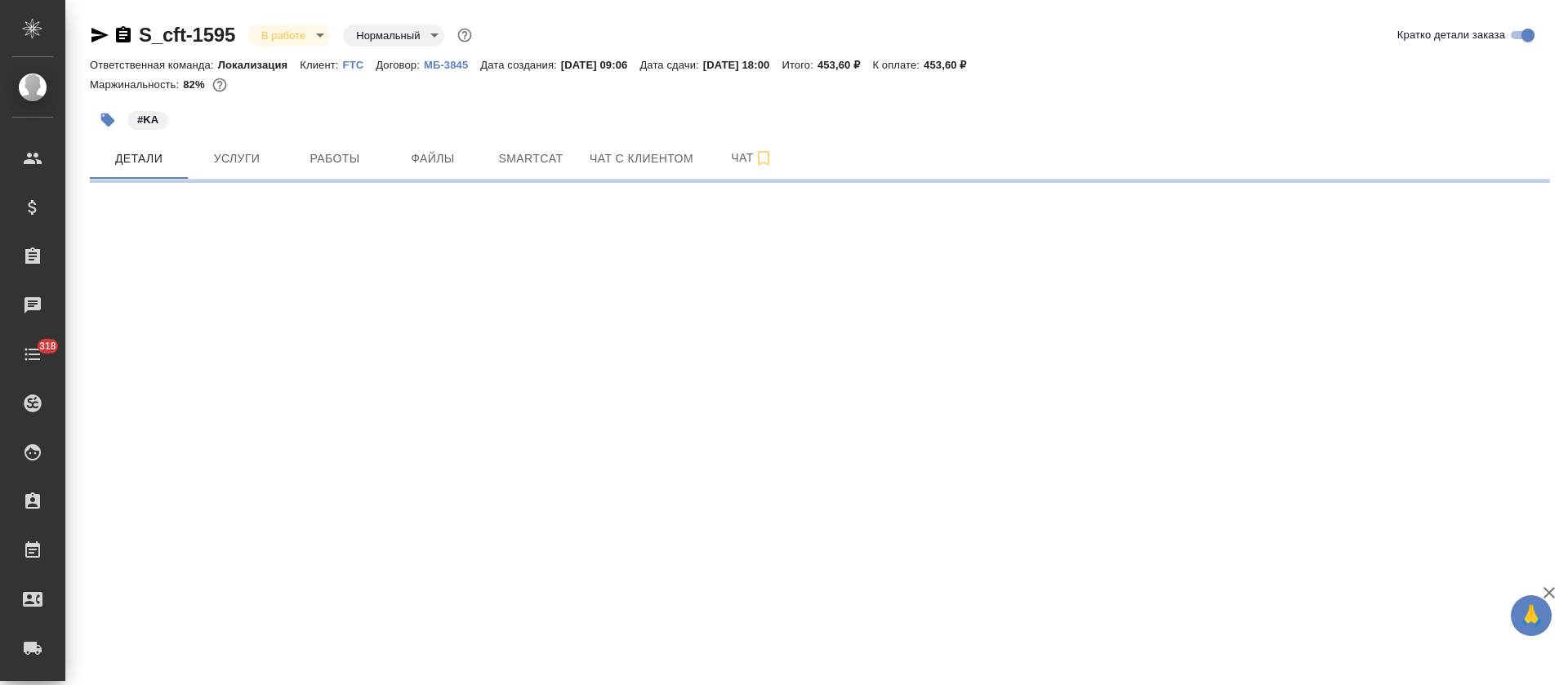
select select "RU"
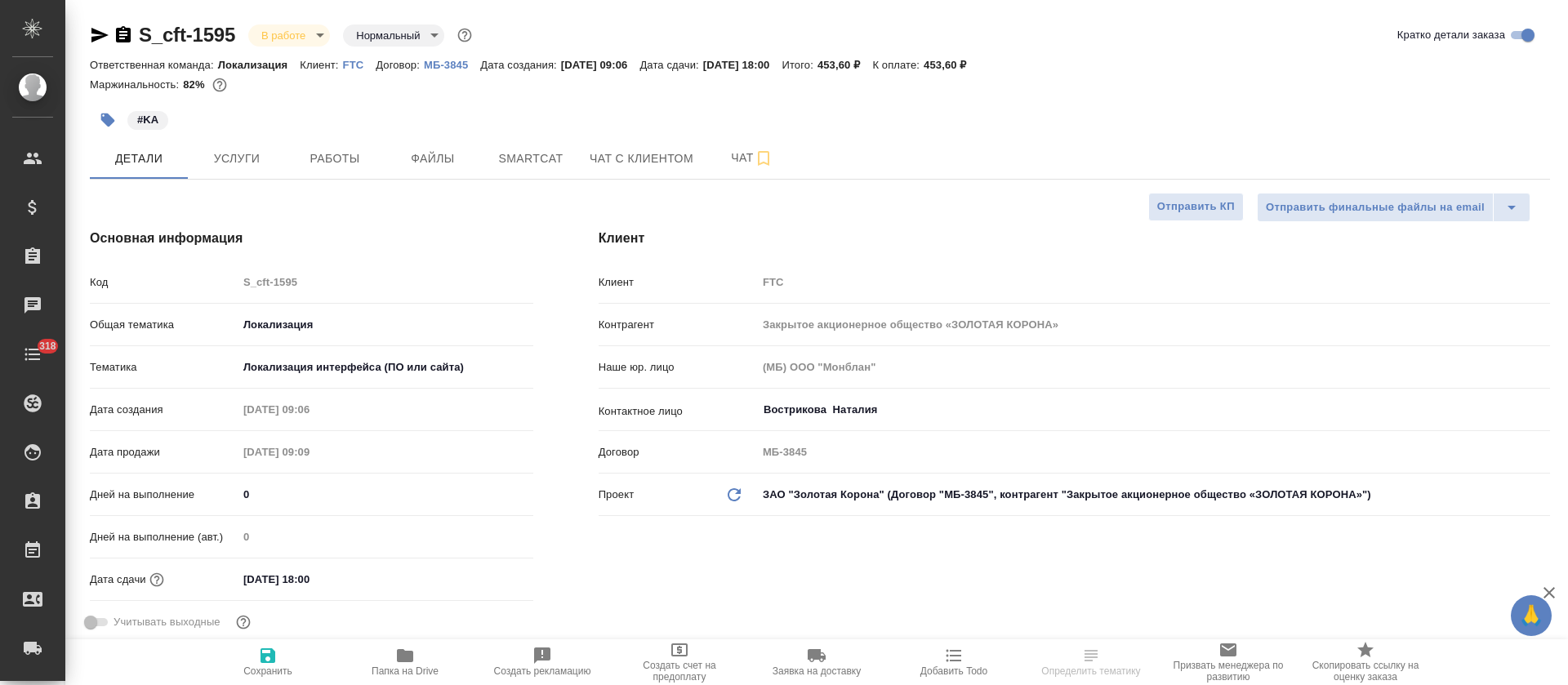
type textarea "x"
click at [551, 147] on button "Smartcat" at bounding box center [530, 158] width 98 height 41
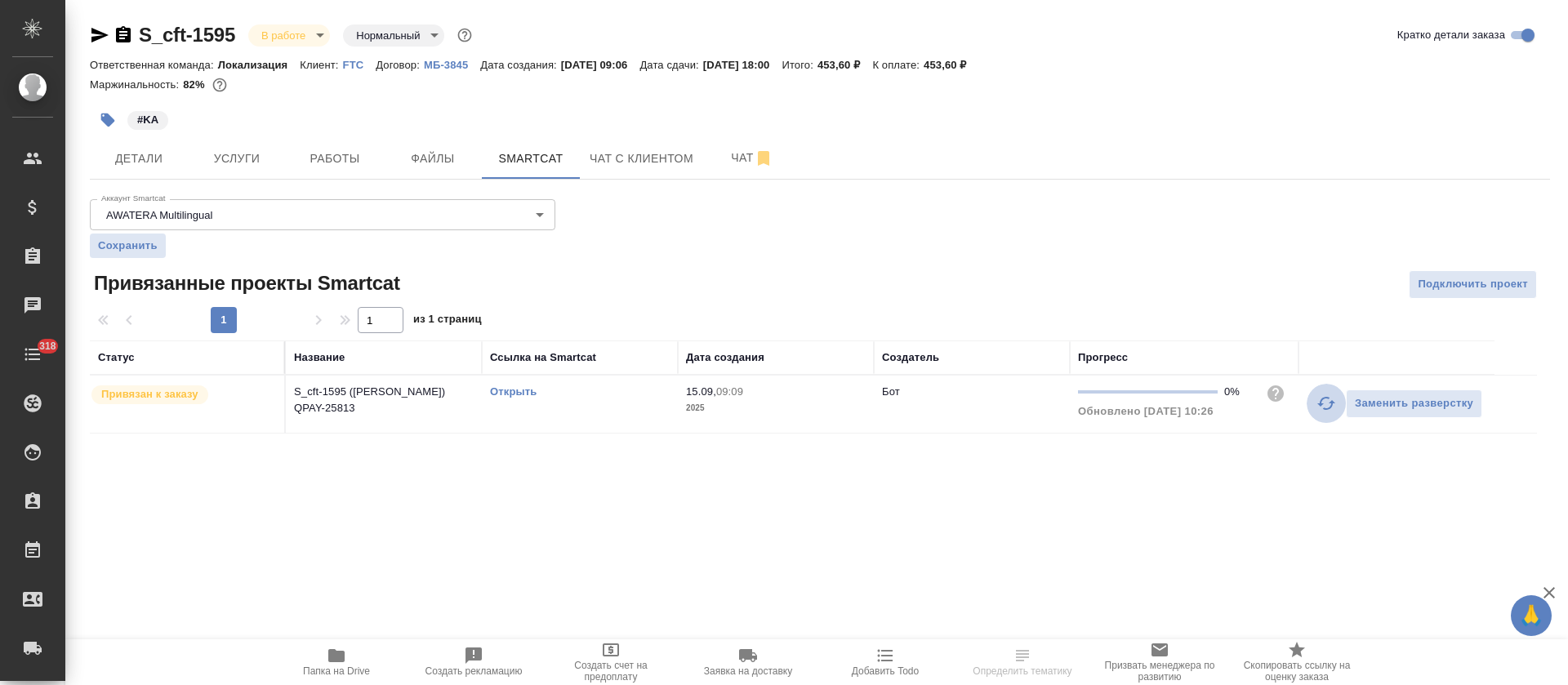
drag, startPoint x: 1313, startPoint y: 400, endPoint x: 1315, endPoint y: 414, distance: 14.1
click at [1313, 401] on button "button" at bounding box center [1326, 403] width 39 height 39
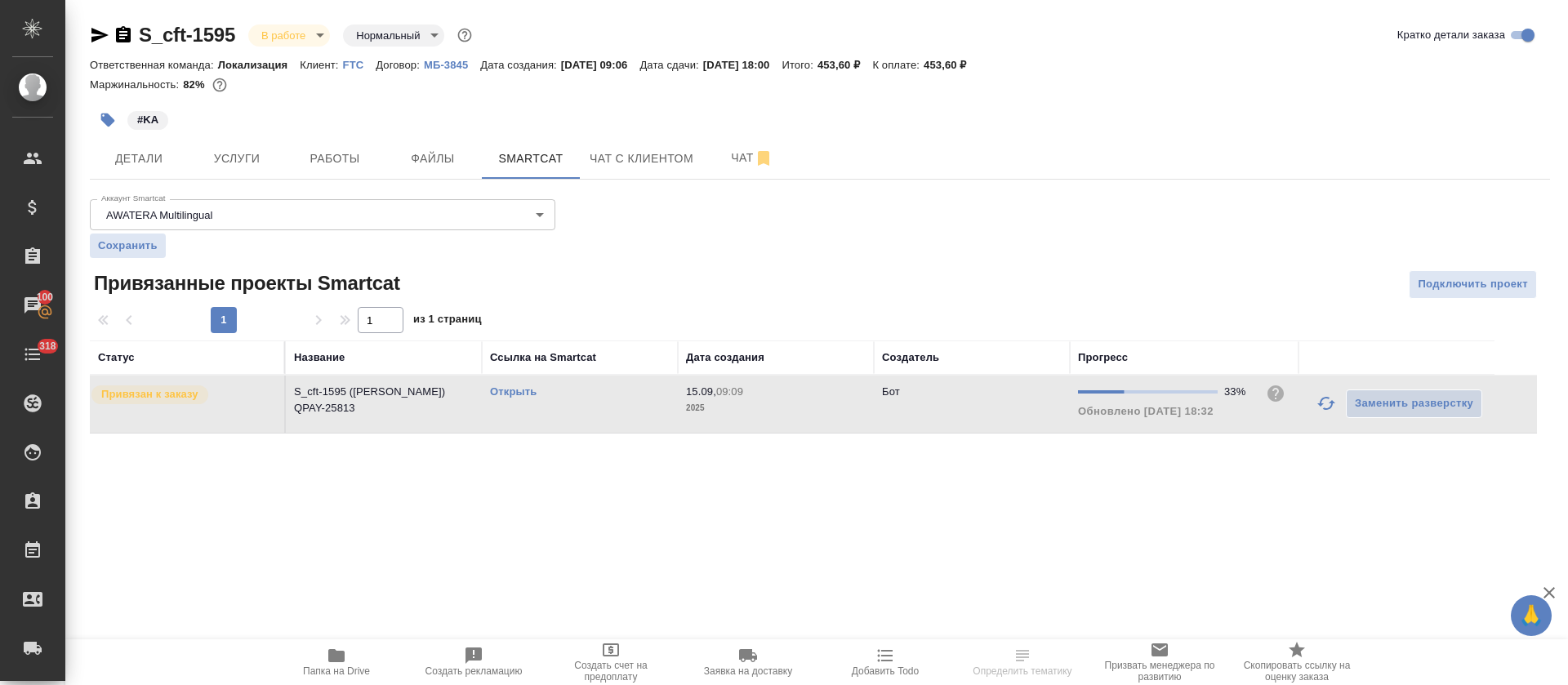
click at [519, 394] on link "Открыть" at bounding box center [513, 391] width 47 height 12
click at [335, 155] on span "Работы" at bounding box center [335, 159] width 78 height 20
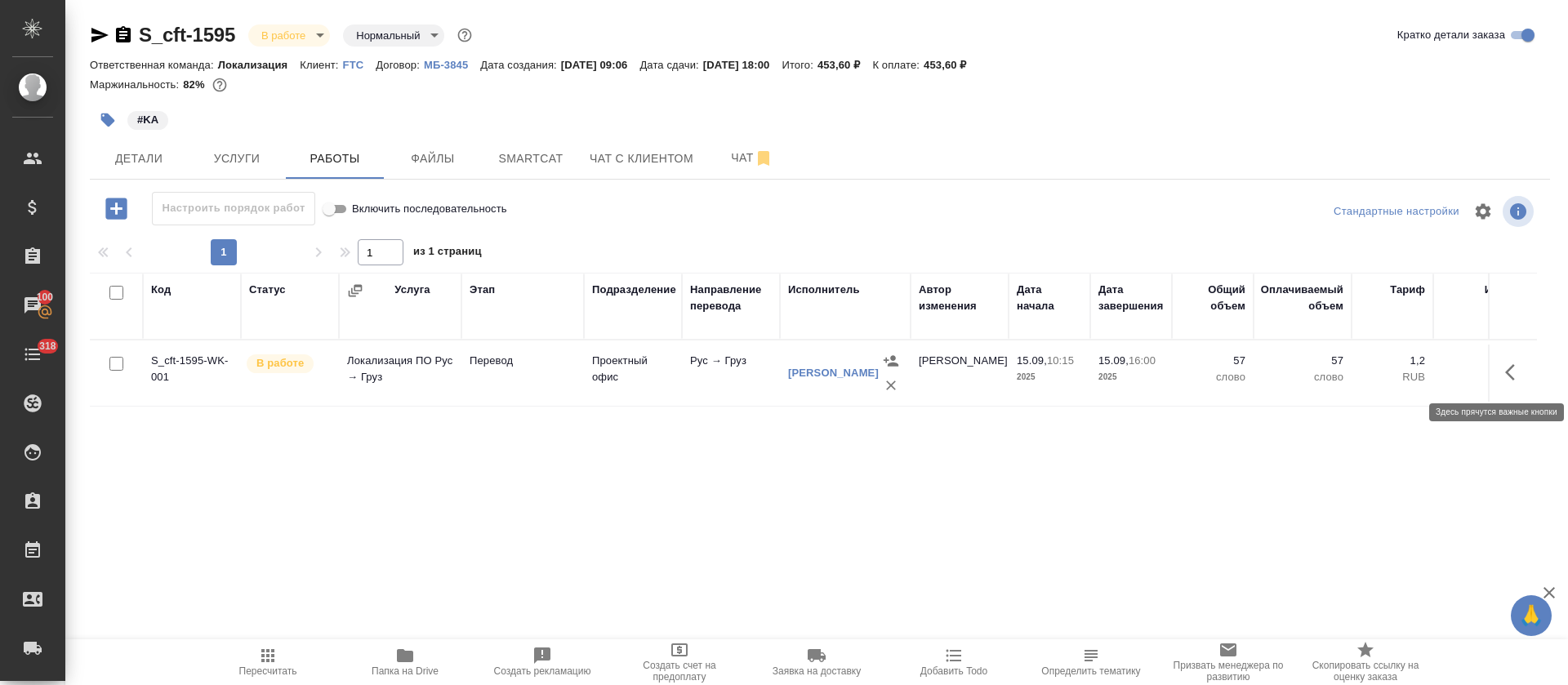
click at [1513, 368] on icon "button" at bounding box center [1514, 372] width 20 height 20
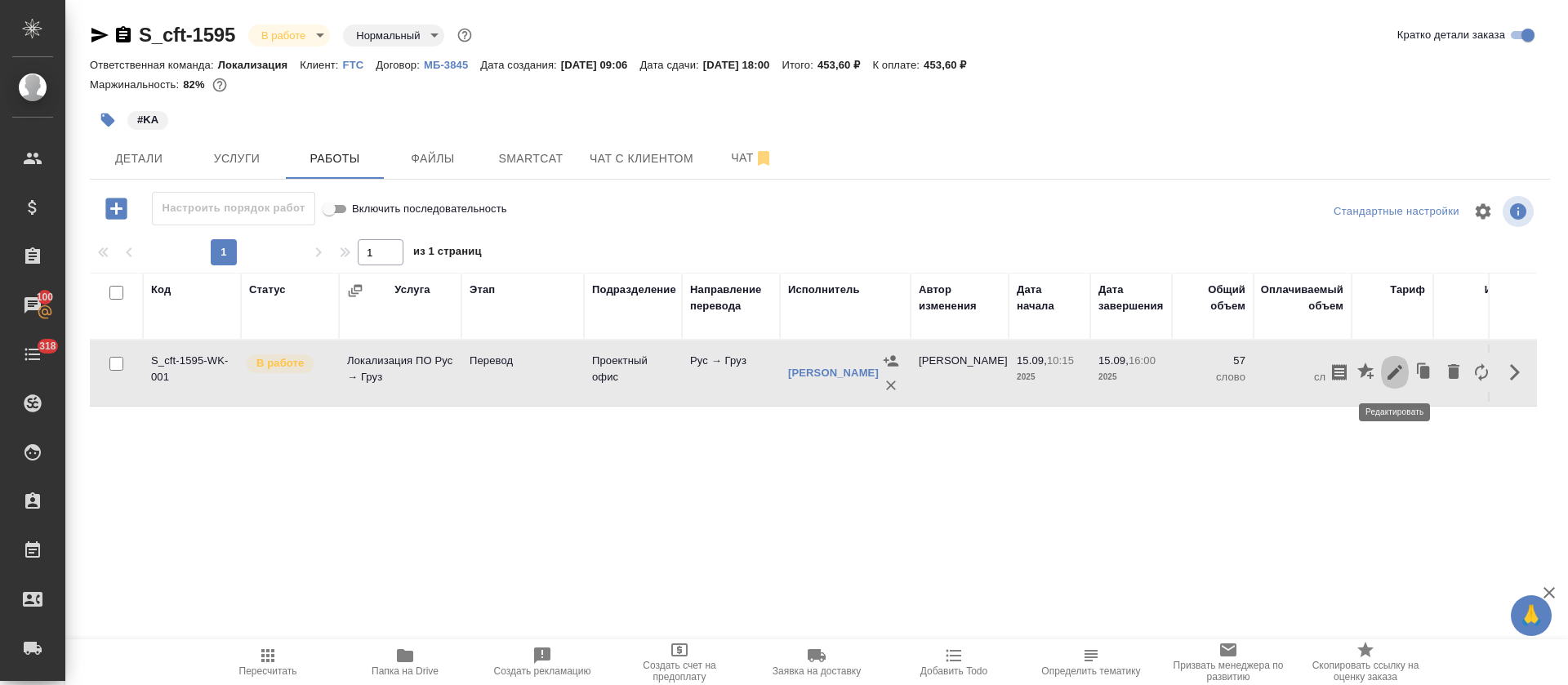
click at [1396, 375] on icon "button" at bounding box center [1394, 372] width 20 height 20
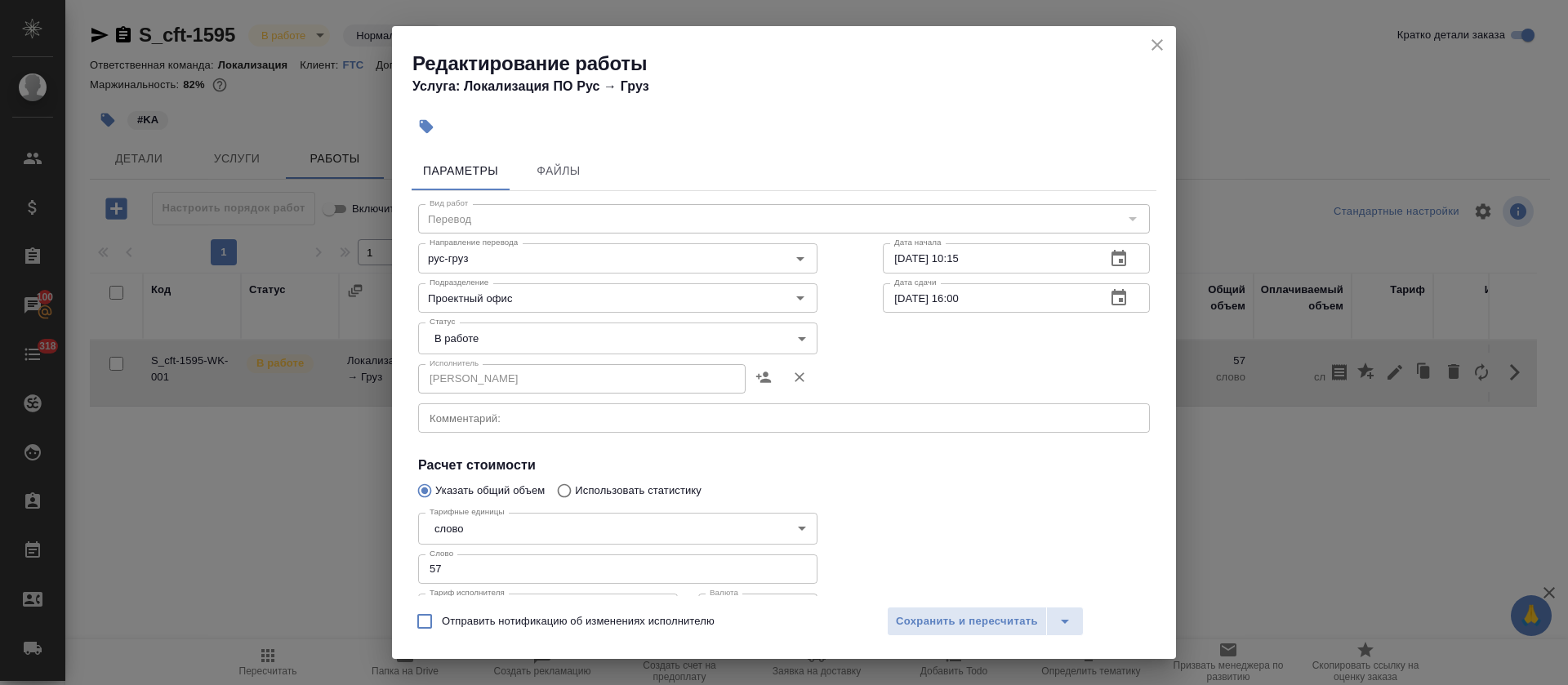
click at [615, 348] on body "🙏 .cls-1 fill:#fff; AWATERA Tretyakova Olga Клиенты Спецификации Заказы 100 Чат…" at bounding box center [784, 342] width 1568 height 685
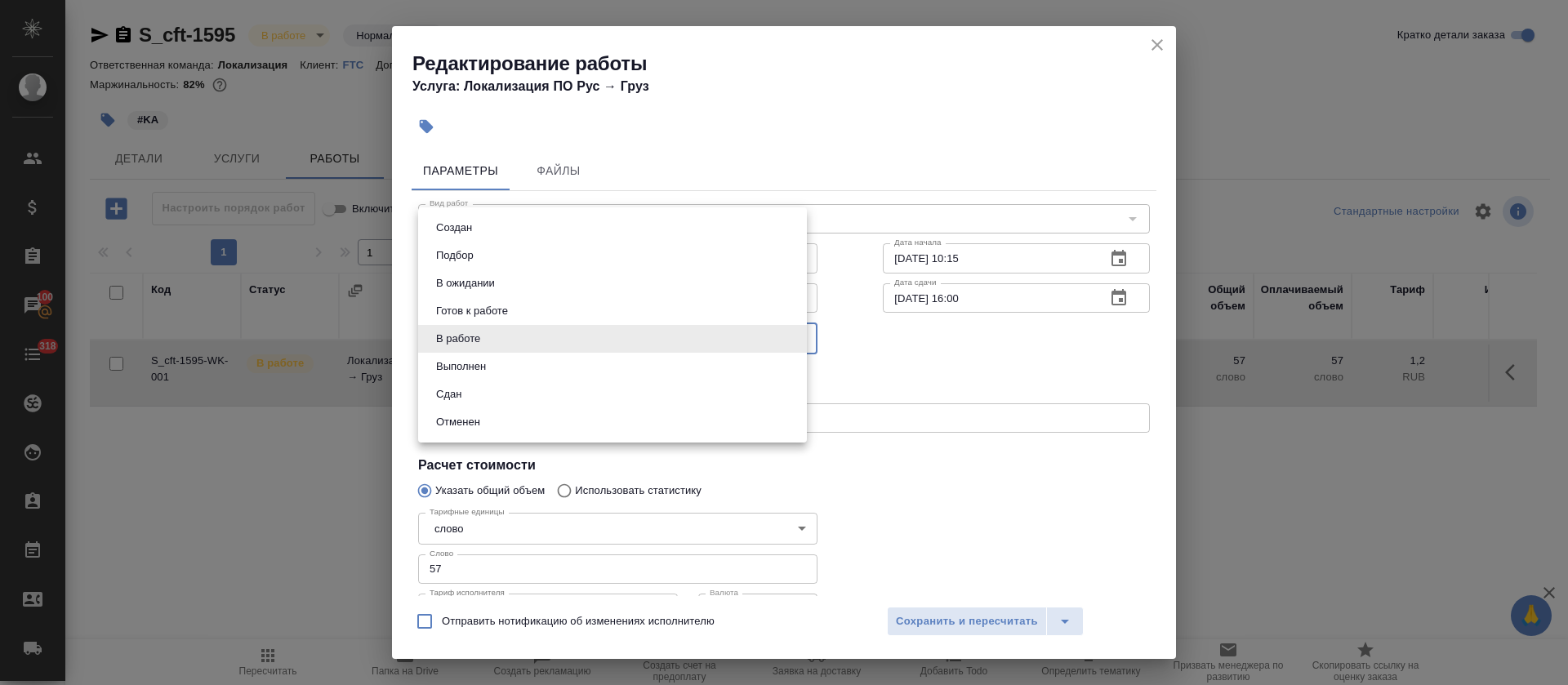
click at [502, 397] on li "Сдан" at bounding box center [612, 394] width 389 height 28
type input "closed"
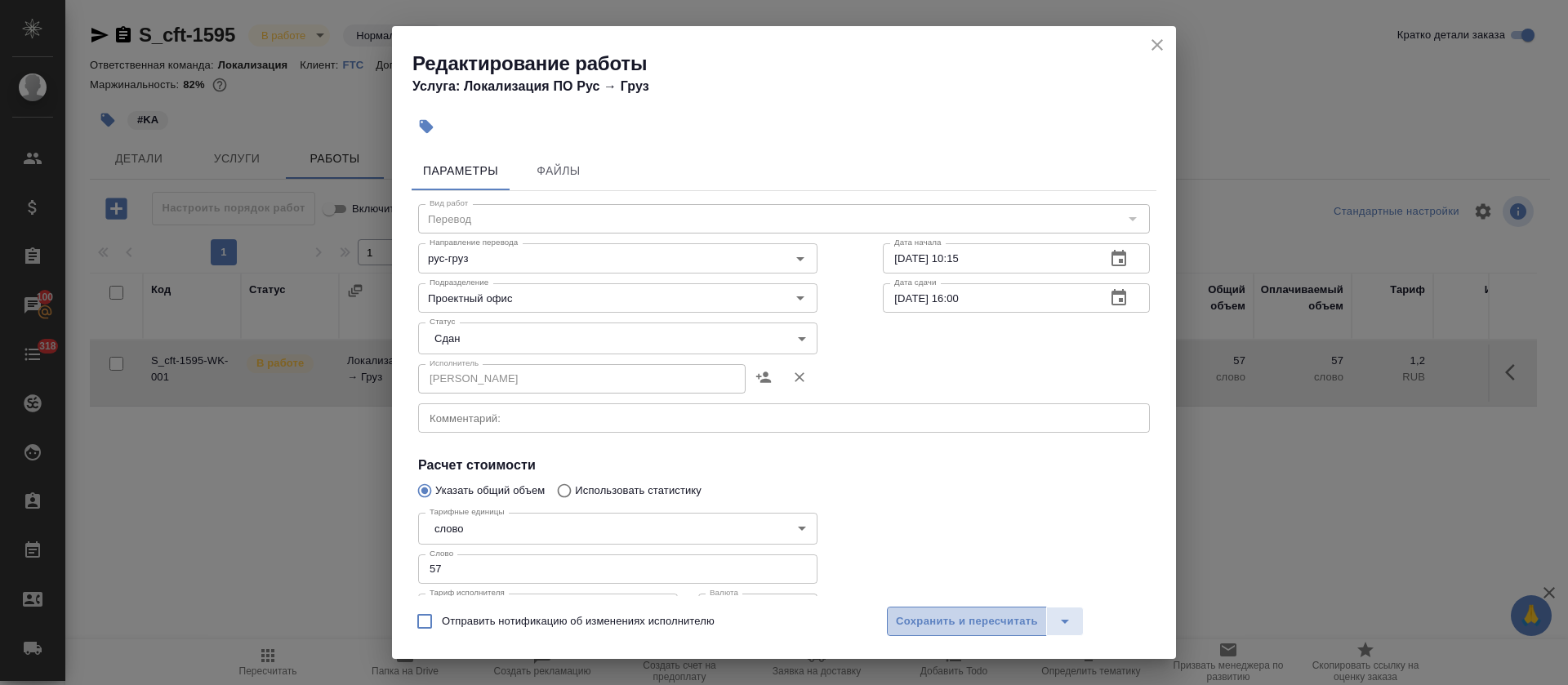
click at [914, 617] on span "Сохранить и пересчитать" at bounding box center [967, 622] width 142 height 19
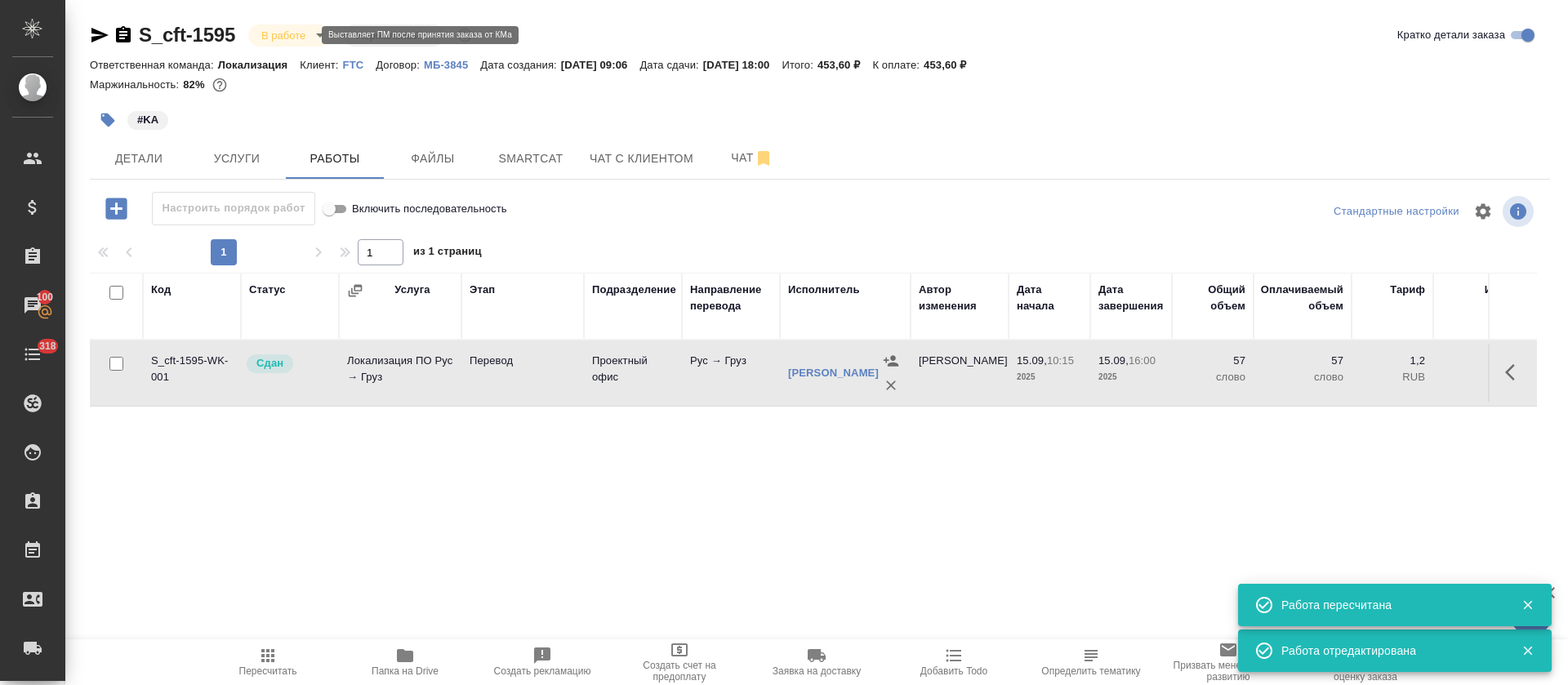
click at [295, 31] on body "🙏 .cls-1 fill:#fff; AWATERA Tretyakova Olga Клиенты Спецификации Заказы 100 Чат…" at bounding box center [784, 342] width 1568 height 685
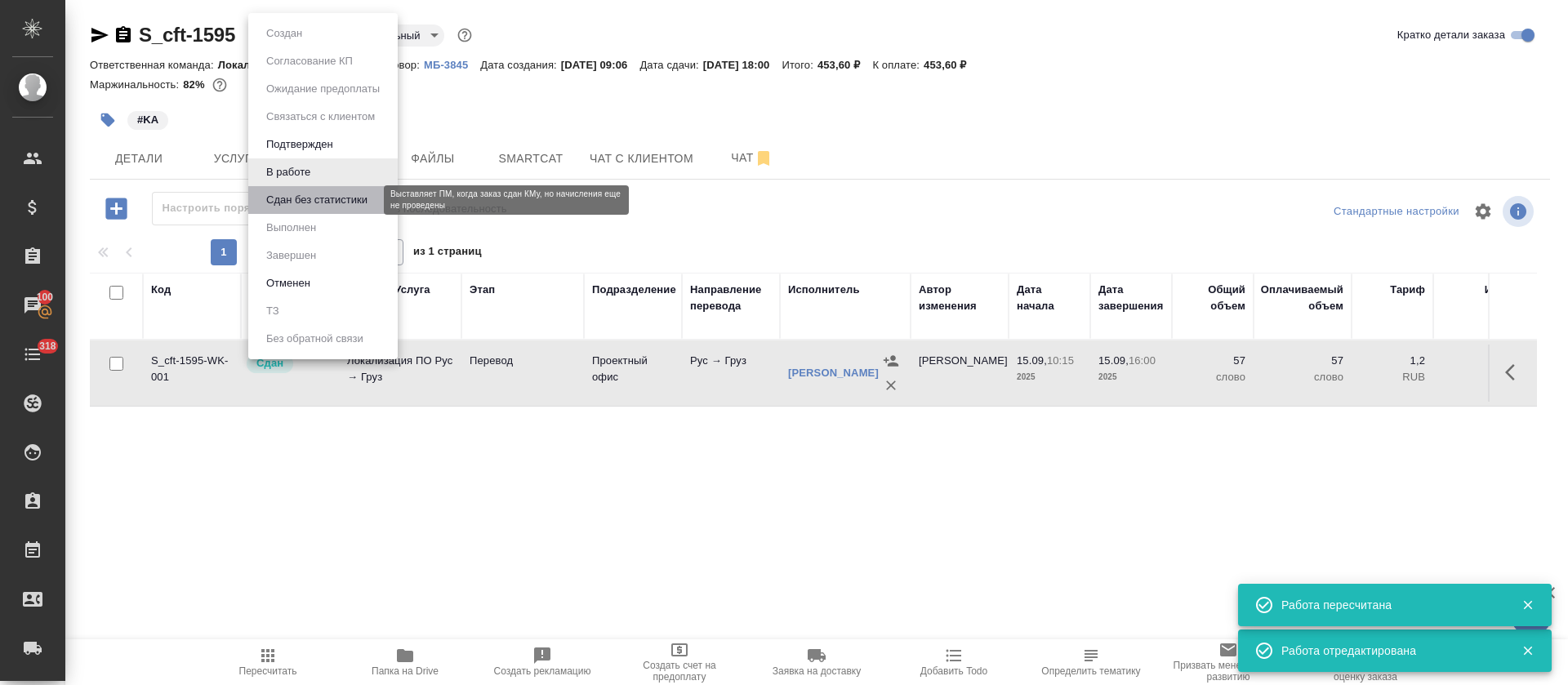
click at [293, 193] on button "Сдан без статистики" at bounding box center [317, 200] width 111 height 18
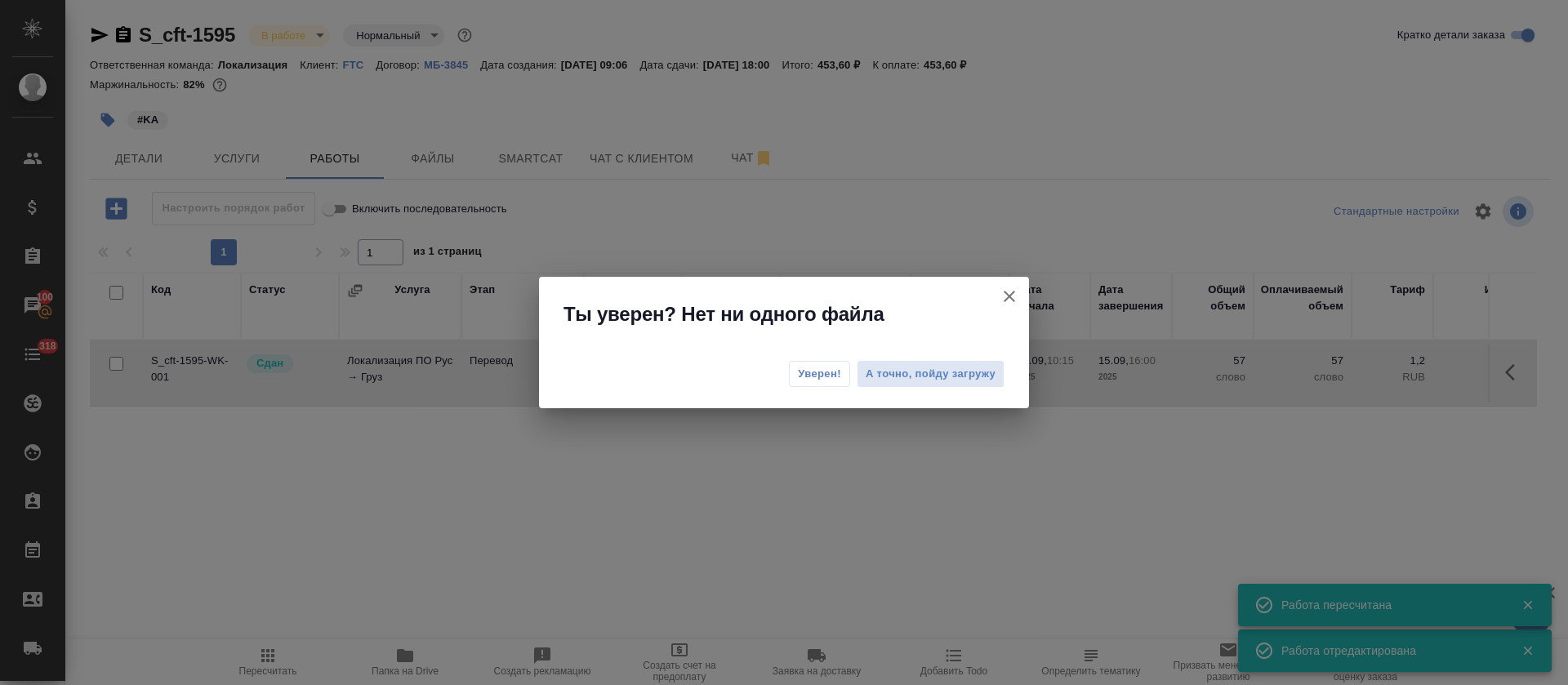
click at [822, 371] on span "Уверен!" at bounding box center [819, 374] width 43 height 16
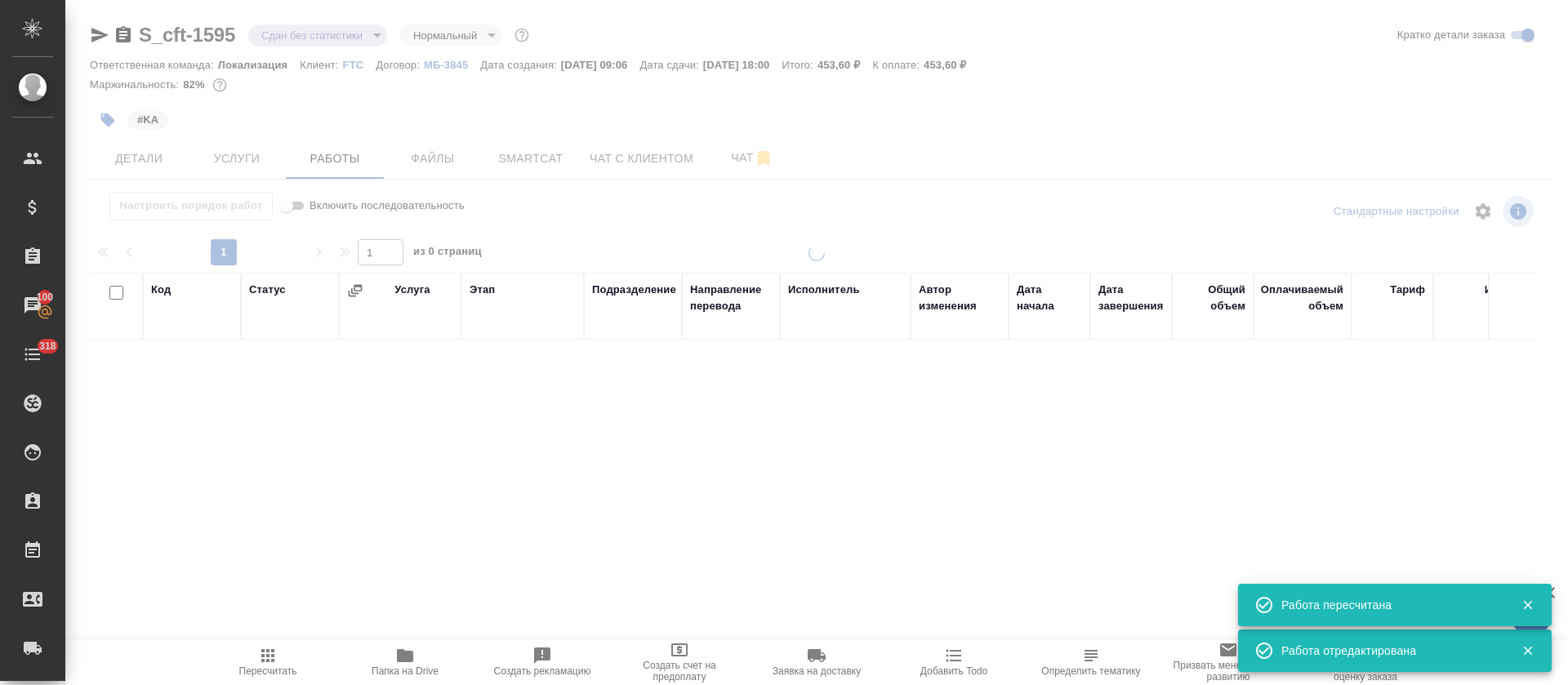
click at [305, 37] on div at bounding box center [817, 340] width 1503 height 682
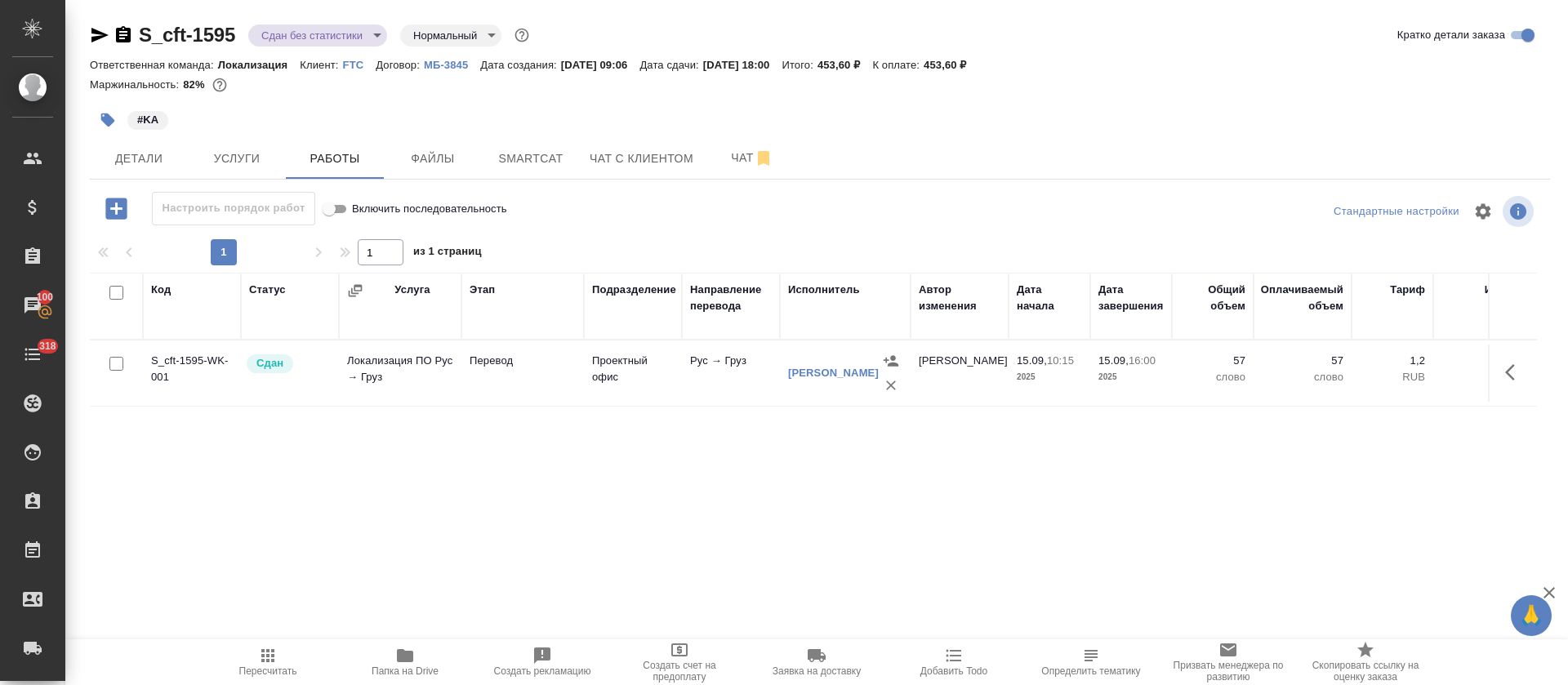
click at [305, 37] on body "🙏 .cls-1 fill:#fff; AWATERA Tretyakova Olga Клиенты Спецификации Заказы 100 Чат…" at bounding box center [784, 342] width 1568 height 685
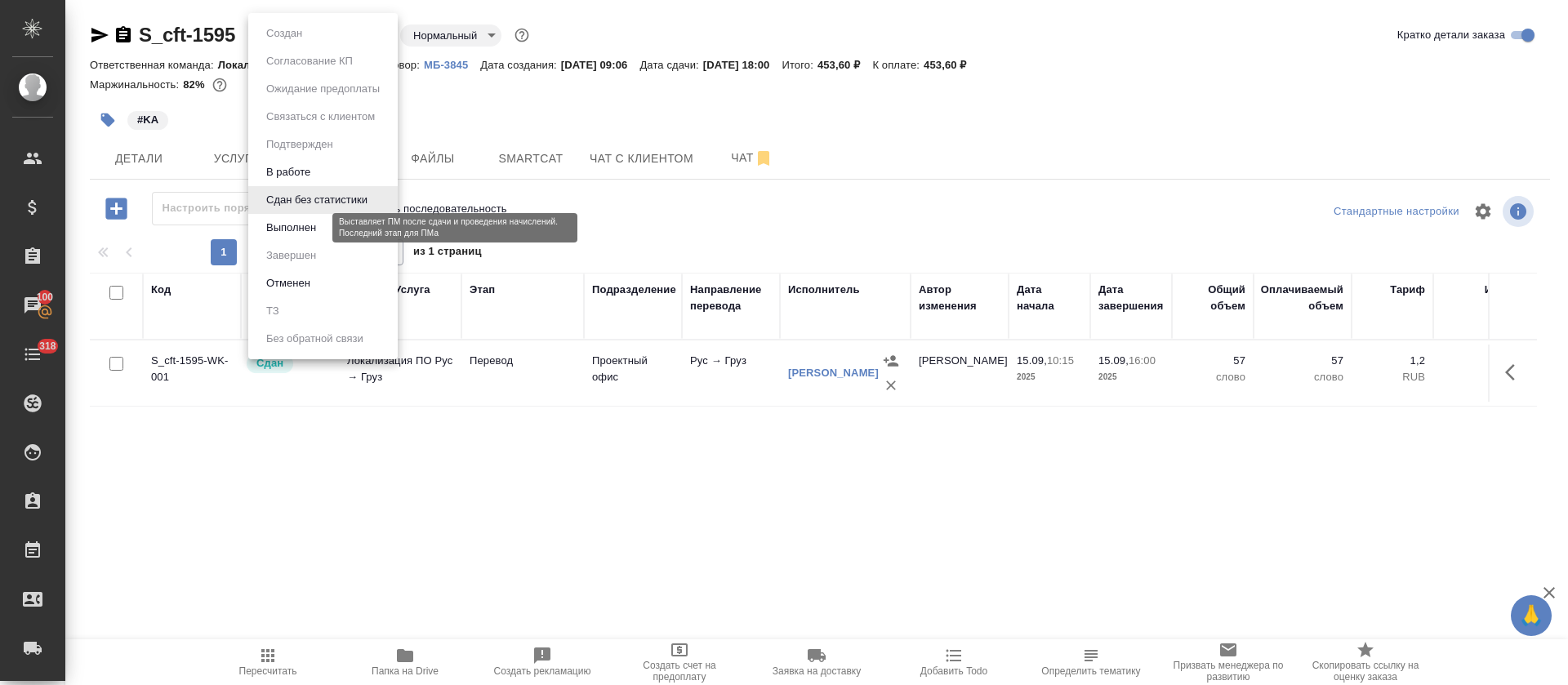
click at [289, 230] on button "Выполнен" at bounding box center [291, 227] width 60 height 18
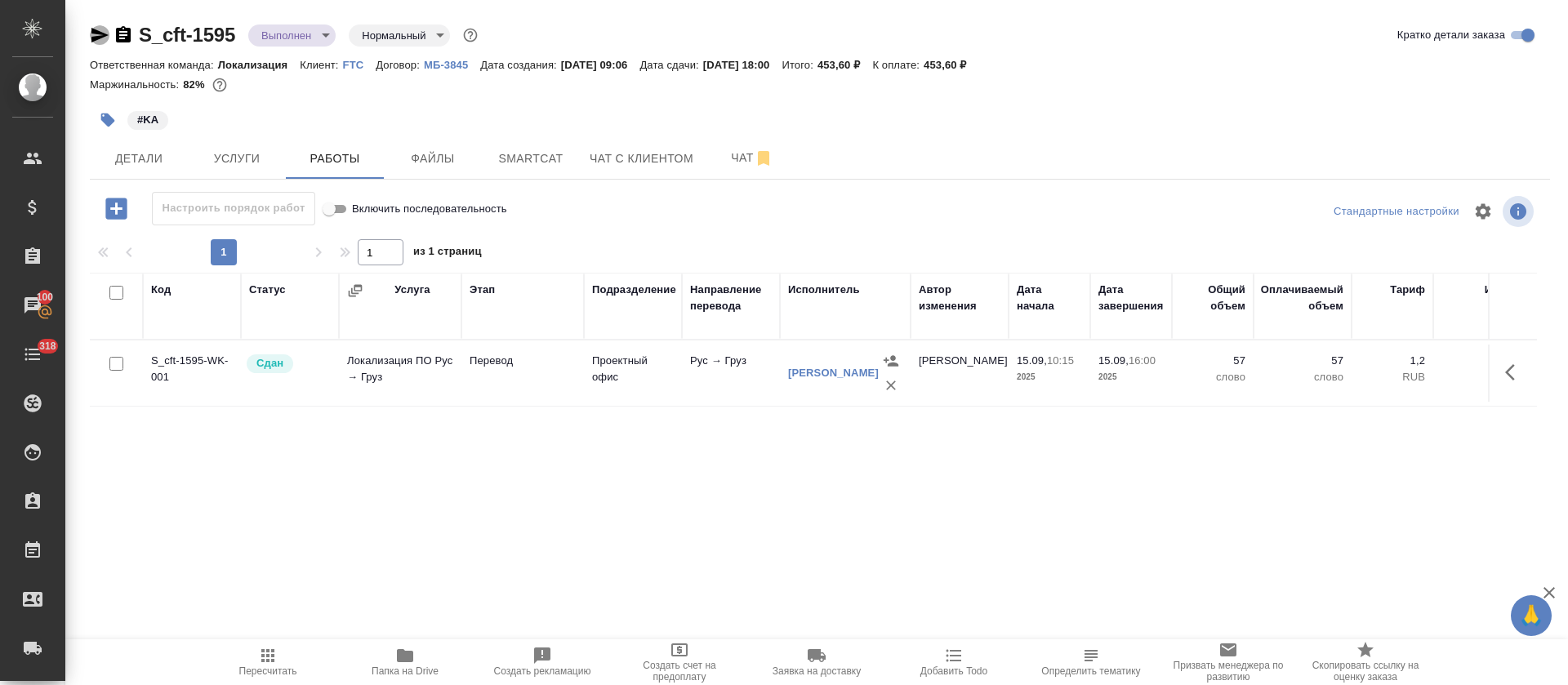
click at [100, 34] on icon "button" at bounding box center [100, 35] width 20 height 20
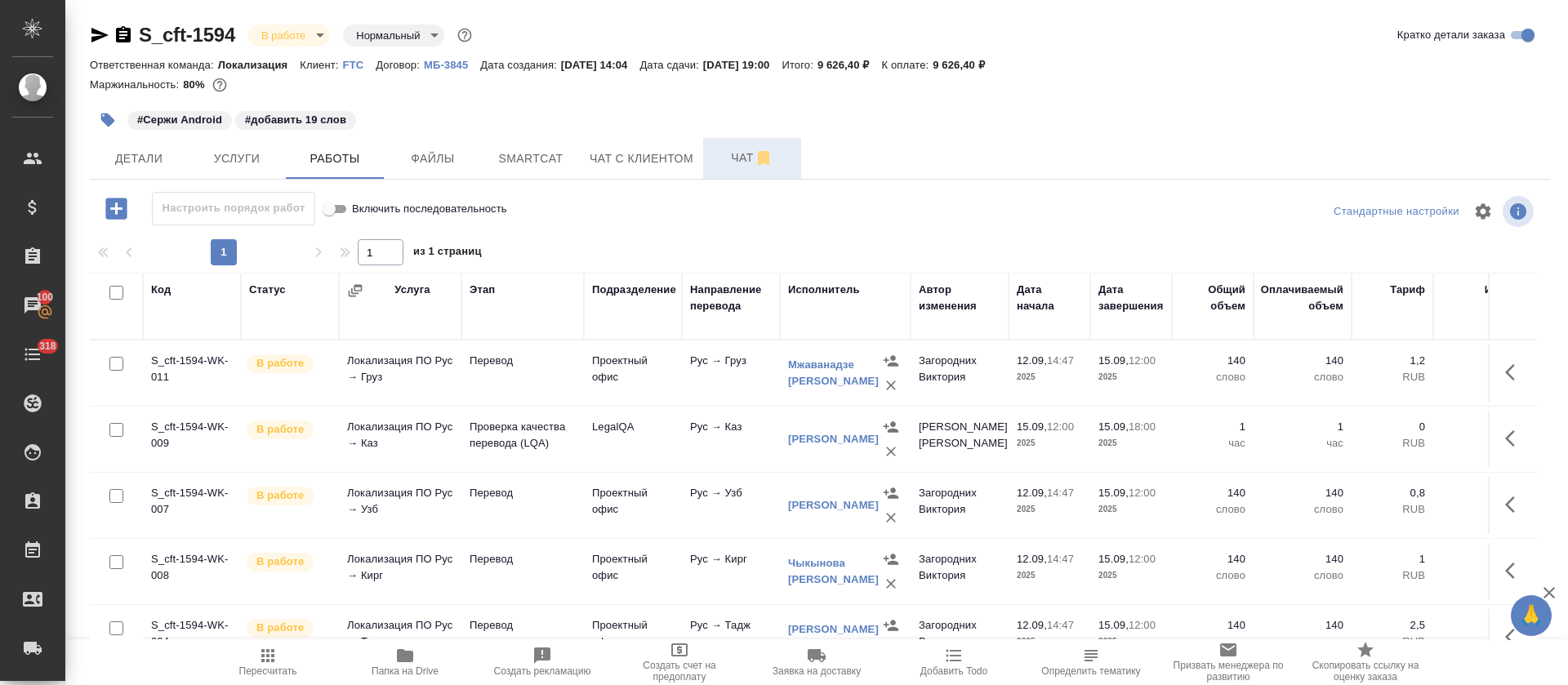
click at [728, 157] on span "Чат" at bounding box center [753, 158] width 78 height 20
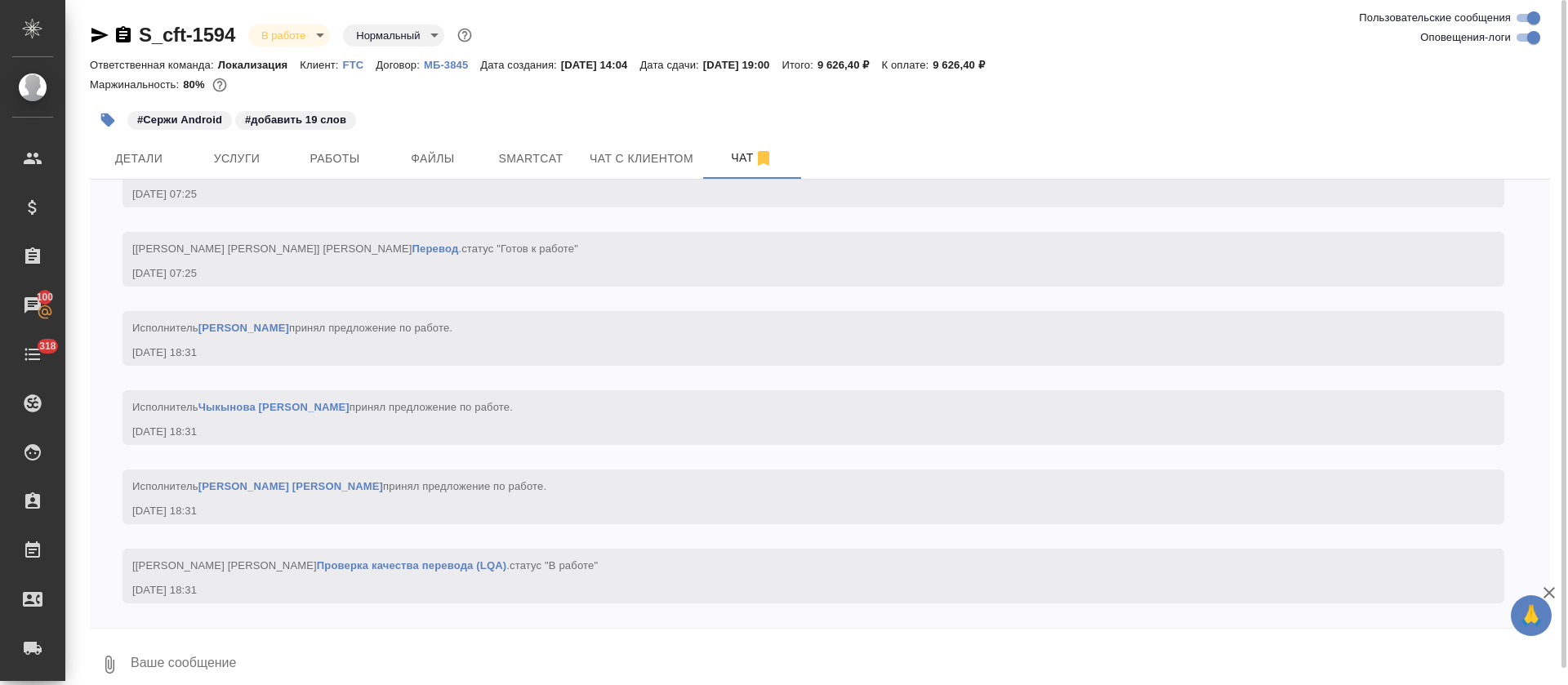
scroll to position [6207, 0]
click at [373, 167] on span "Работы" at bounding box center [335, 159] width 78 height 20
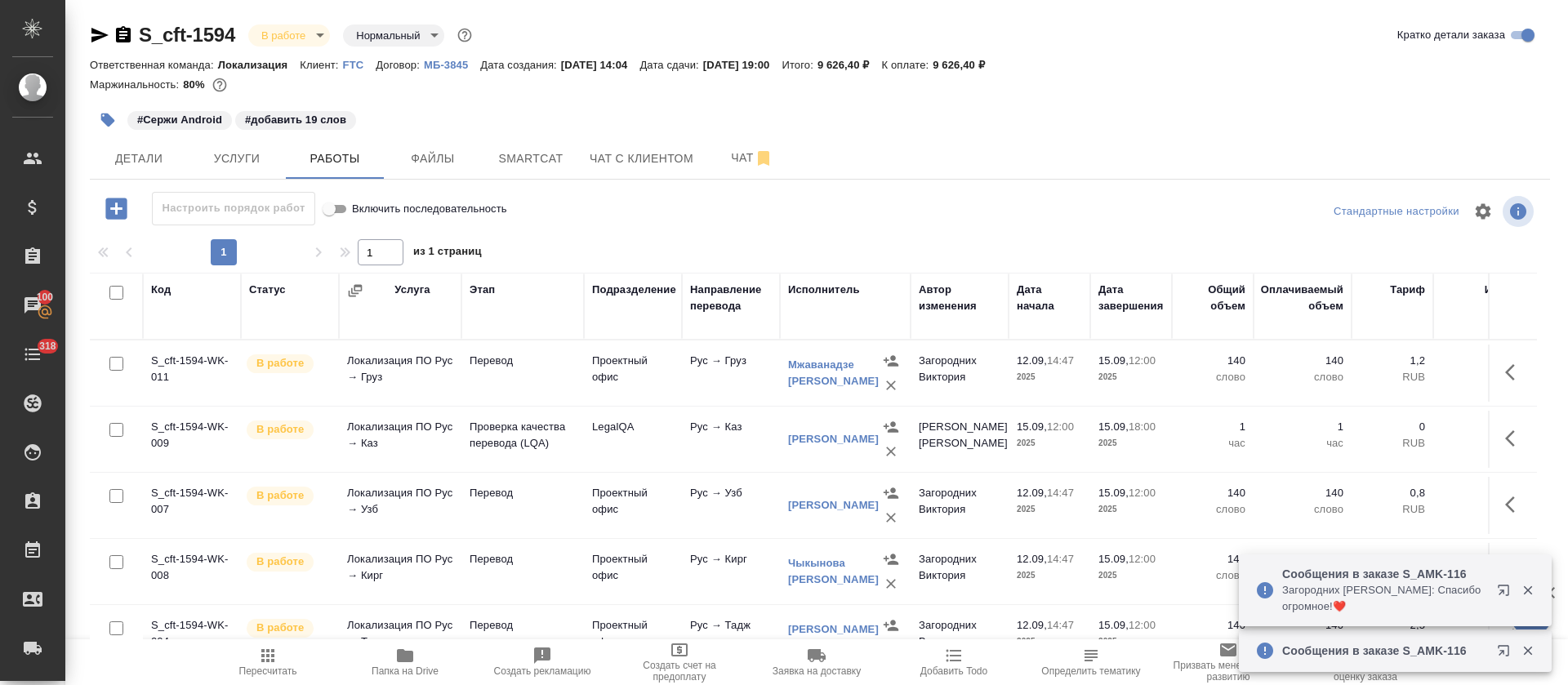
click at [117, 293] on input "checkbox" at bounding box center [117, 293] width 14 height 14
checkbox input "true"
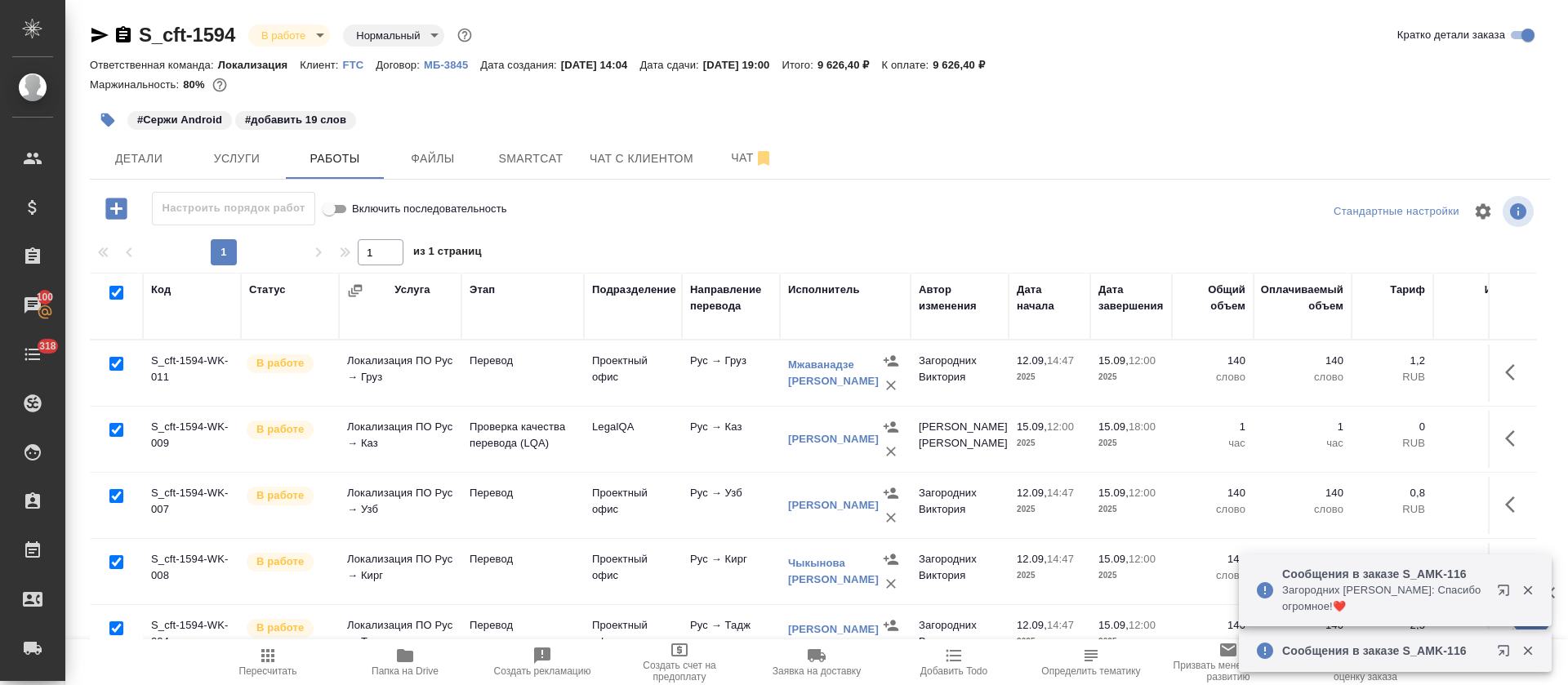
checkbox input "true"
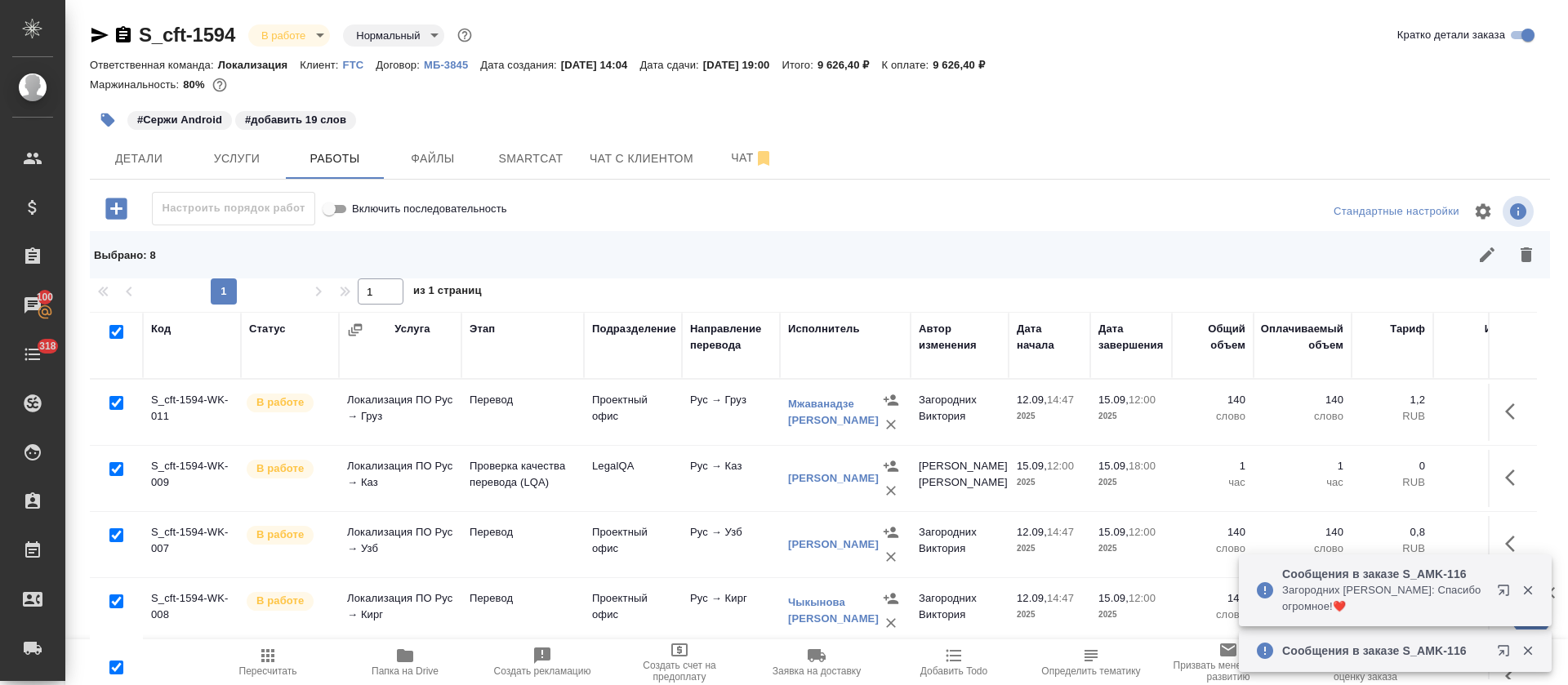
click at [119, 471] on input "checkbox" at bounding box center [117, 469] width 14 height 14
checkbox input "false"
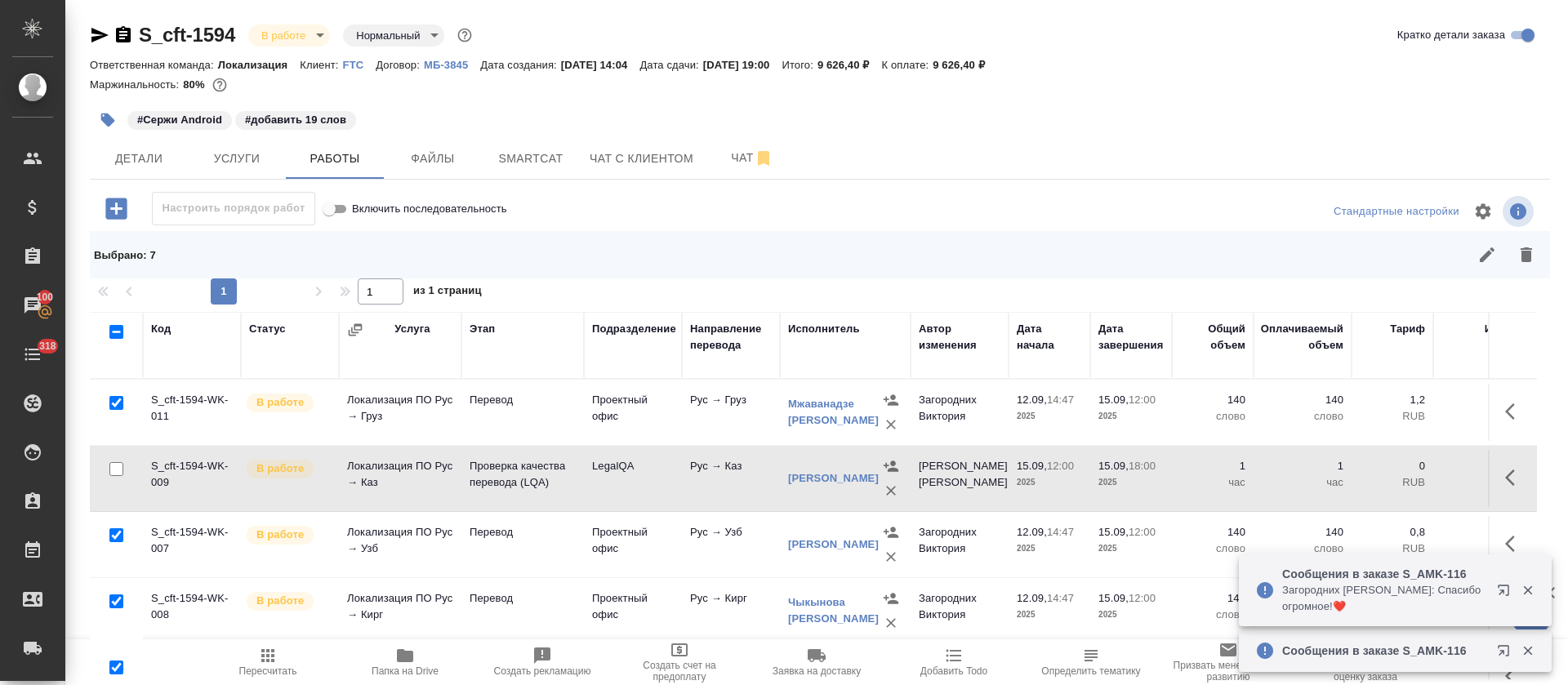
click at [1473, 251] on button "button" at bounding box center [1487, 254] width 39 height 39
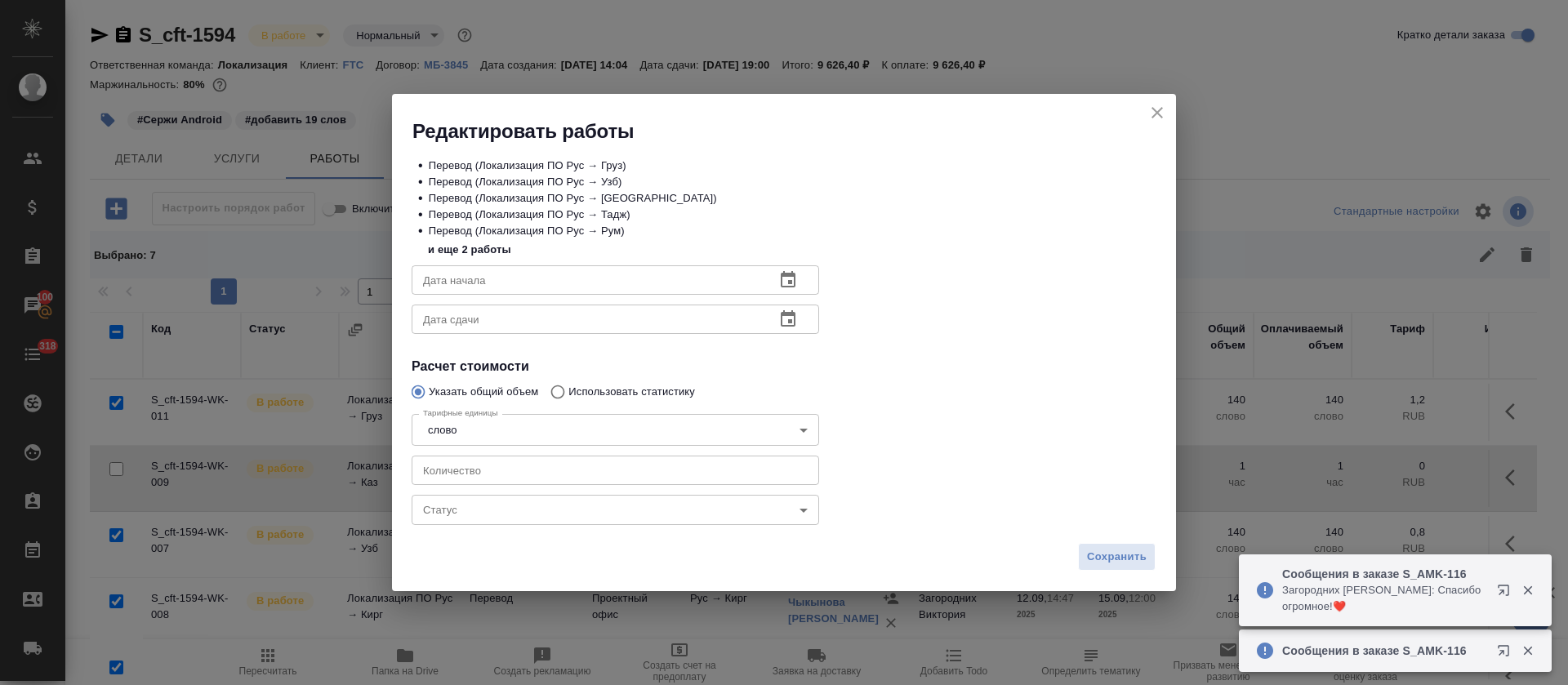
click at [460, 528] on div "Статус ​ Статус" at bounding box center [615, 507] width 473 height 105
click at [466, 516] on body "🙏 .cls-1 fill:#fff; AWATERA Tretyakova Olga Клиенты Спецификации Заказы 100 Чат…" at bounding box center [784, 342] width 1568 height 685
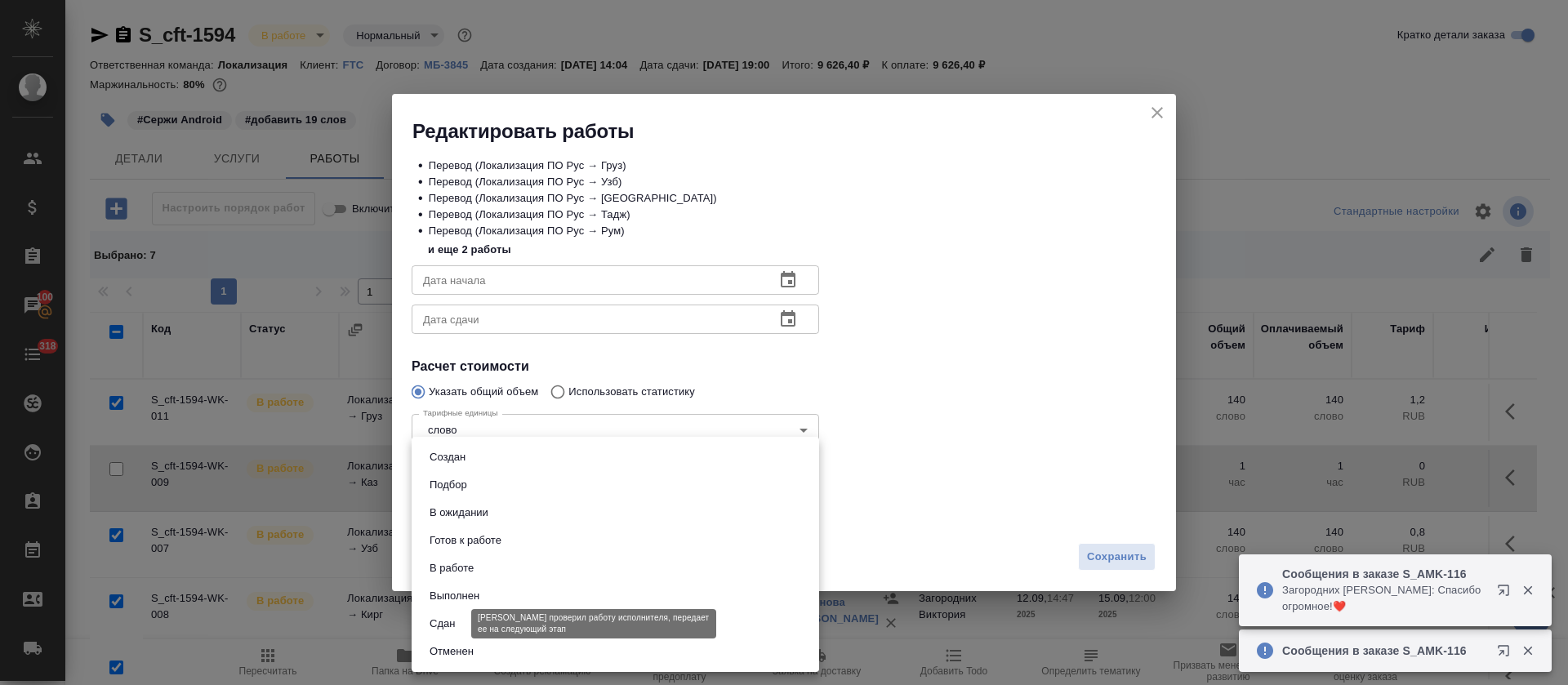
click at [440, 623] on button "Сдан" at bounding box center [442, 624] width 35 height 18
type input "closed"
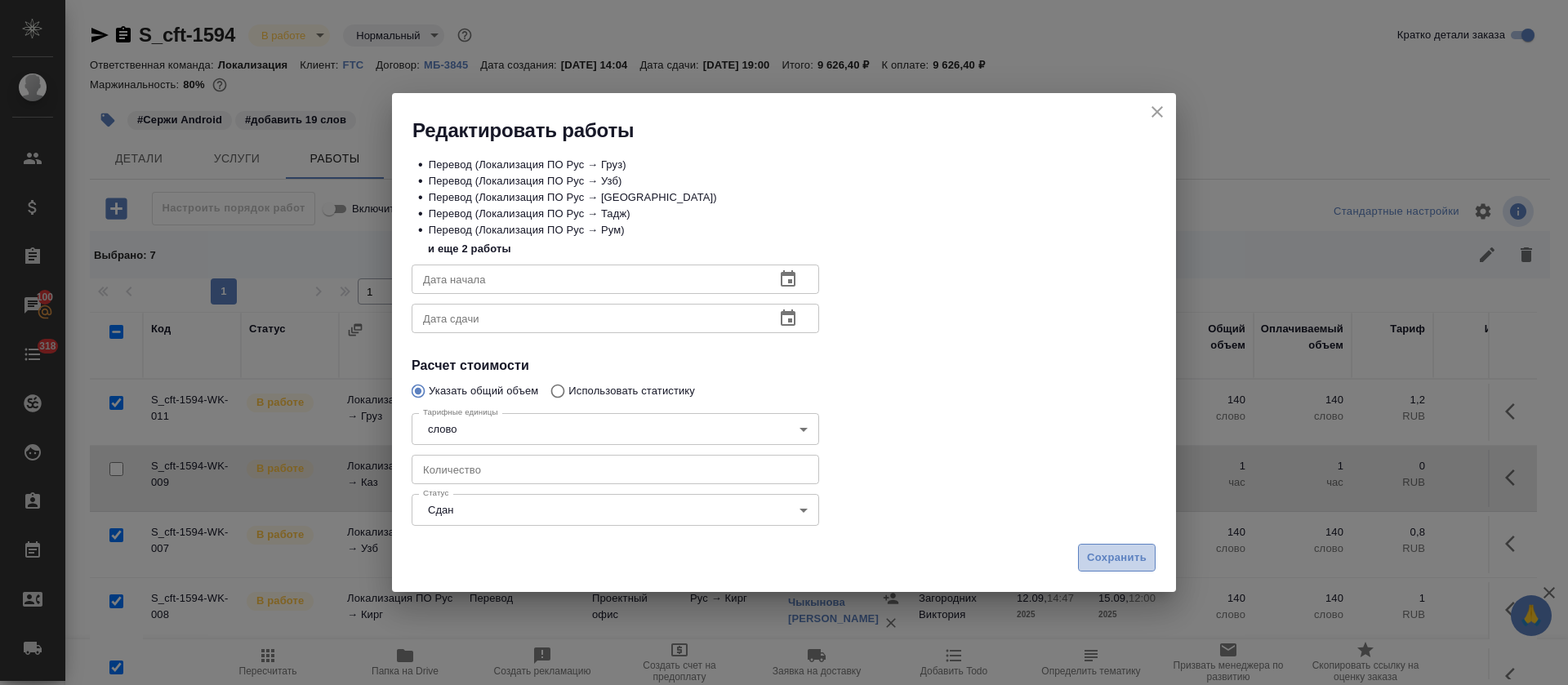
click at [1119, 568] on button "Сохранить" at bounding box center [1117, 558] width 77 height 29
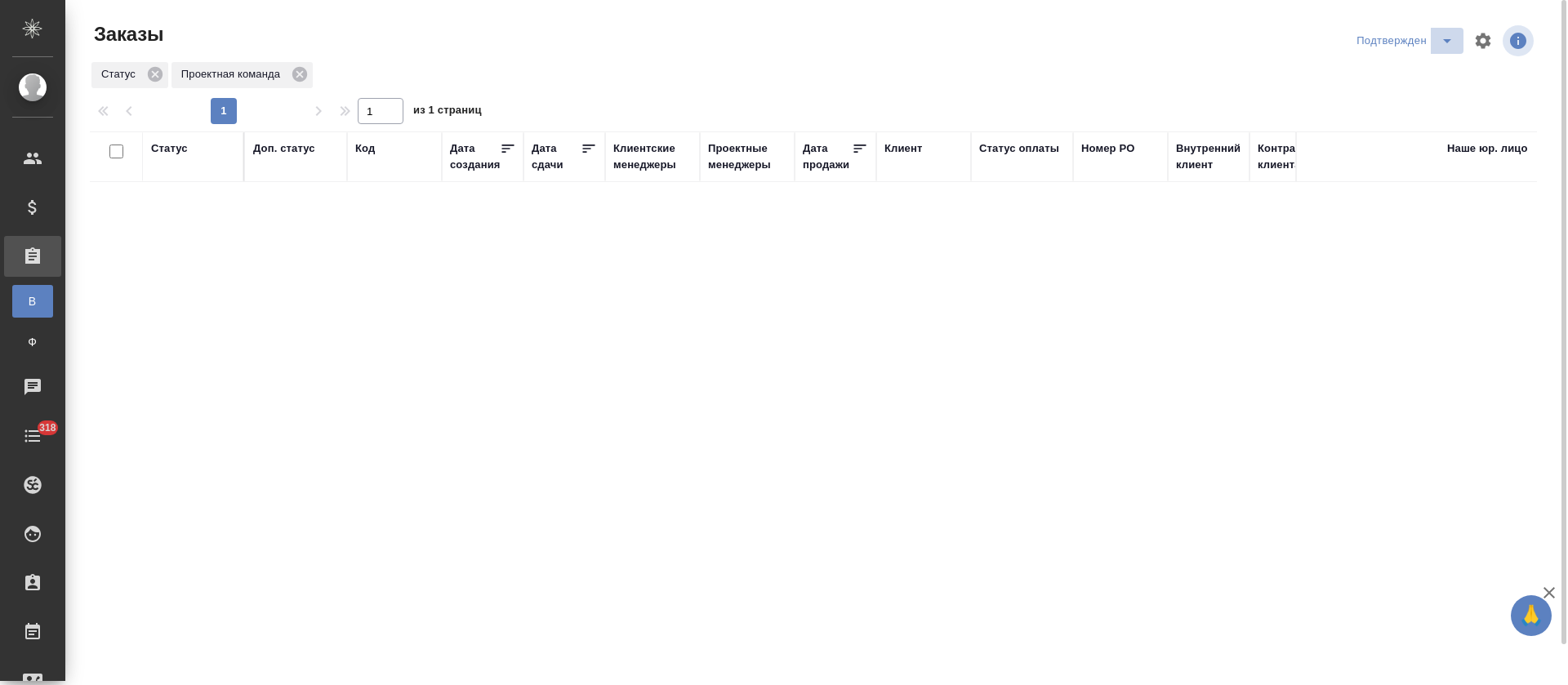
click at [1439, 45] on icon "split button" at bounding box center [1447, 40] width 20 height 20
click at [1437, 91] on li "В работе" at bounding box center [1408, 100] width 173 height 26
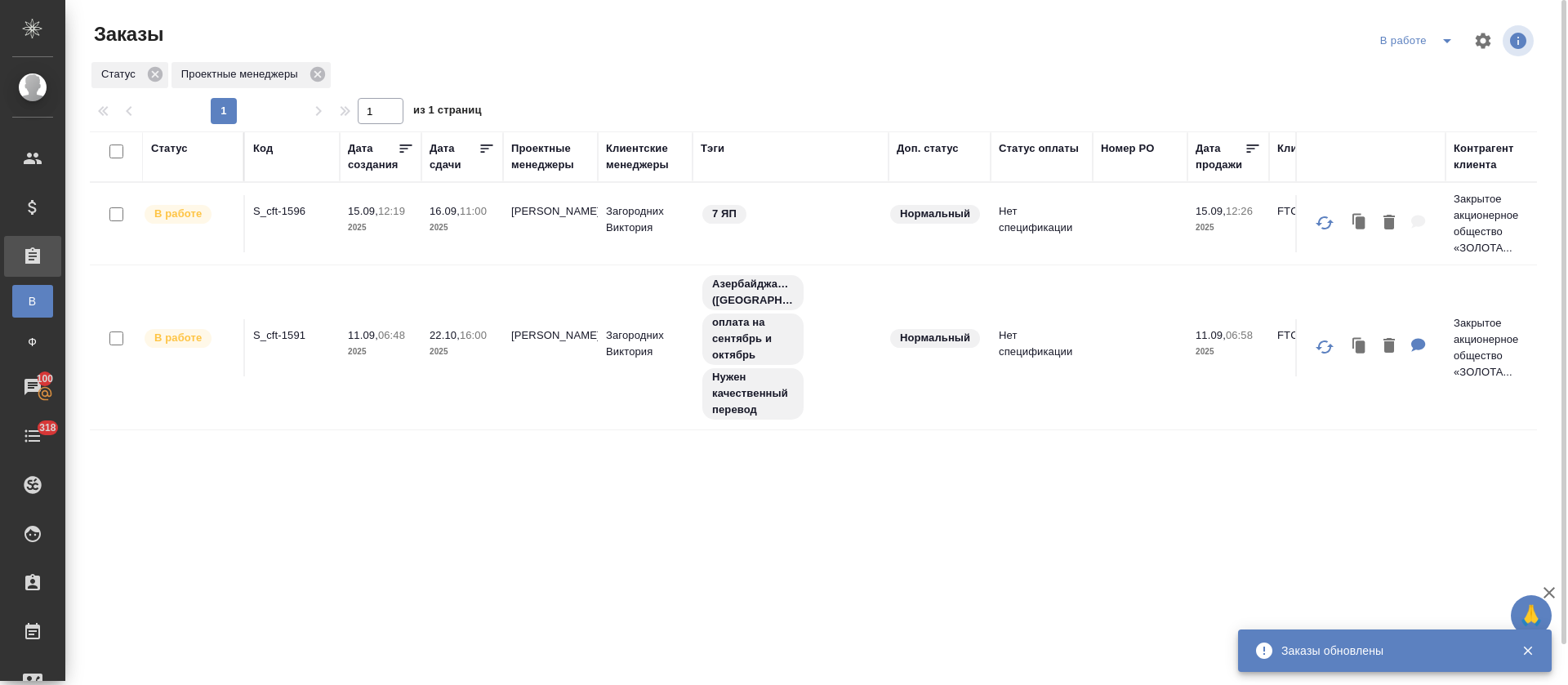
click at [1451, 39] on icon "split button" at bounding box center [1447, 40] width 20 height 20
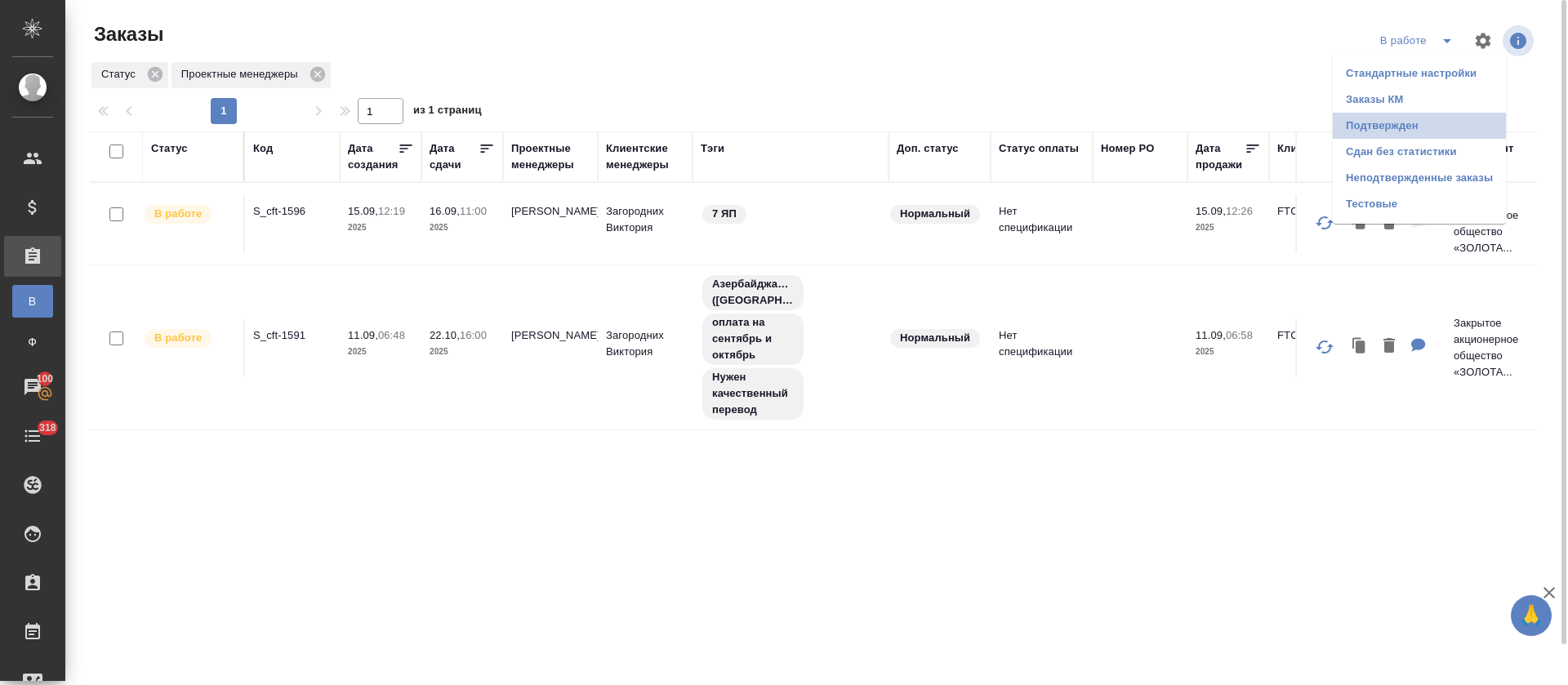
click at [1427, 121] on li "Подтвержден" at bounding box center [1419, 125] width 173 height 26
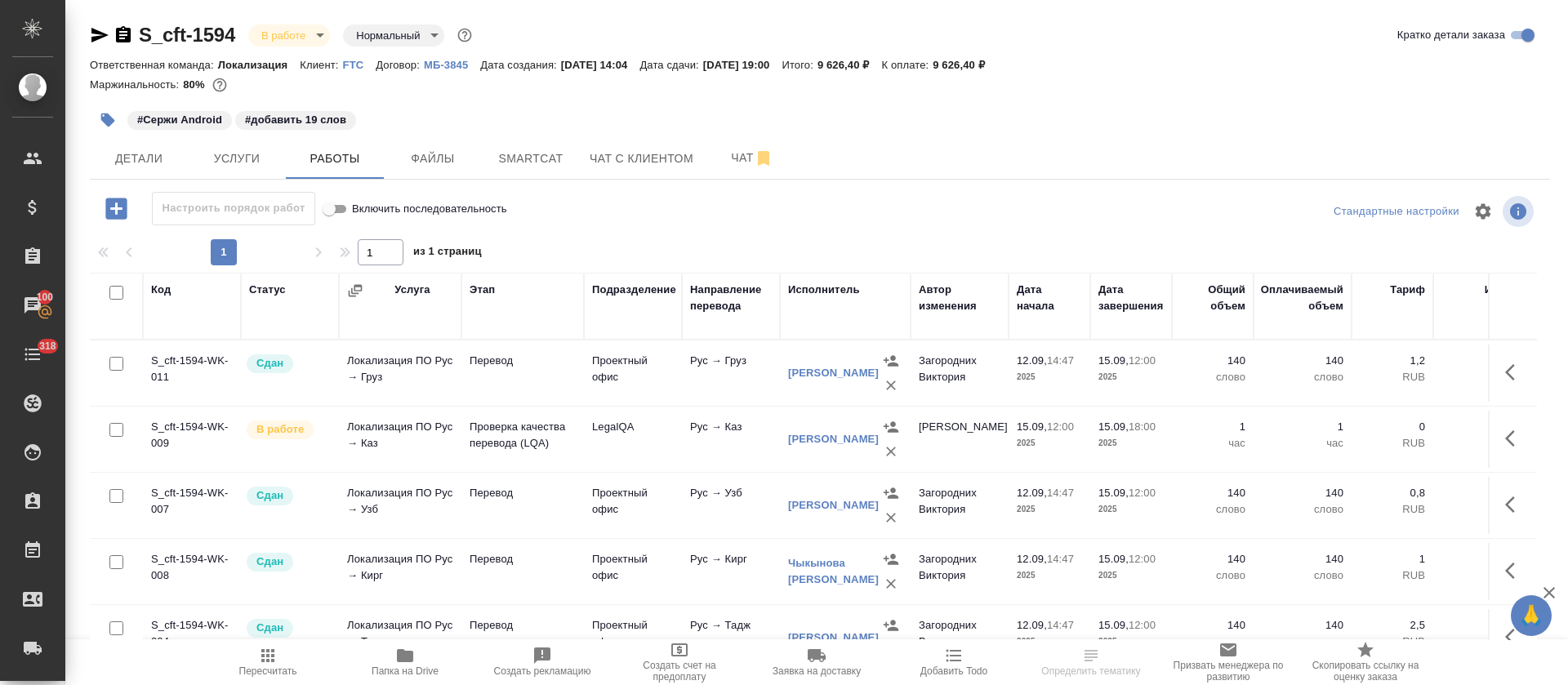
click at [325, 32] on body "🙏 .cls-1 fill:#fff; AWATERA [PERSON_NAME] Спецификации Заказы 100 Чаты 318 Todo…" at bounding box center [784, 342] width 1568 height 685
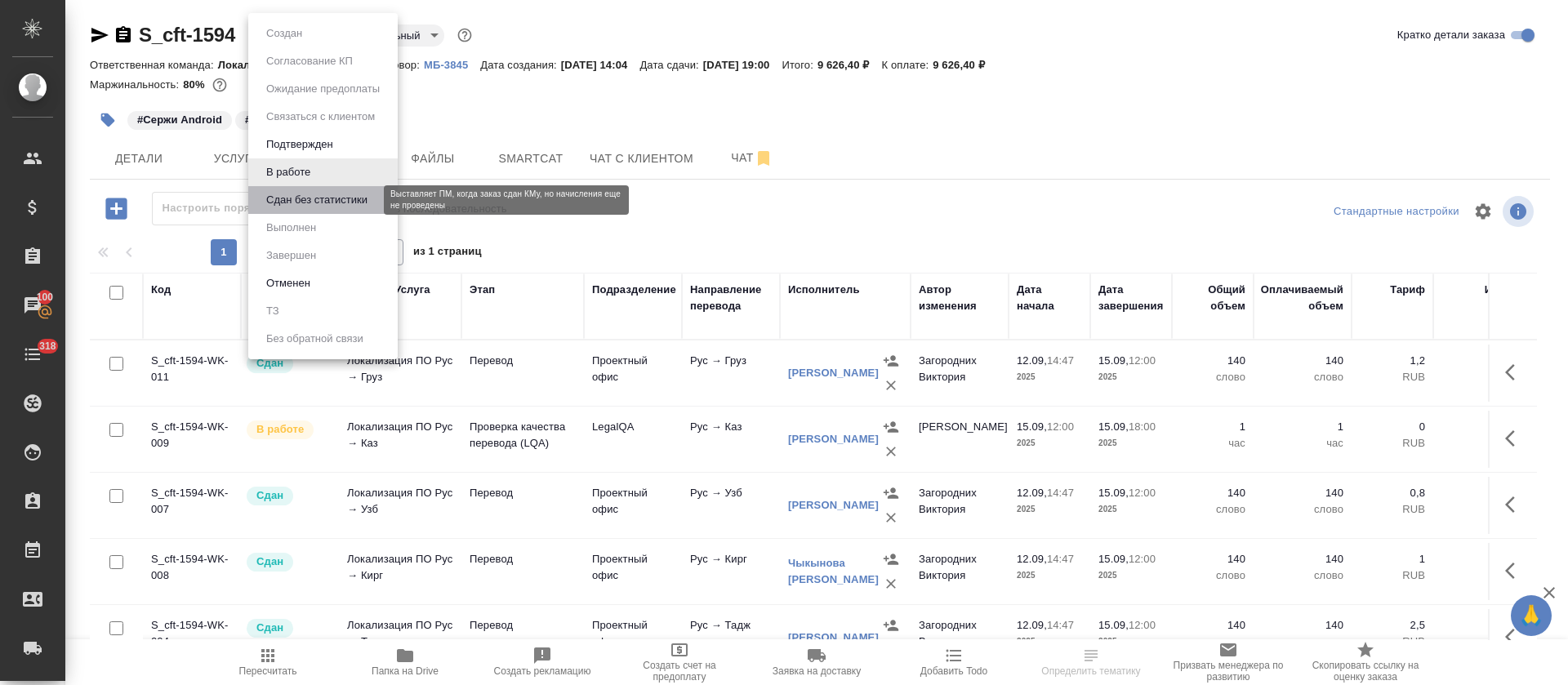
click at [315, 196] on button "Сдан без статистики" at bounding box center [317, 200] width 111 height 18
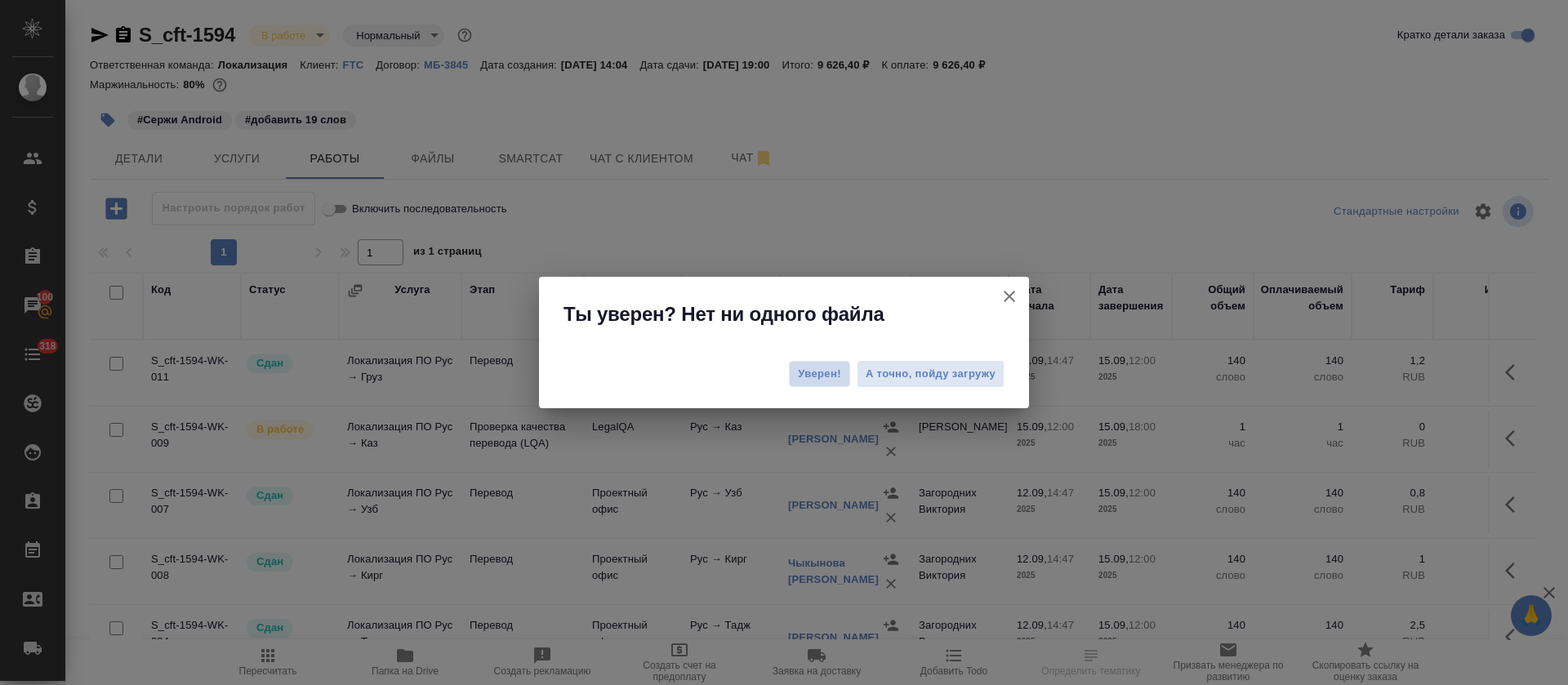
click at [815, 363] on button "Уверен!" at bounding box center [820, 374] width 61 height 26
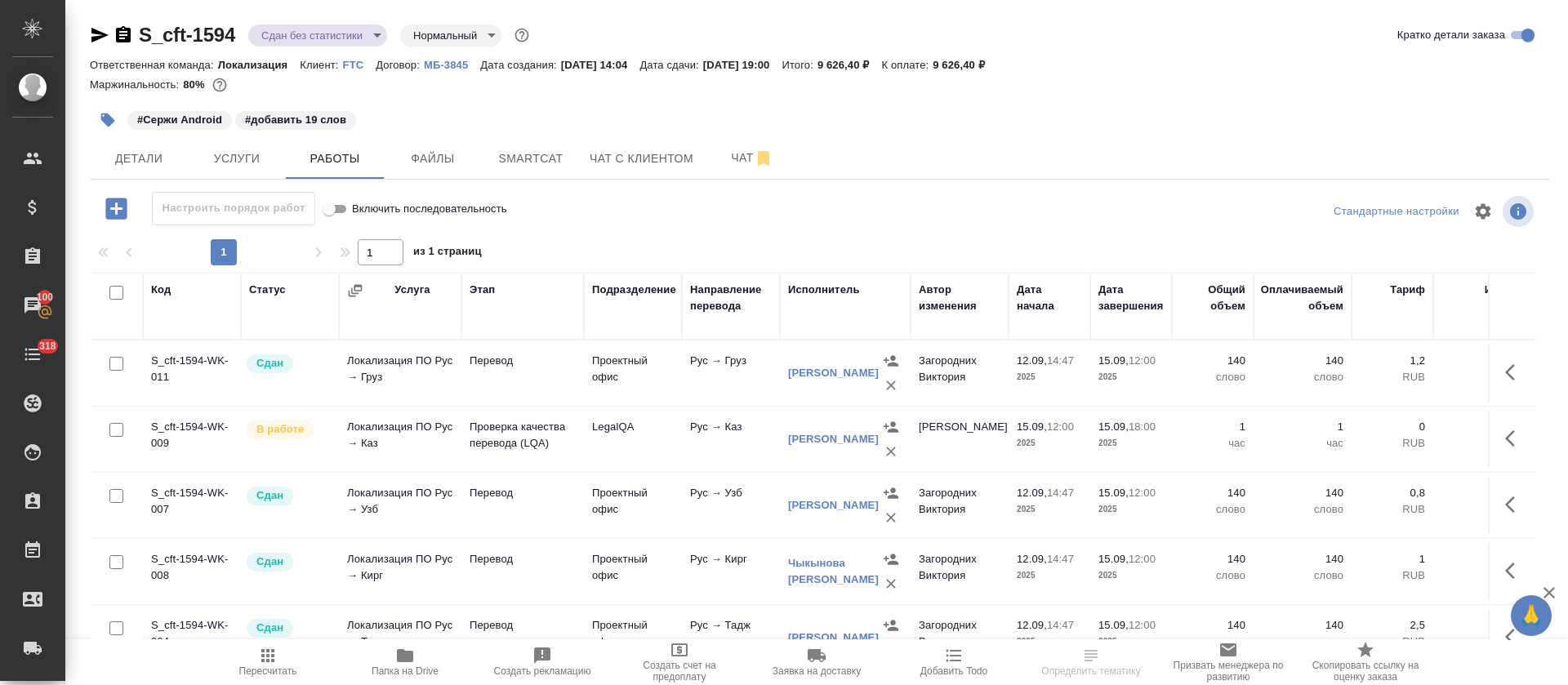
click at [375, 37] on body "🙏 .cls-1 fill:#fff; AWATERA [PERSON_NAME] Спецификации Заказы 100 Чаты 318 Todo…" at bounding box center [784, 342] width 1568 height 685
click at [286, 27] on body "🙏 .cls-1 fill:#fff; AWATERA [PERSON_NAME] Спецификации Заказы 100 Чаты 318 Todo…" at bounding box center [784, 342] width 1568 height 685
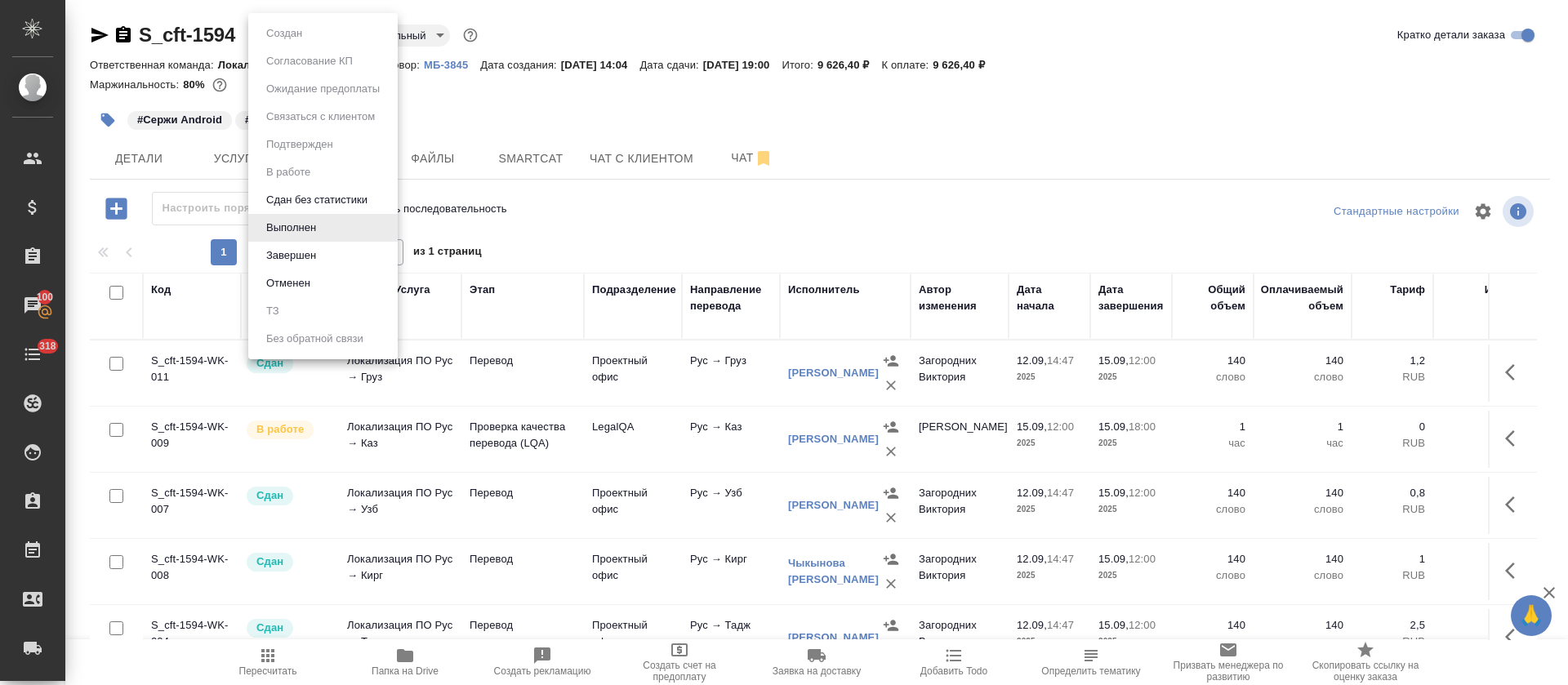
click at [290, 194] on button "Сдан без статистики" at bounding box center [317, 200] width 111 height 18
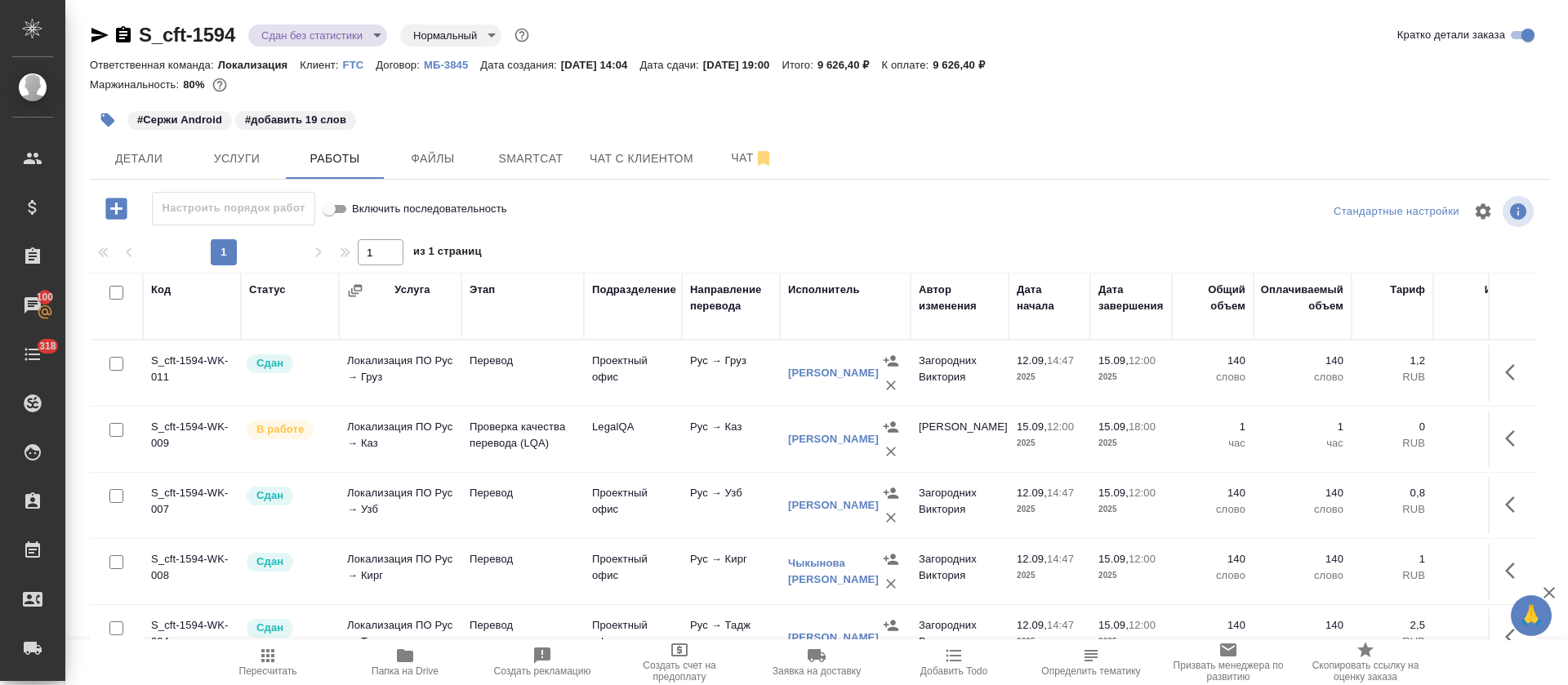
click at [95, 36] on icon "button" at bounding box center [100, 35] width 17 height 14
click at [258, 146] on button "Услуги" at bounding box center [237, 158] width 98 height 41
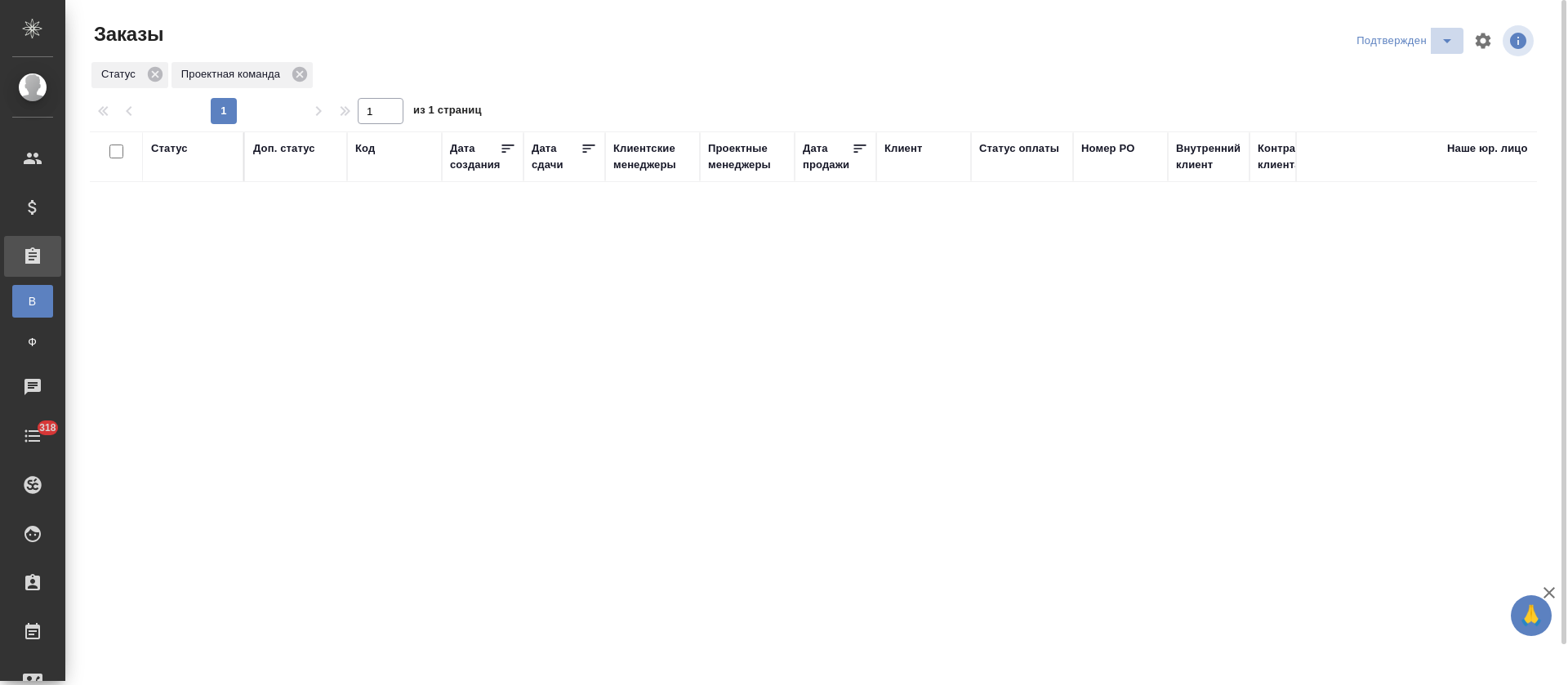
click at [1452, 43] on icon "split button" at bounding box center [1447, 40] width 20 height 20
click at [1429, 92] on li "В работе" at bounding box center [1408, 100] width 173 height 26
